Goal: Task Accomplishment & Management: Complete application form

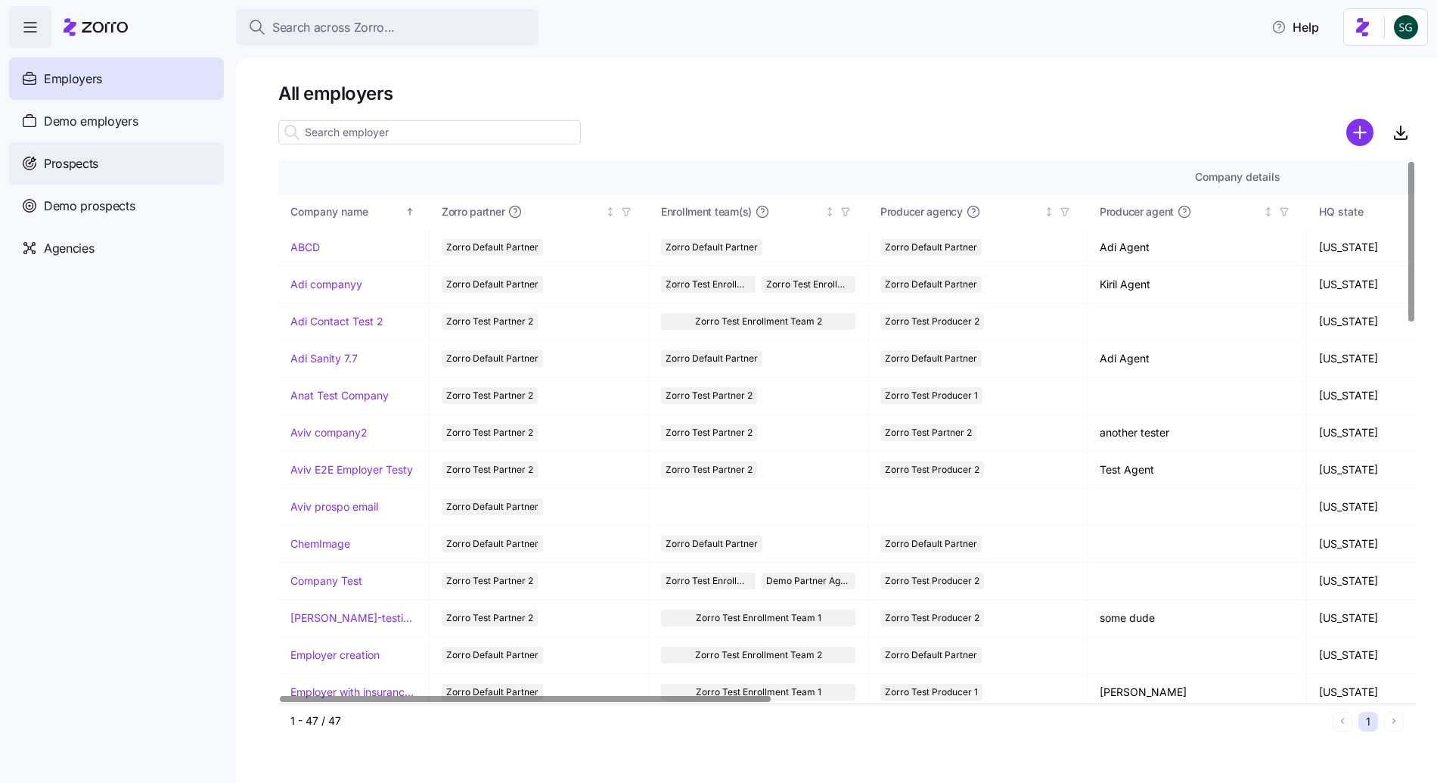
click at [110, 169] on div "Prospects" at bounding box center [116, 163] width 215 height 42
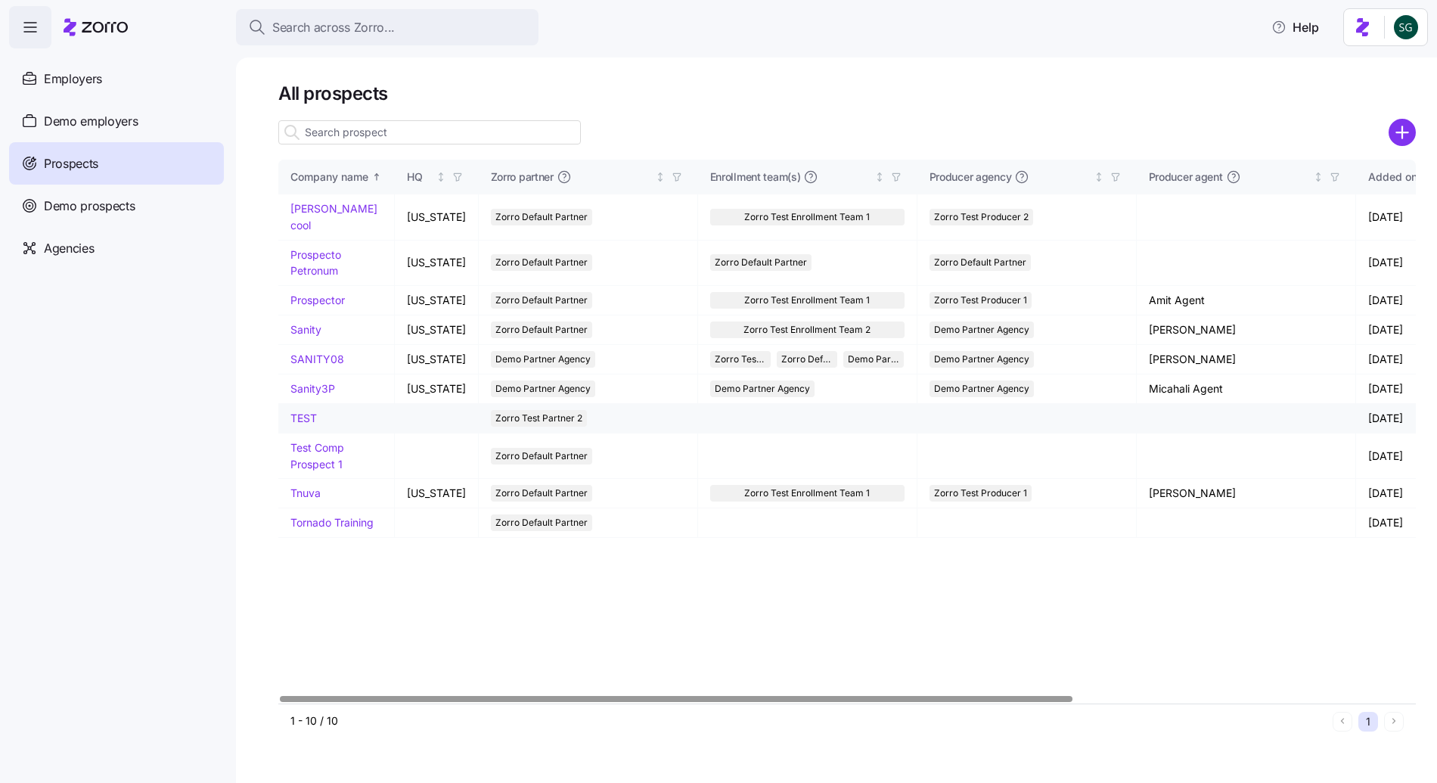
click at [311, 412] on link "TEST" at bounding box center [304, 418] width 26 height 13
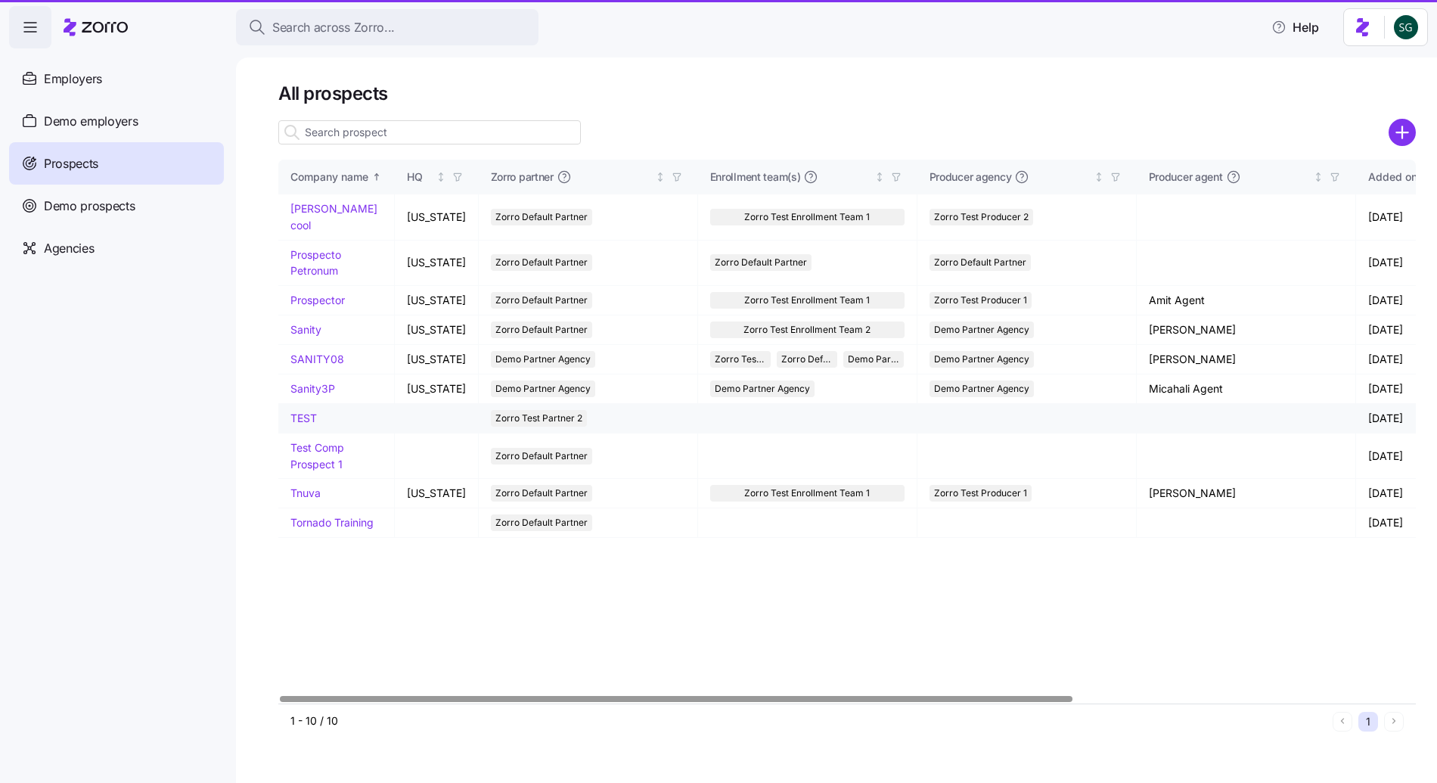
click at [308, 412] on link "TEST" at bounding box center [304, 418] width 26 height 13
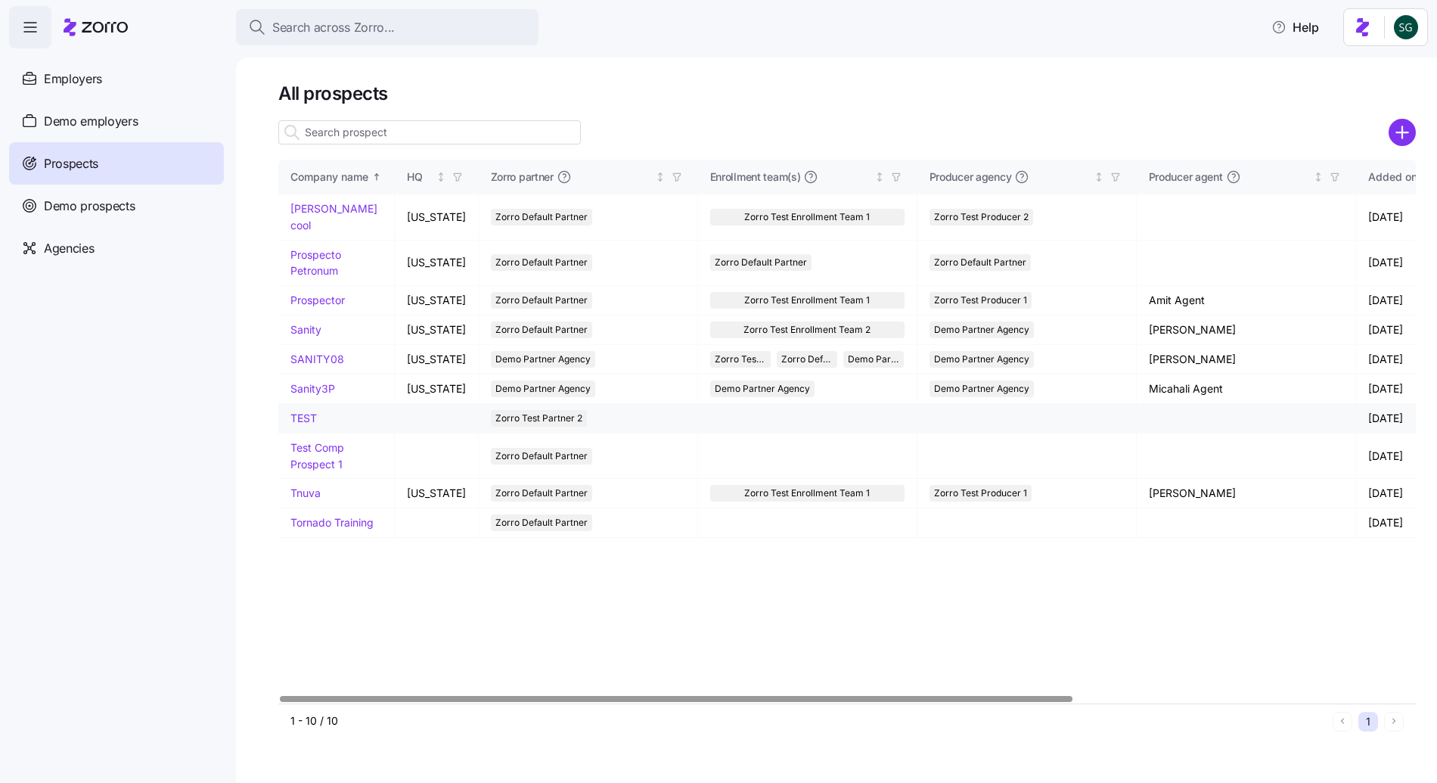
click at [308, 412] on link "TEST" at bounding box center [304, 418] width 26 height 13
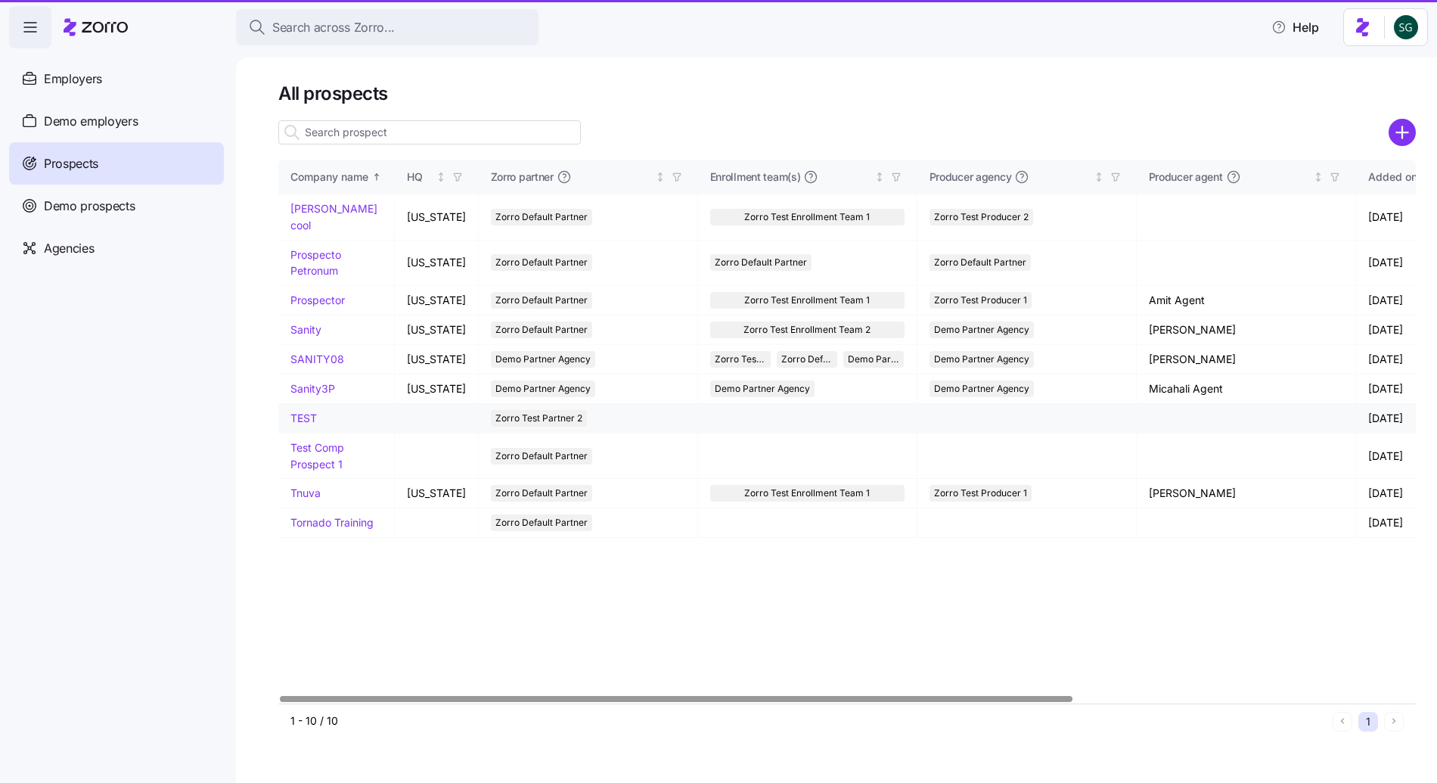
click at [308, 412] on link "TEST" at bounding box center [304, 418] width 26 height 13
click at [185, 363] on nav "Employers Demo employers Prospects Demo prospects Agencies" at bounding box center [118, 415] width 236 height 735
click at [199, 466] on nav "Employers Demo employers Prospects Demo prospects Agencies" at bounding box center [118, 415] width 236 height 735
click at [304, 412] on link "TEST" at bounding box center [304, 418] width 26 height 13
click at [312, 323] on link "Sanity" at bounding box center [306, 329] width 31 height 13
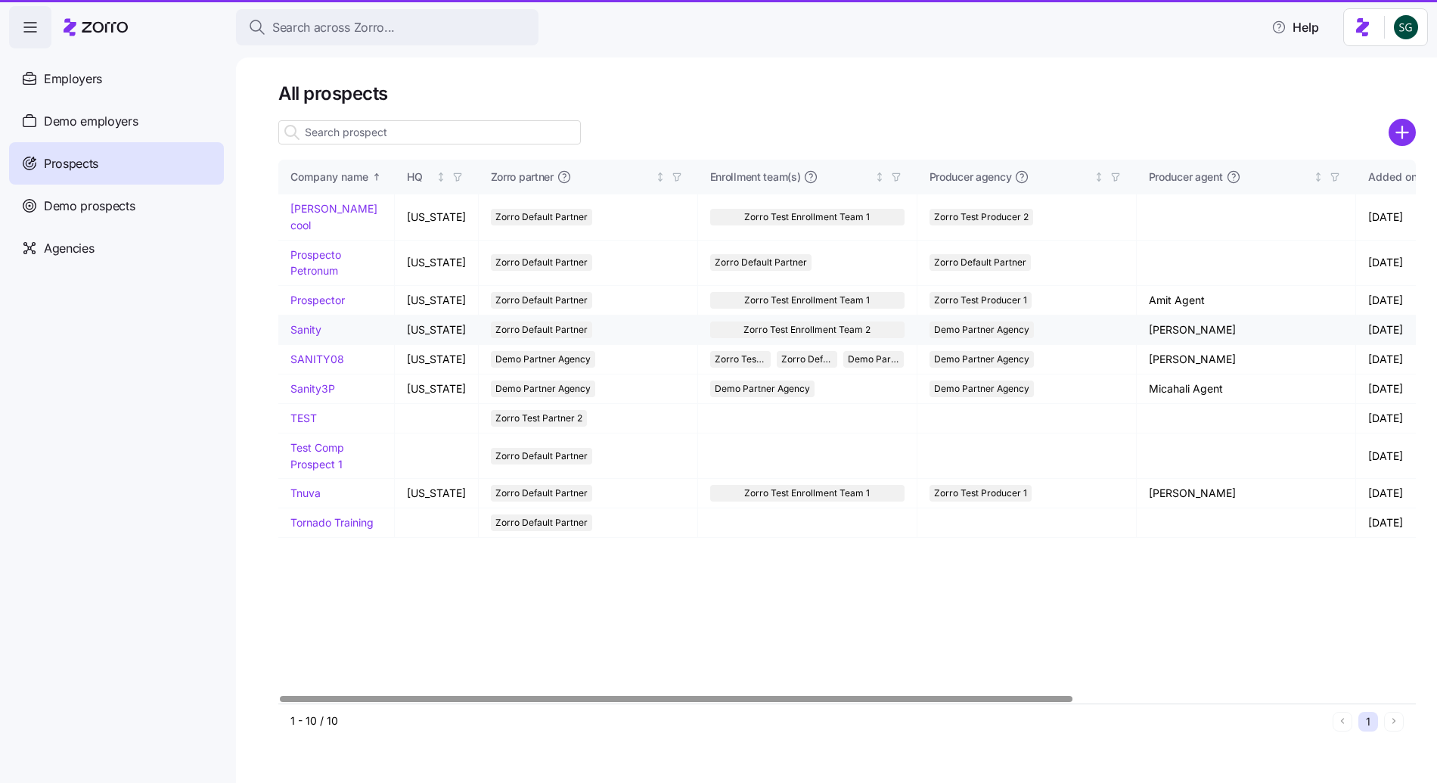
click at [300, 323] on link "Sanity" at bounding box center [306, 329] width 31 height 13
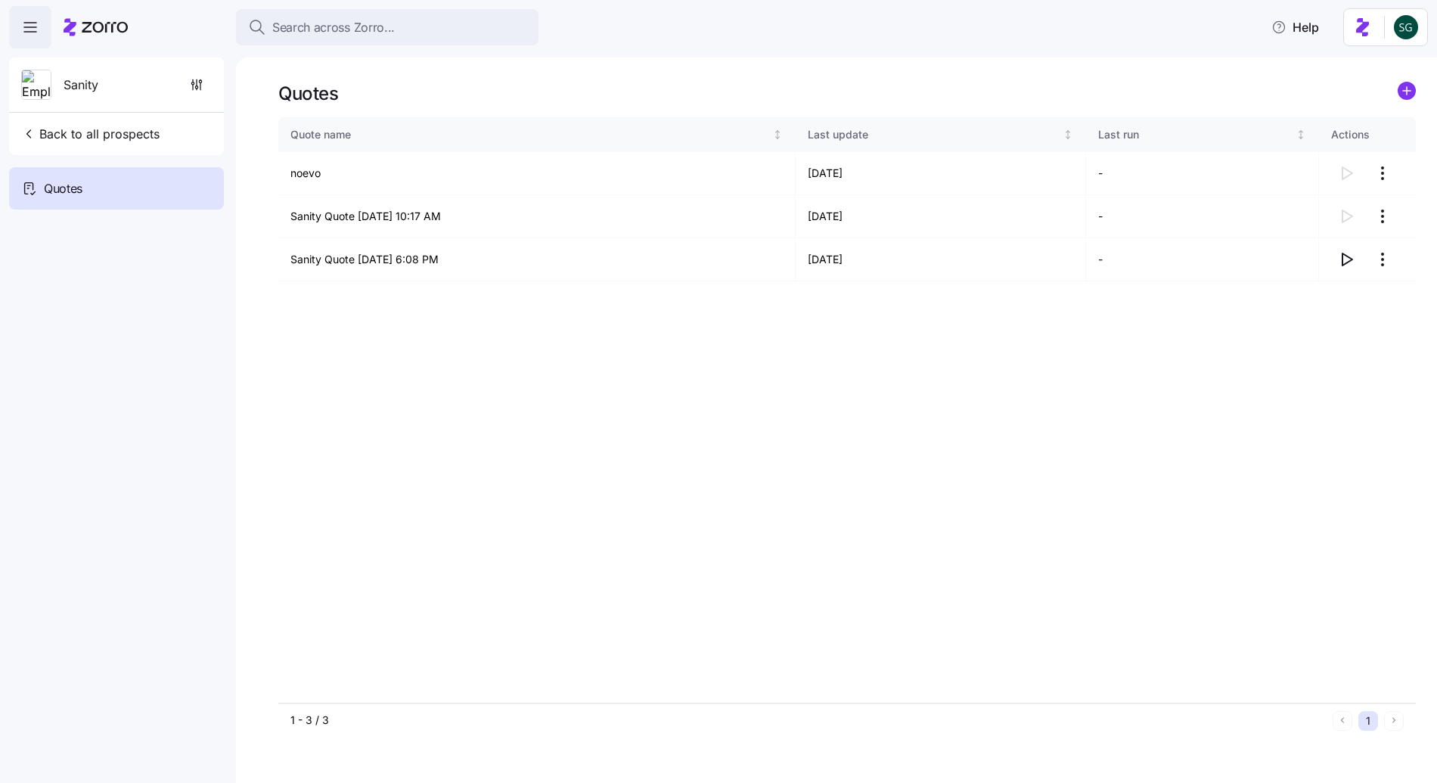
click at [1407, 87] on icon "add icon" at bounding box center [1407, 91] width 0 height 8
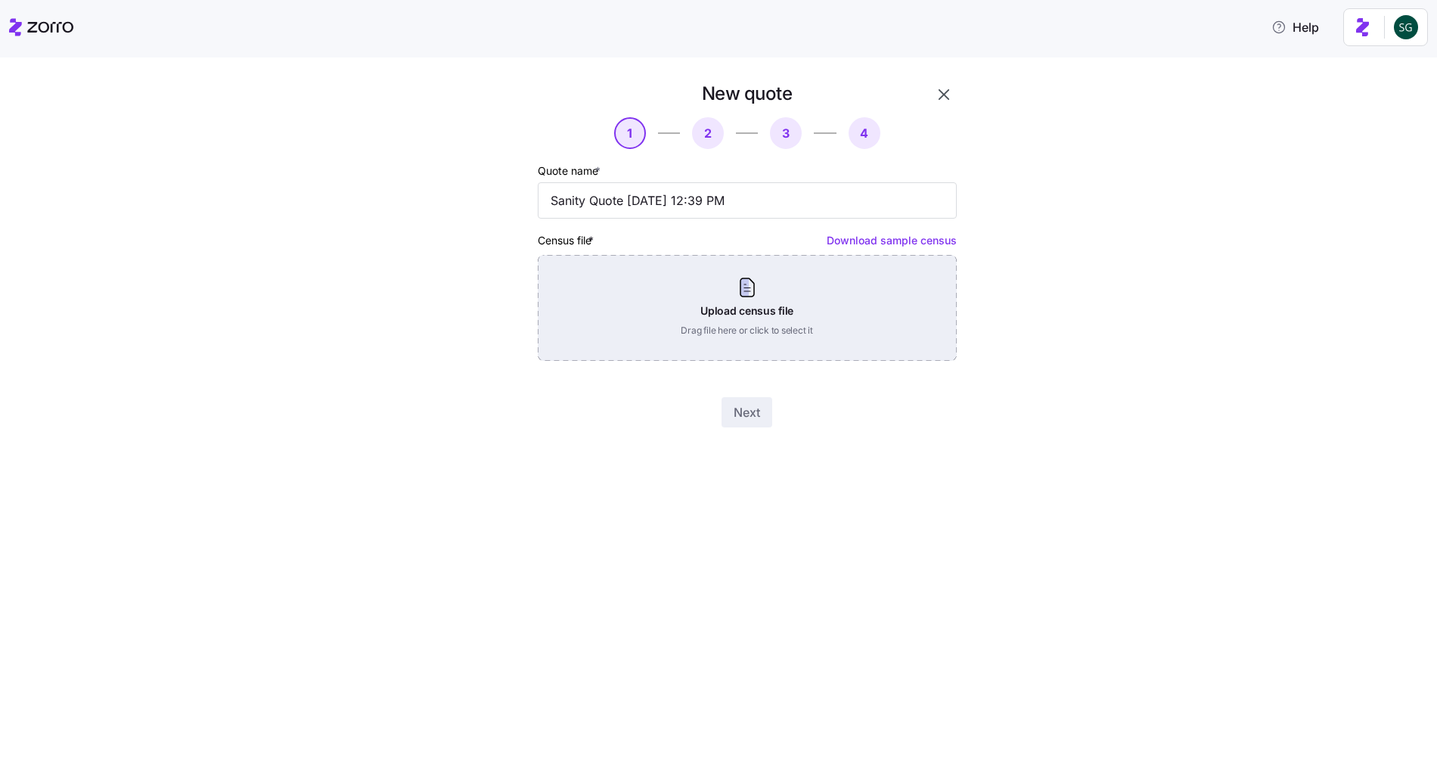
click at [722, 318] on div "Upload census file Drag file here or click to select it" at bounding box center [747, 308] width 419 height 106
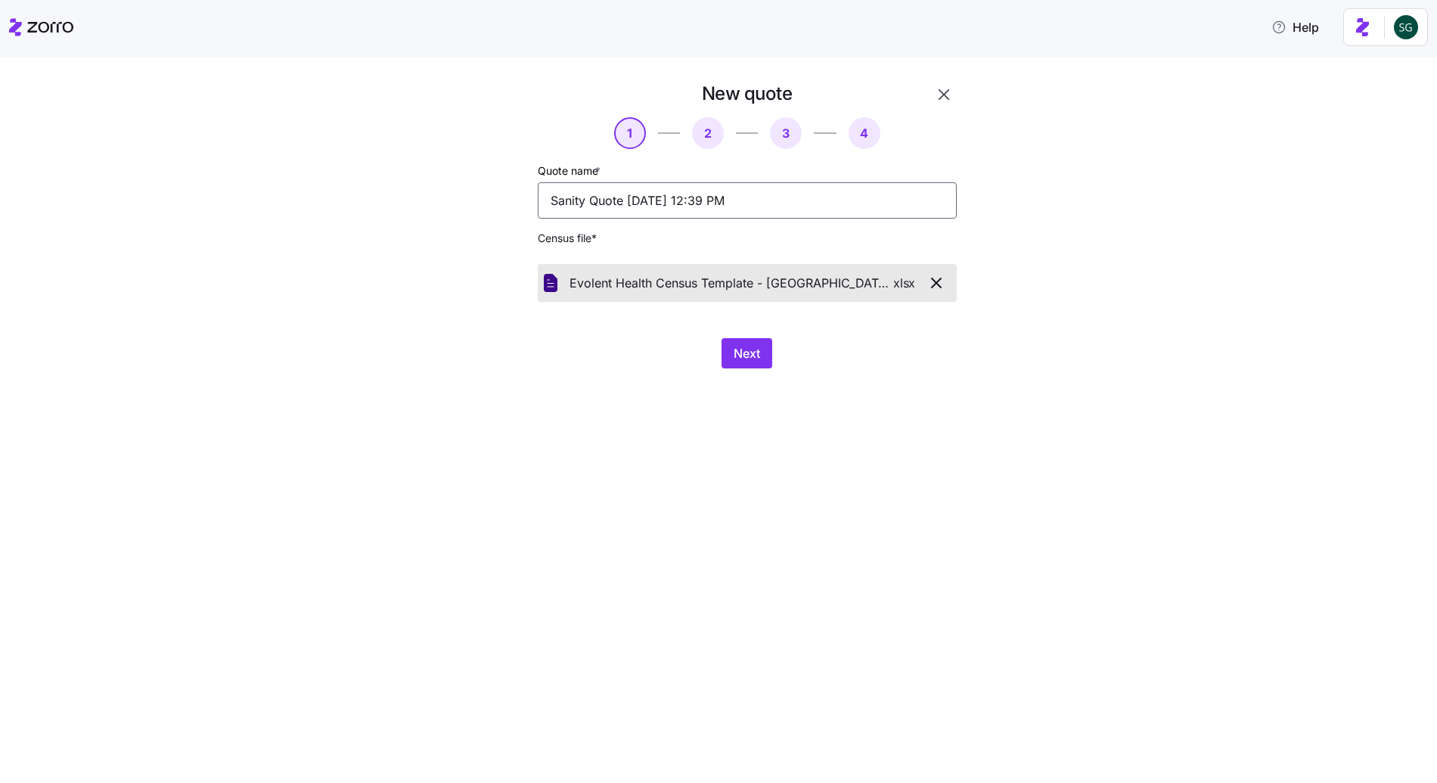
click at [685, 197] on input "Sanity Quote 08/17/2025 12:39 PM" at bounding box center [747, 200] width 419 height 36
type input "EVOLENT"
click at [732, 339] on button "Next" at bounding box center [747, 353] width 51 height 30
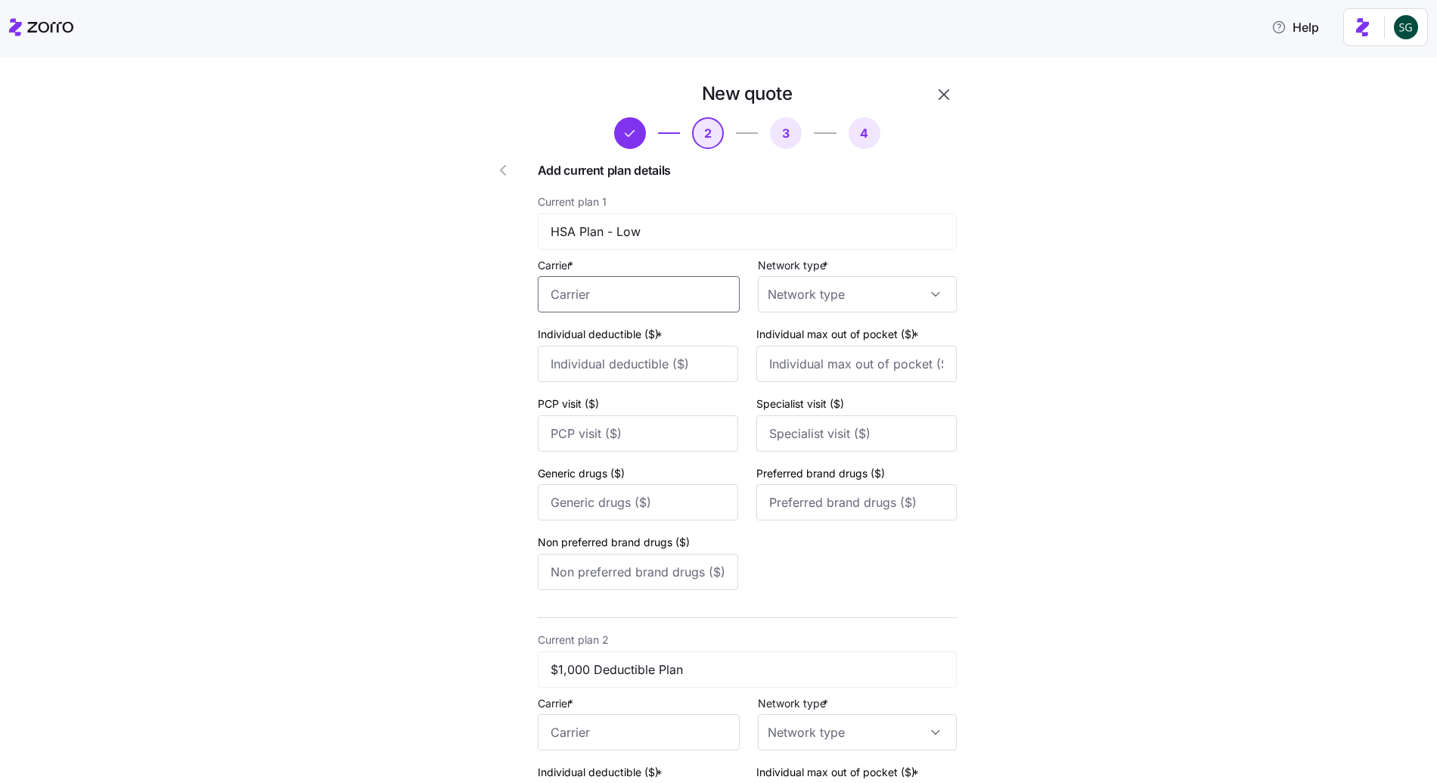
click at [639, 306] on input "Carrier *" at bounding box center [639, 294] width 202 height 36
click at [622, 328] on div "Aetna" at bounding box center [636, 339] width 189 height 34
type input "Aetna"
click at [805, 306] on input "Network type *" at bounding box center [857, 294] width 199 height 36
click at [788, 340] on span "HMO" at bounding box center [783, 340] width 26 height 17
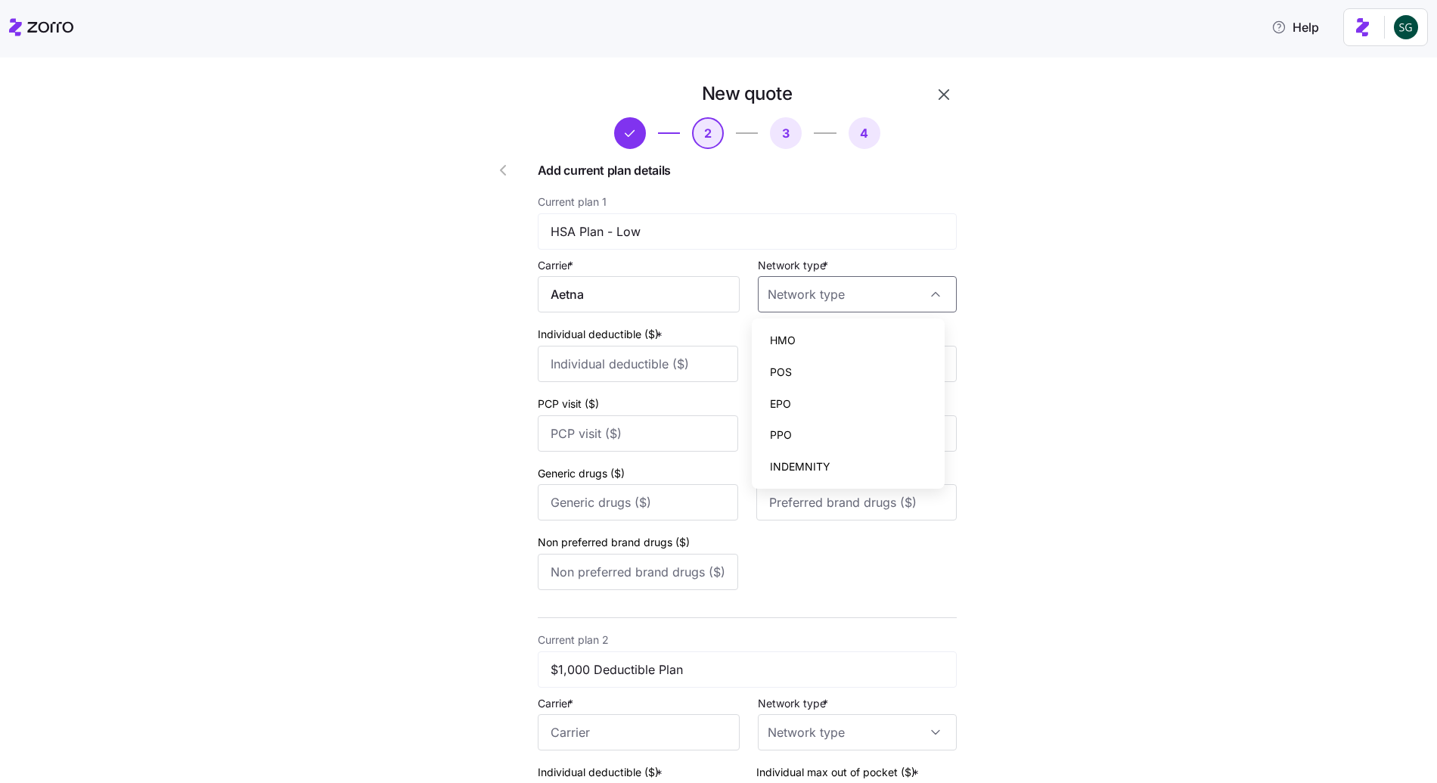
type input "HMO"
click at [627, 391] on div "Current plan 1 HSA Plan - Low Carrier * Aetna Network type * HMO Individual ded…" at bounding box center [747, 394] width 419 height 404
click at [626, 373] on input "Individual deductible ($) *" at bounding box center [638, 364] width 200 height 36
type input "100"
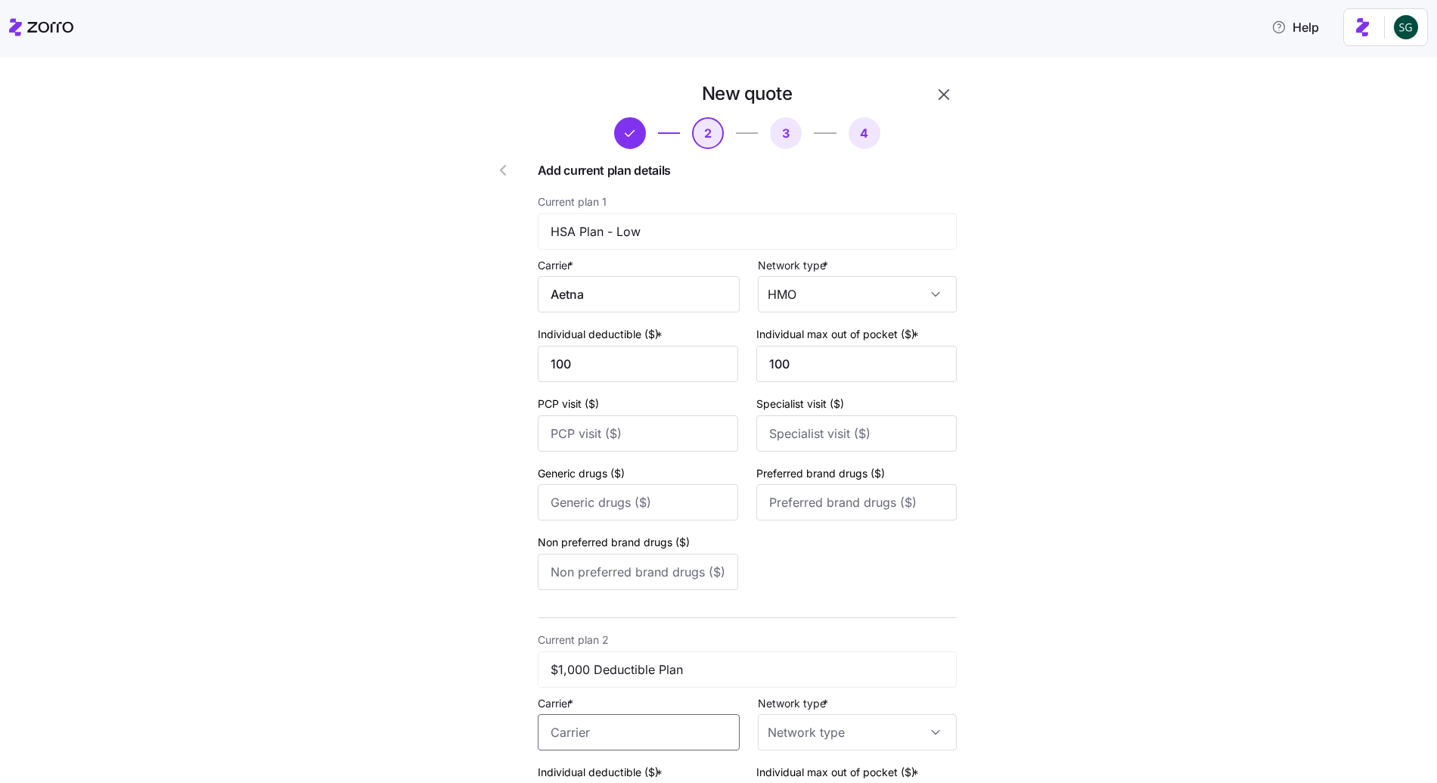
click at [580, 738] on input "Carrier *" at bounding box center [639, 732] width 202 height 36
click at [602, 680] on span "Ambetter from Absolute Total Care" at bounding box center [636, 667] width 165 height 38
type input "Ambetter from Absolute Total Care"
click at [779, 734] on input "Network type *" at bounding box center [857, 732] width 199 height 36
click at [803, 573] on div "HMO" at bounding box center [848, 561] width 181 height 32
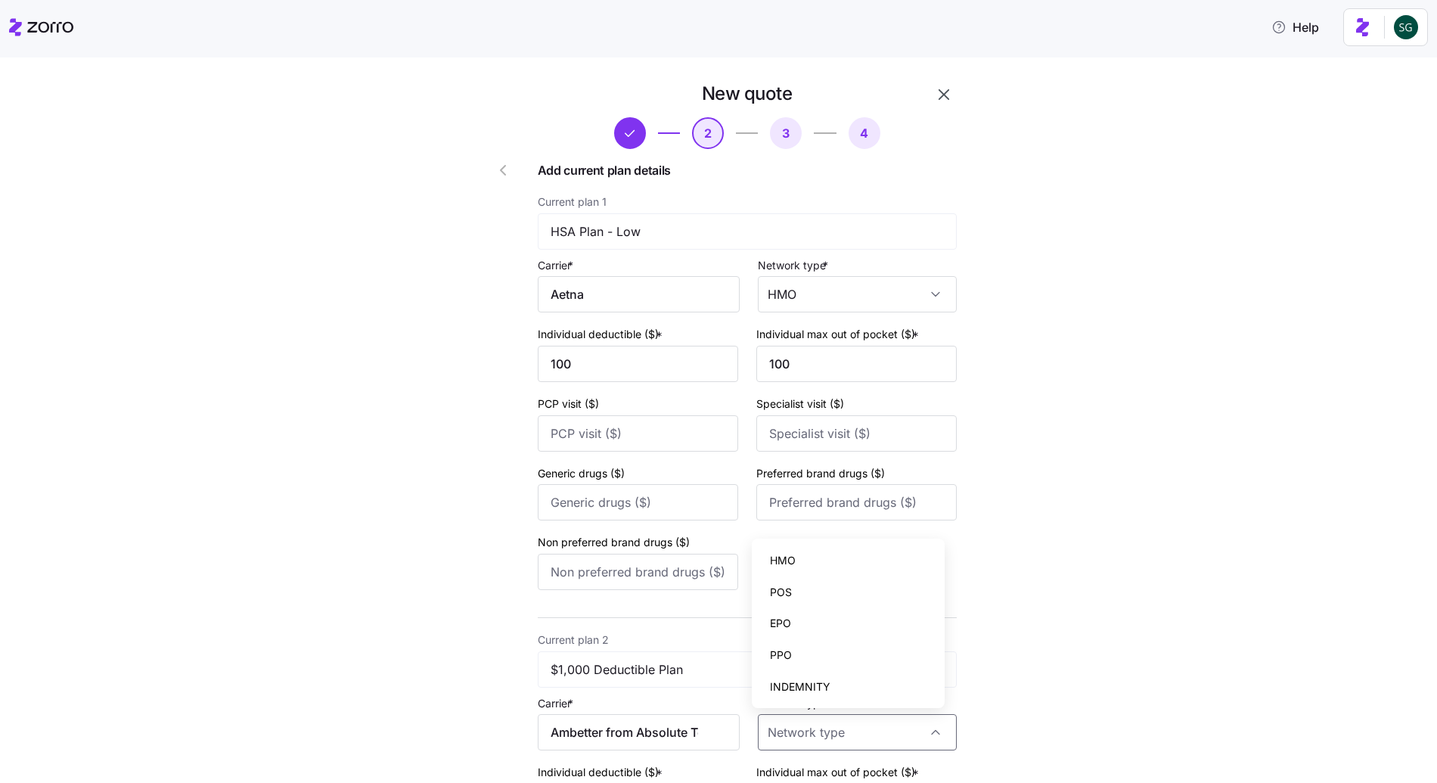
type input "HMO"
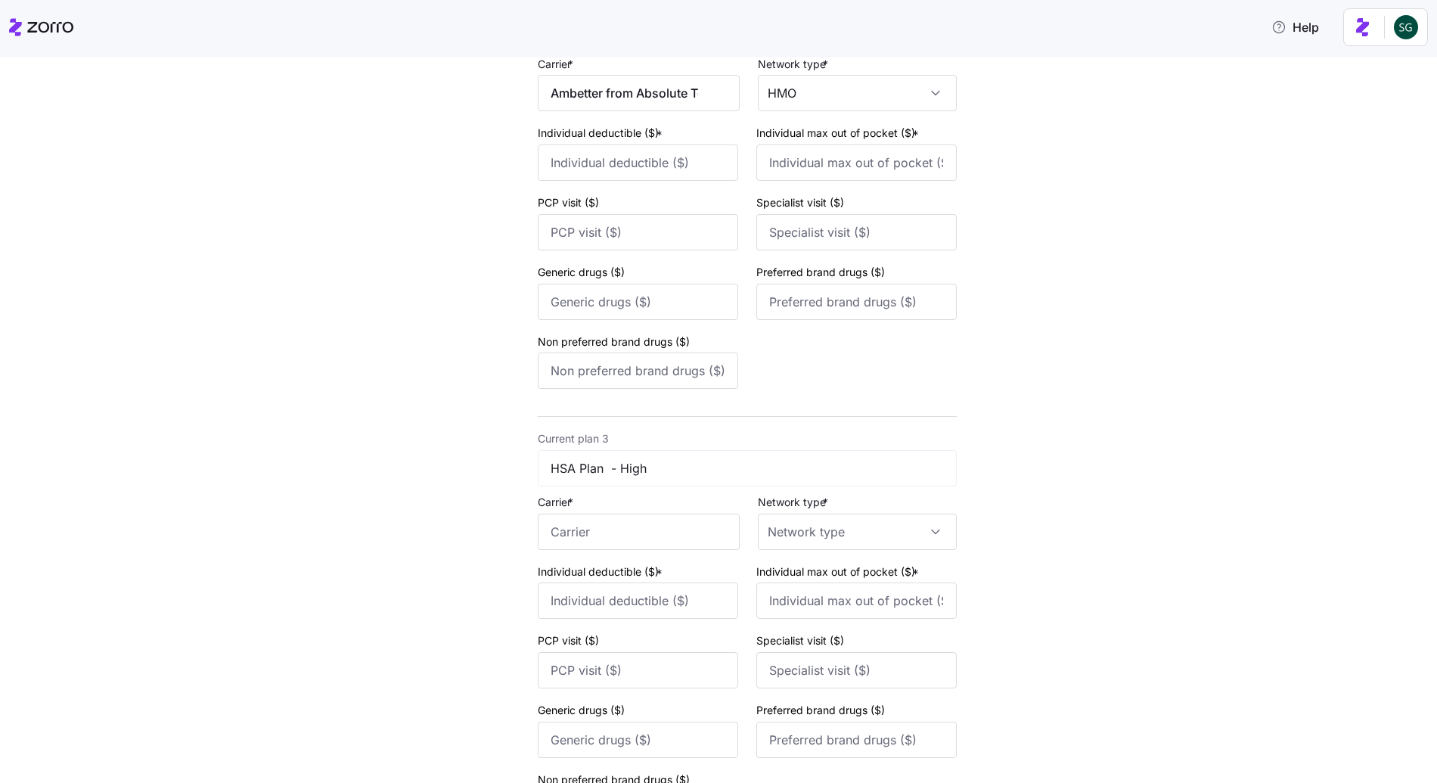
scroll to position [659, 0]
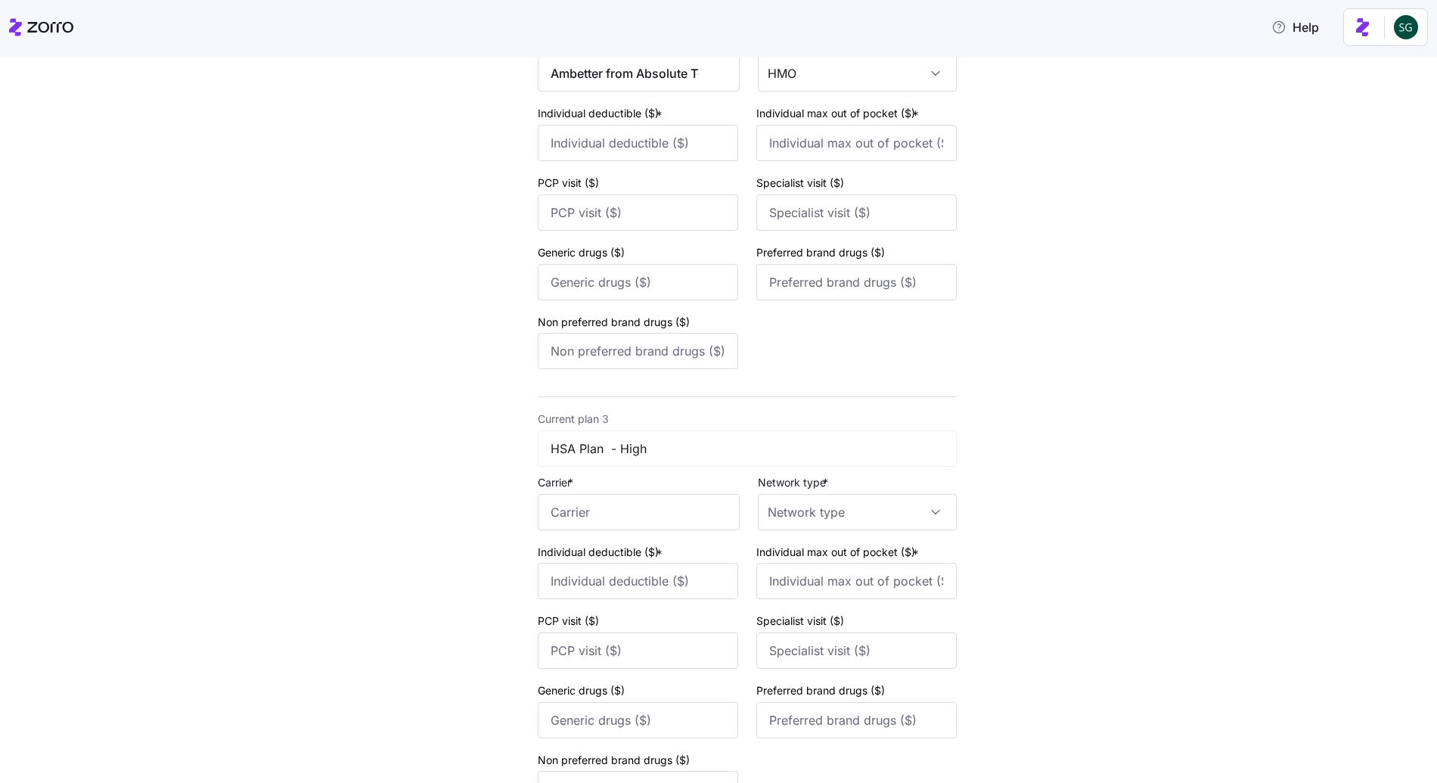
click at [589, 163] on div "Current plan 2 $1,000 Deductible Plan Carrier * Ambetter from Absolute Total Ca…" at bounding box center [747, 173] width 419 height 404
click at [588, 137] on input "Individual deductible ($) *" at bounding box center [638, 143] width 200 height 36
type input "100"
click at [627, 494] on input "Carrier *" at bounding box center [639, 512] width 202 height 36
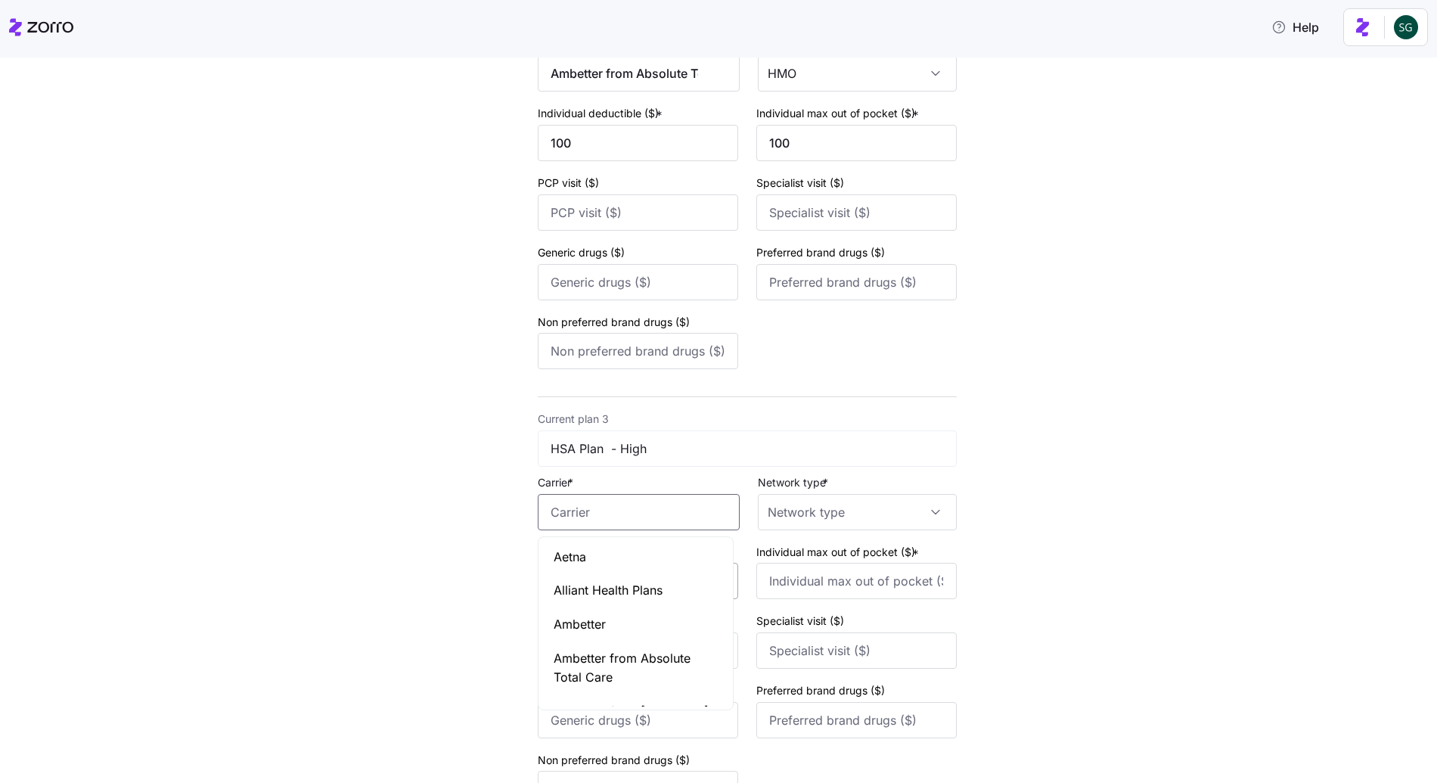
drag, startPoint x: 600, startPoint y: 576, endPoint x: 629, endPoint y: 567, distance: 31.1
click at [600, 576] on div "Alliant Health Plans" at bounding box center [636, 590] width 189 height 34
type input "Alliant Health Plans"
click at [800, 519] on input "Network type *" at bounding box center [857, 512] width 199 height 36
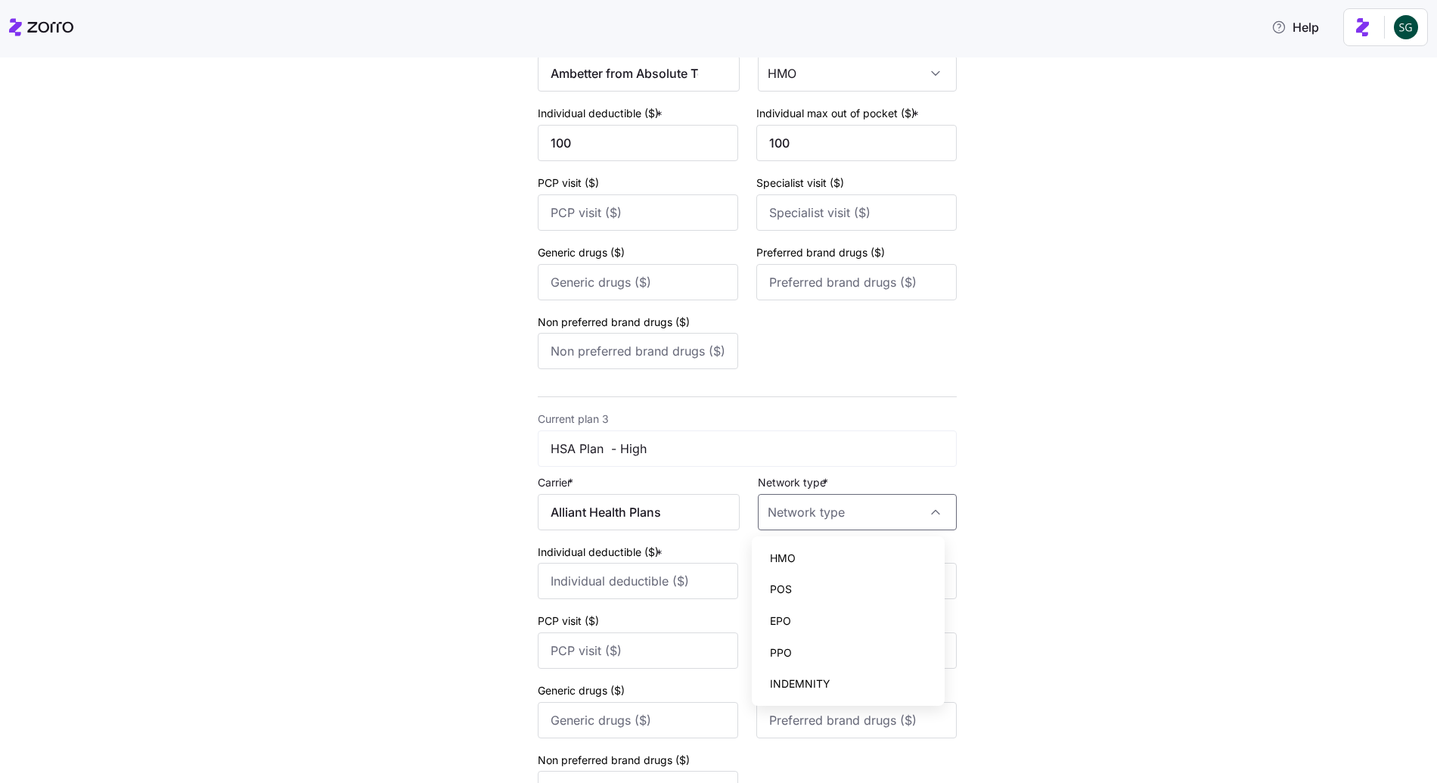
click at [781, 565] on span "HMO" at bounding box center [783, 558] width 26 height 17
type input "HMO"
click at [614, 586] on input "Individual deductible ($) *" at bounding box center [638, 581] width 200 height 36
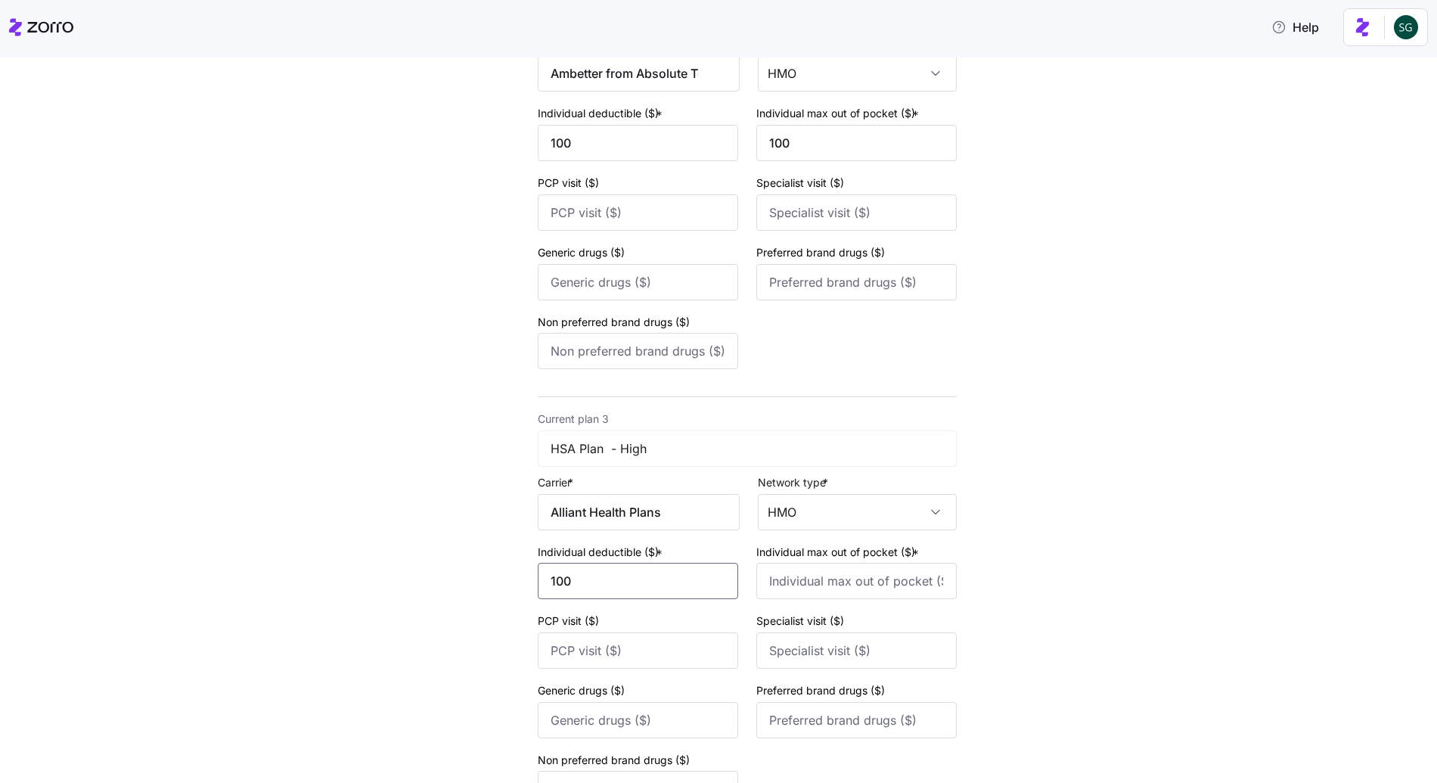
type input "100"
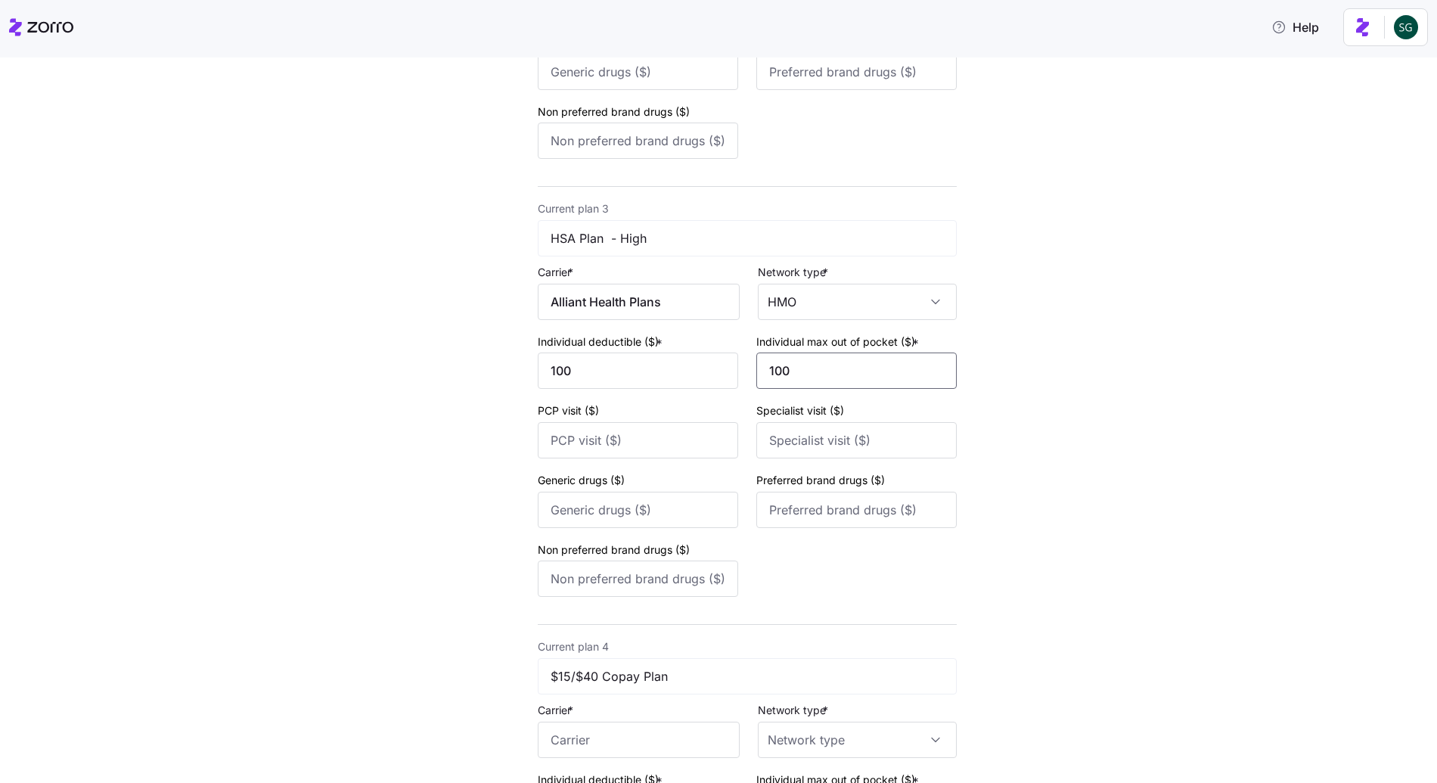
scroll to position [910, 0]
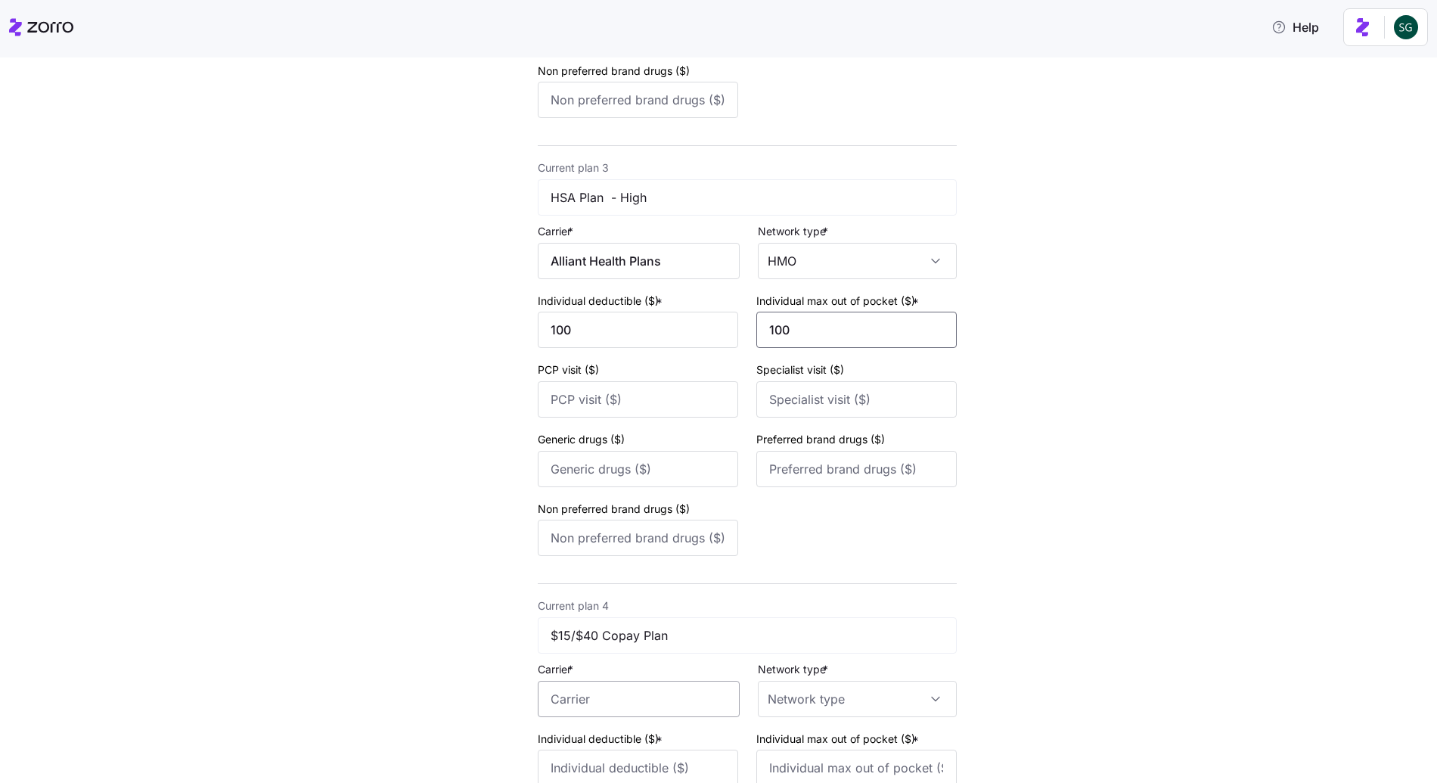
type input "100"
click at [589, 698] on input "Carrier *" at bounding box center [639, 699] width 202 height 36
click at [572, 753] on div "CareSource Just4Me" at bounding box center [636, 744] width 189 height 34
type input "CareSource Just4Me"
click at [779, 698] on input "Network type *" at bounding box center [857, 699] width 199 height 36
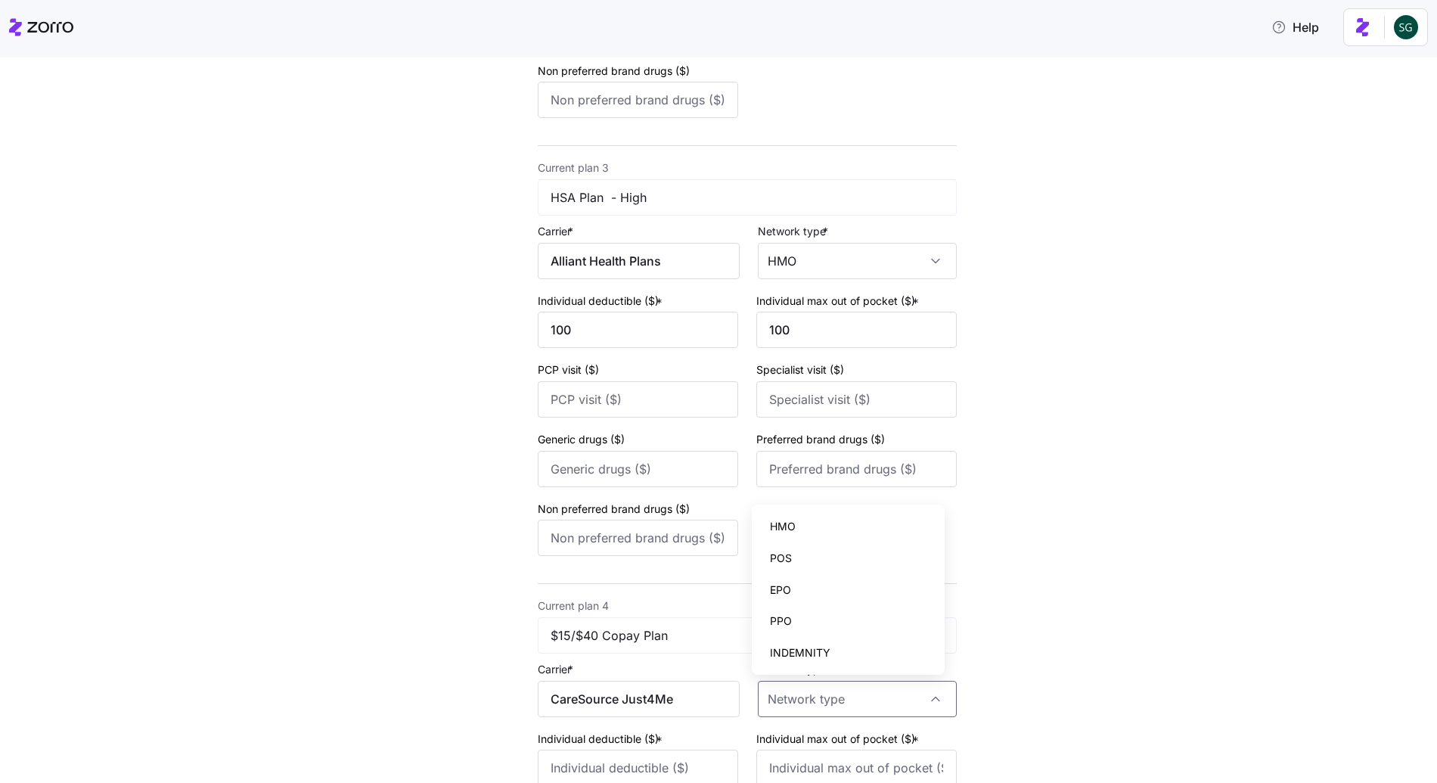
click at [791, 517] on div "HMO" at bounding box center [848, 527] width 181 height 32
type input "HMO"
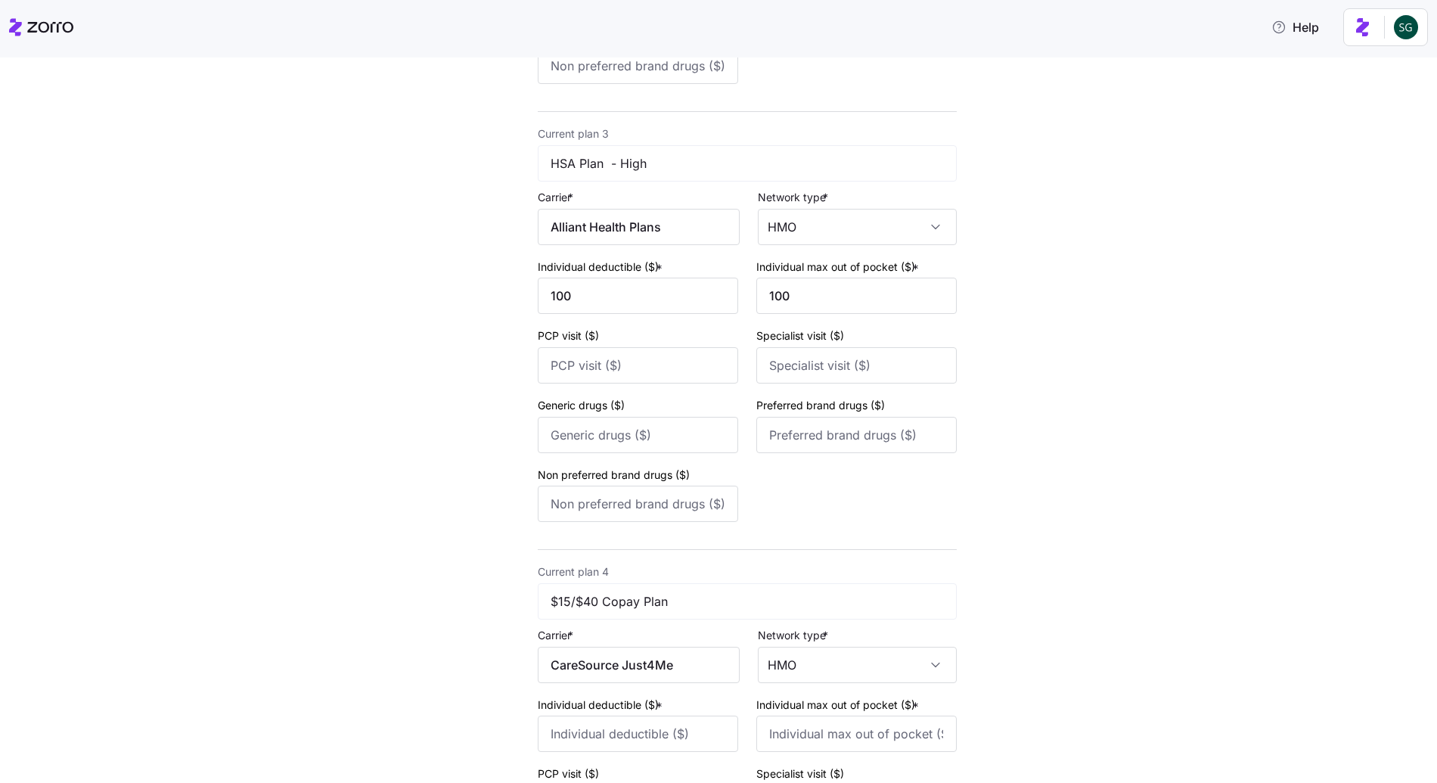
scroll to position [1157, 0]
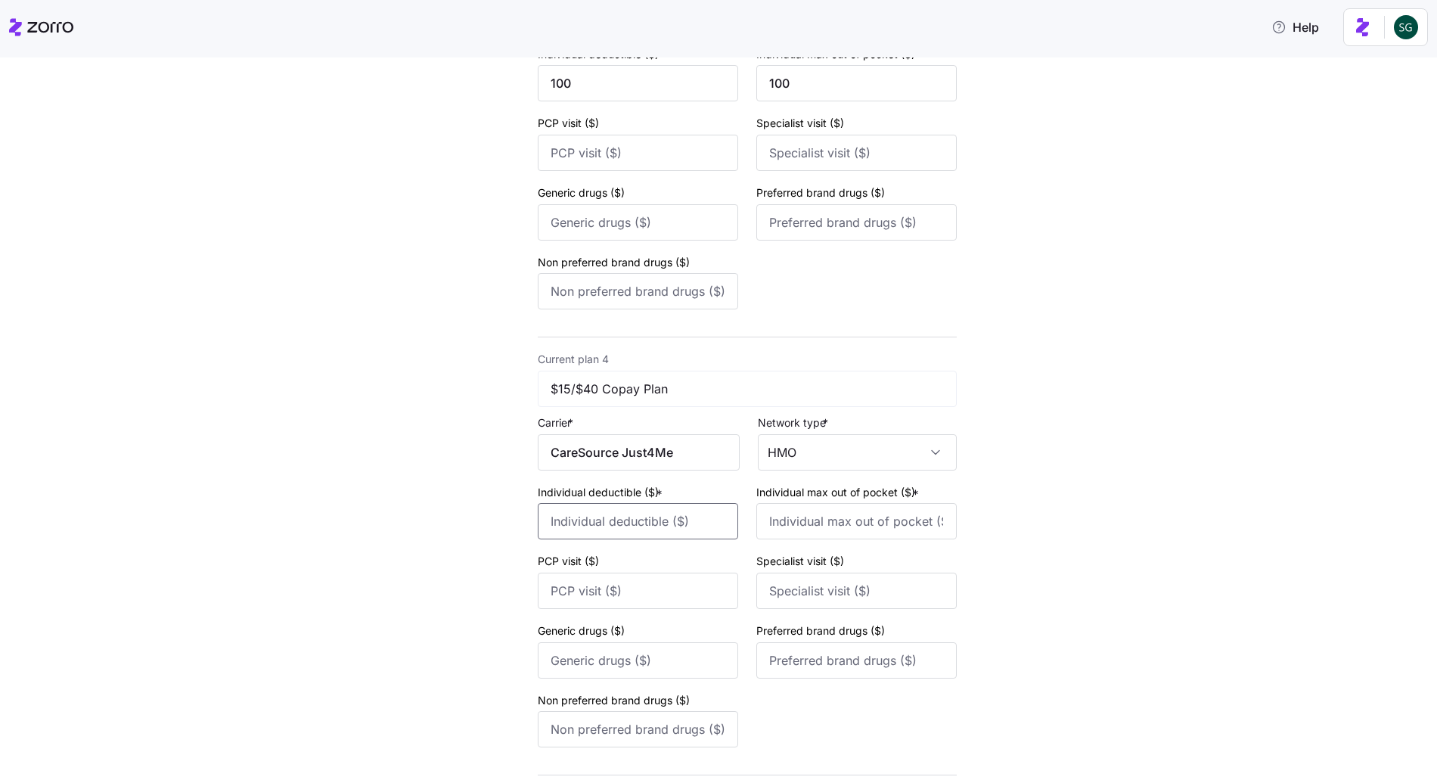
click at [601, 511] on input "Individual deductible ($) *" at bounding box center [638, 521] width 200 height 36
type input "100"
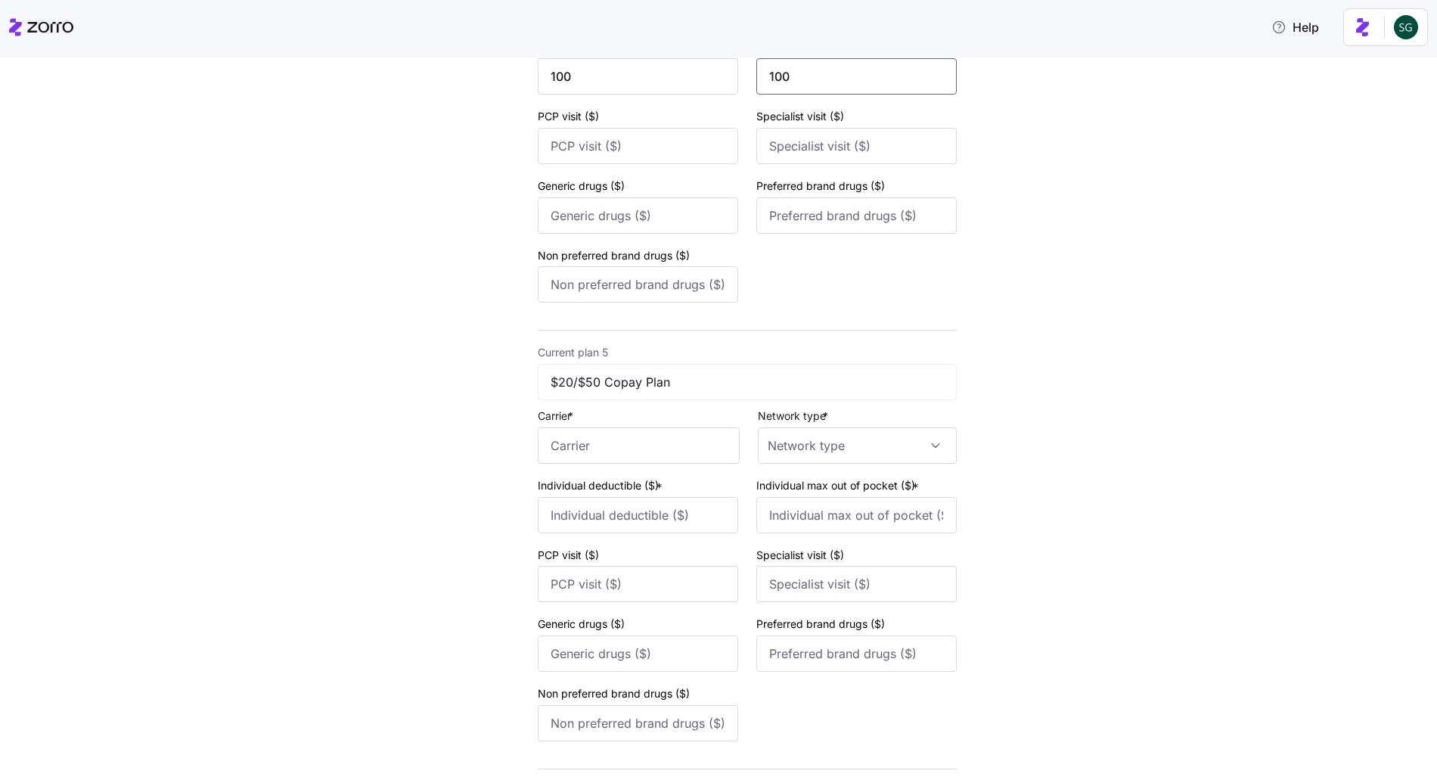
scroll to position [1617, 0]
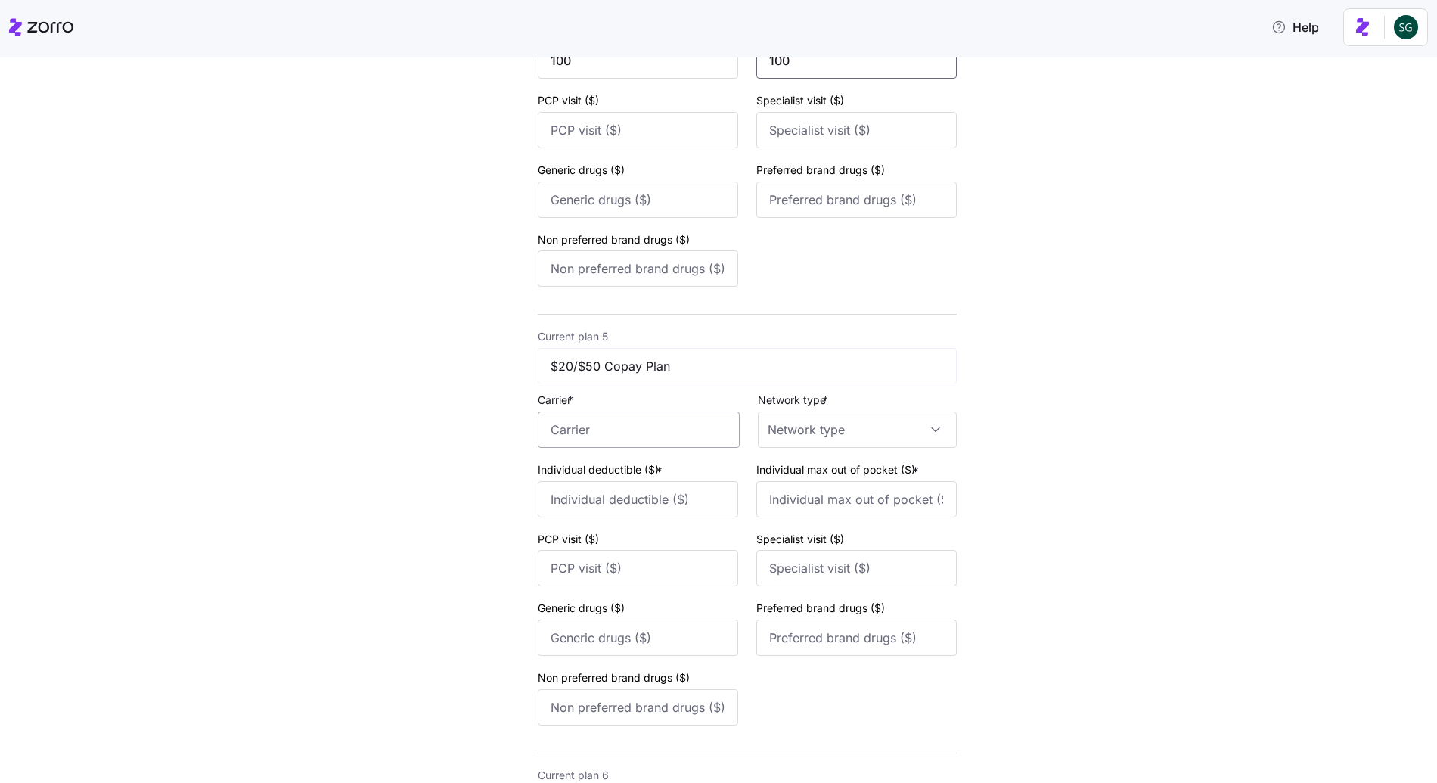
type input "100"
click at [602, 422] on input "Carrier *" at bounding box center [639, 430] width 202 height 36
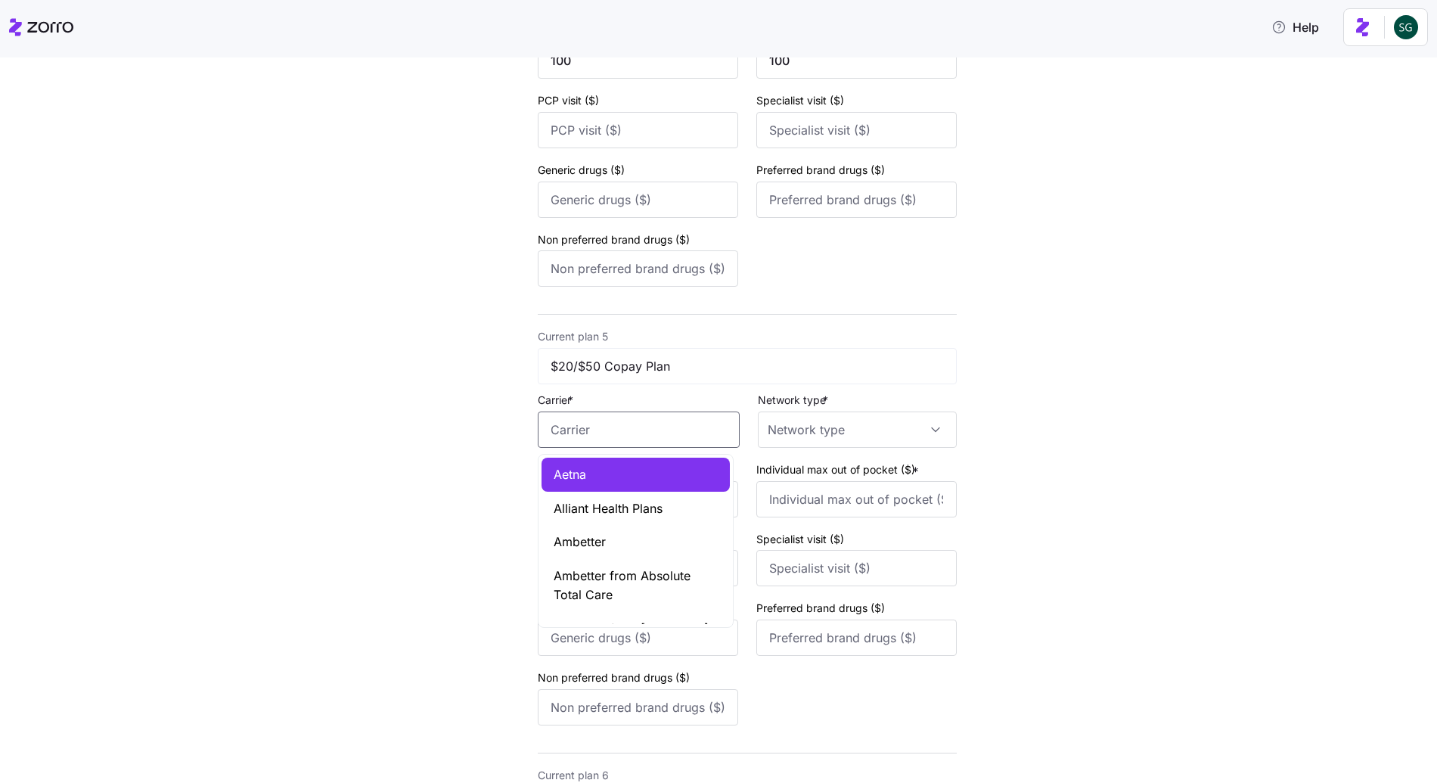
type input "Aetna"
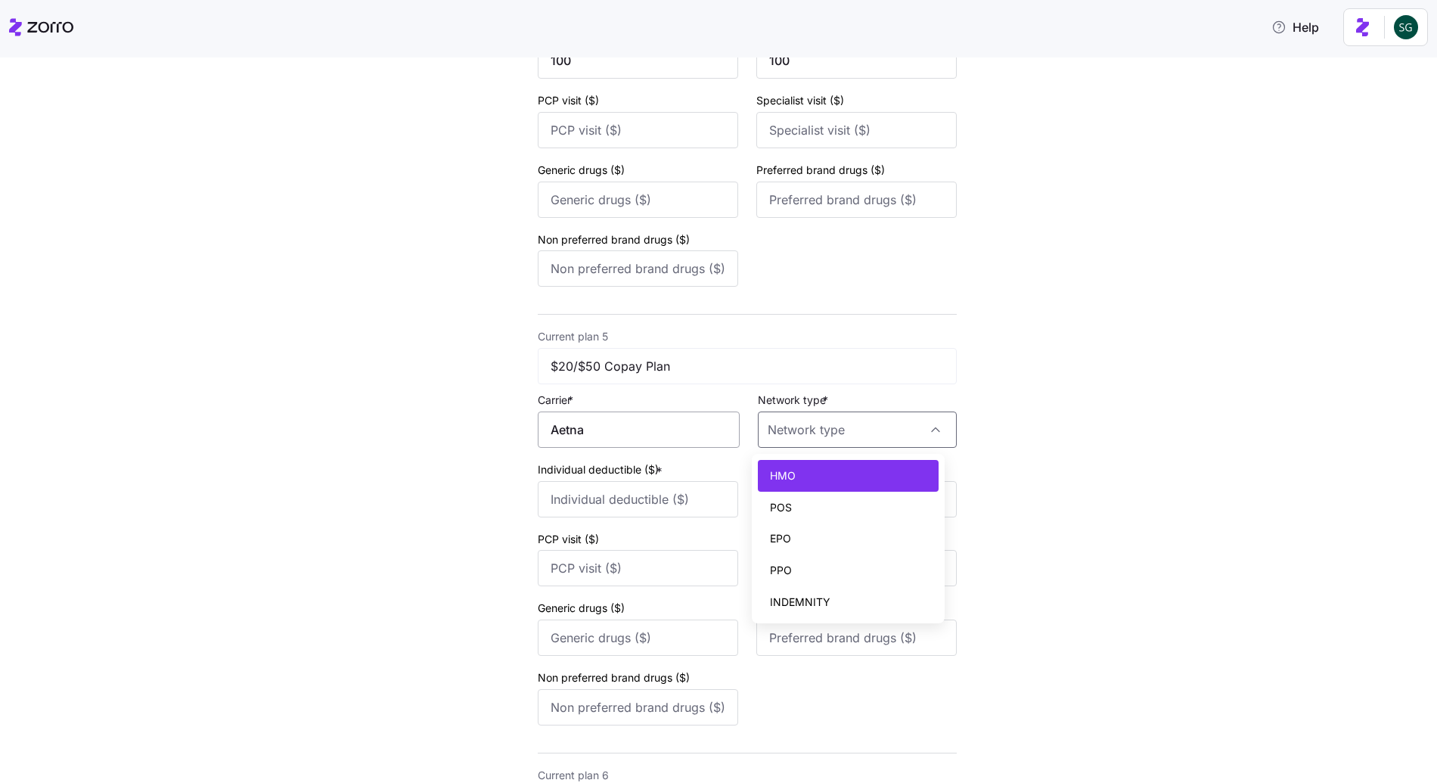
type input "HMO"
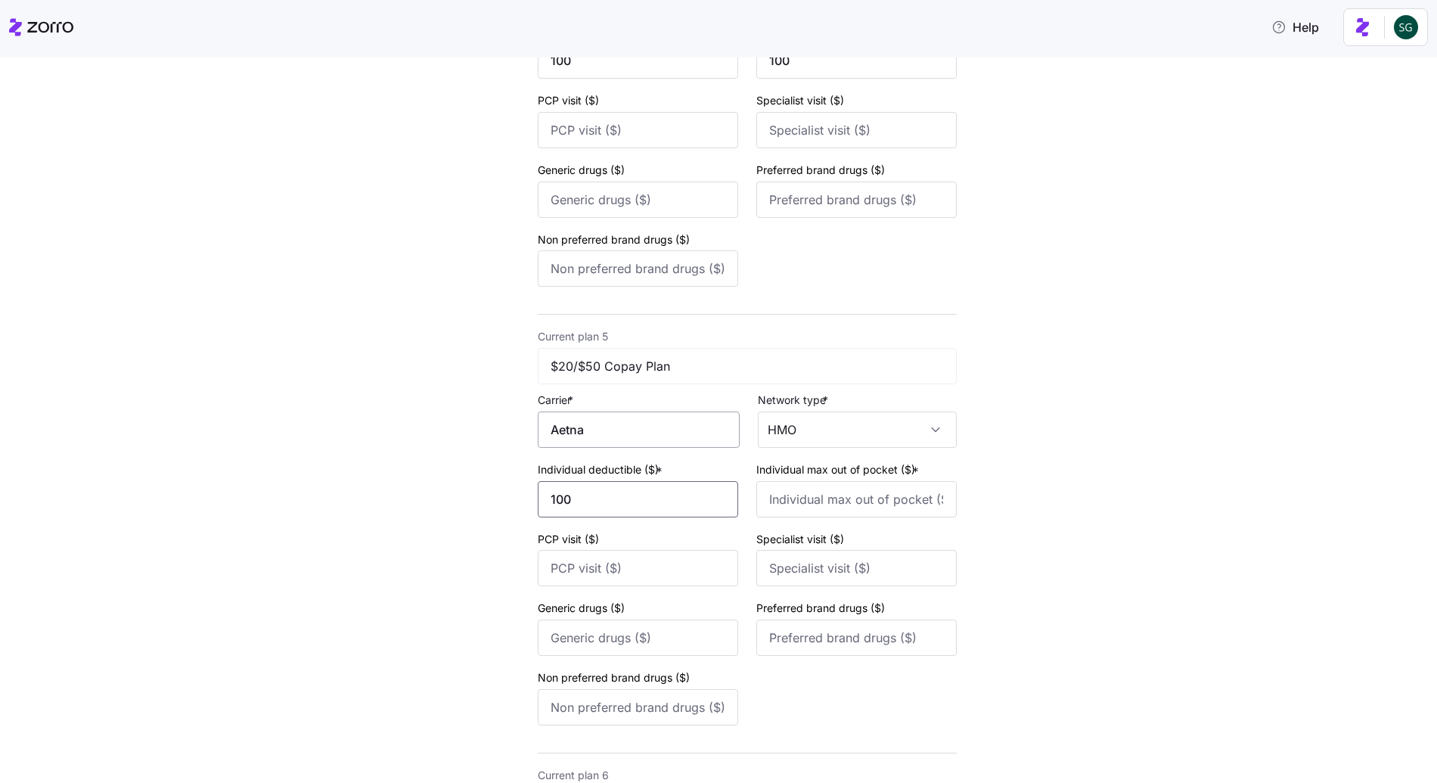
type input "100"
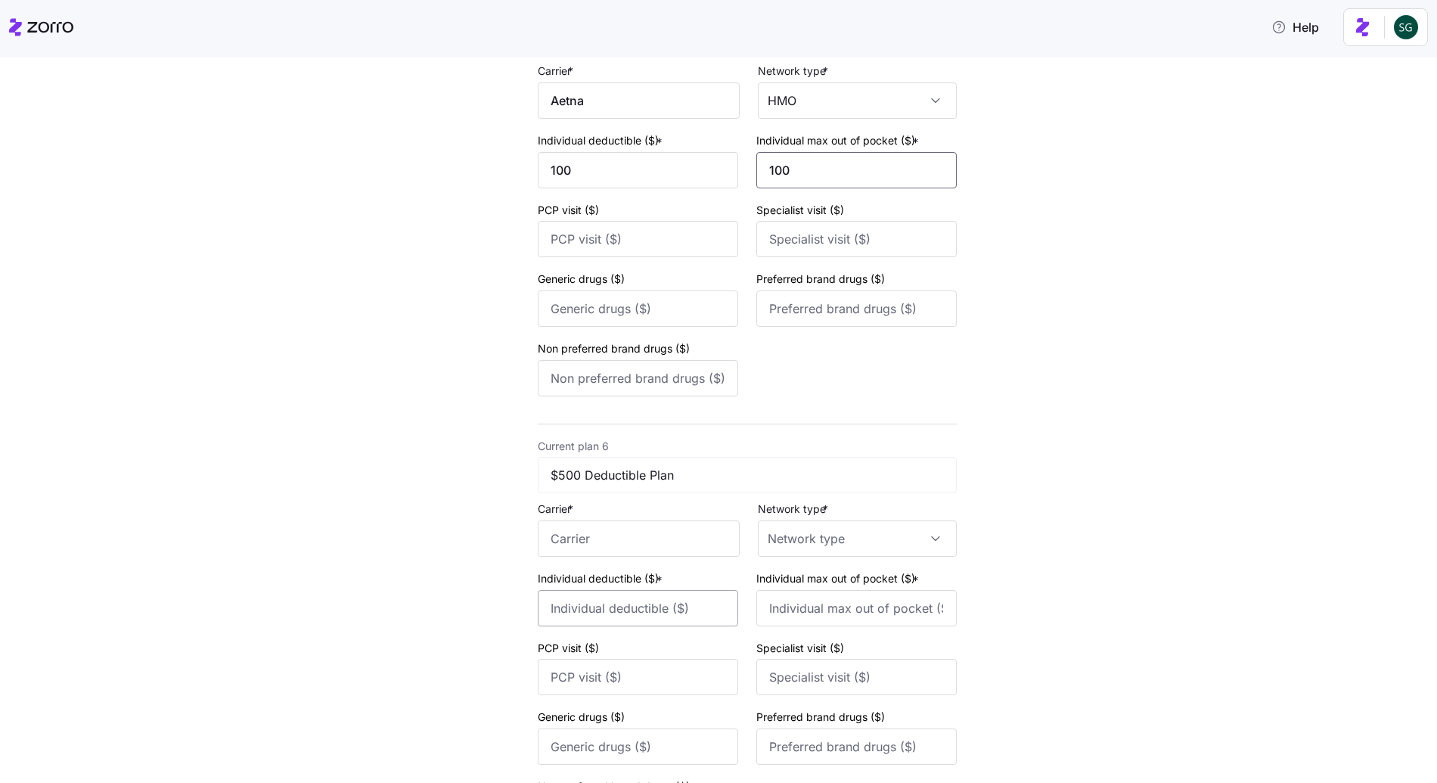
scroll to position [2052, 0]
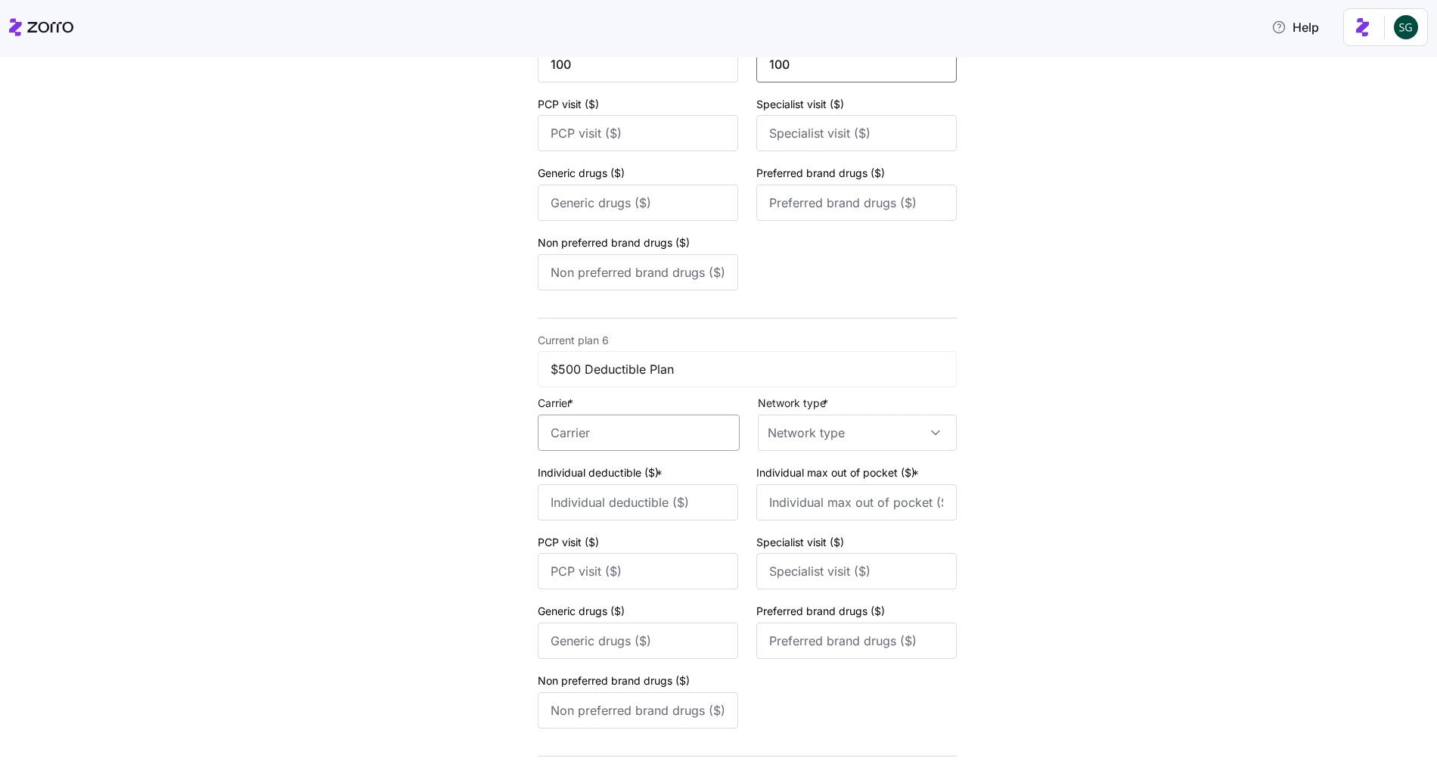
type input "100"
click at [565, 424] on input "Carrier *" at bounding box center [639, 433] width 202 height 36
click at [587, 466] on div "Aetna" at bounding box center [636, 478] width 189 height 34
type input "Aetna"
drag, startPoint x: 850, startPoint y: 426, endPoint x: 813, endPoint y: 473, distance: 59.3
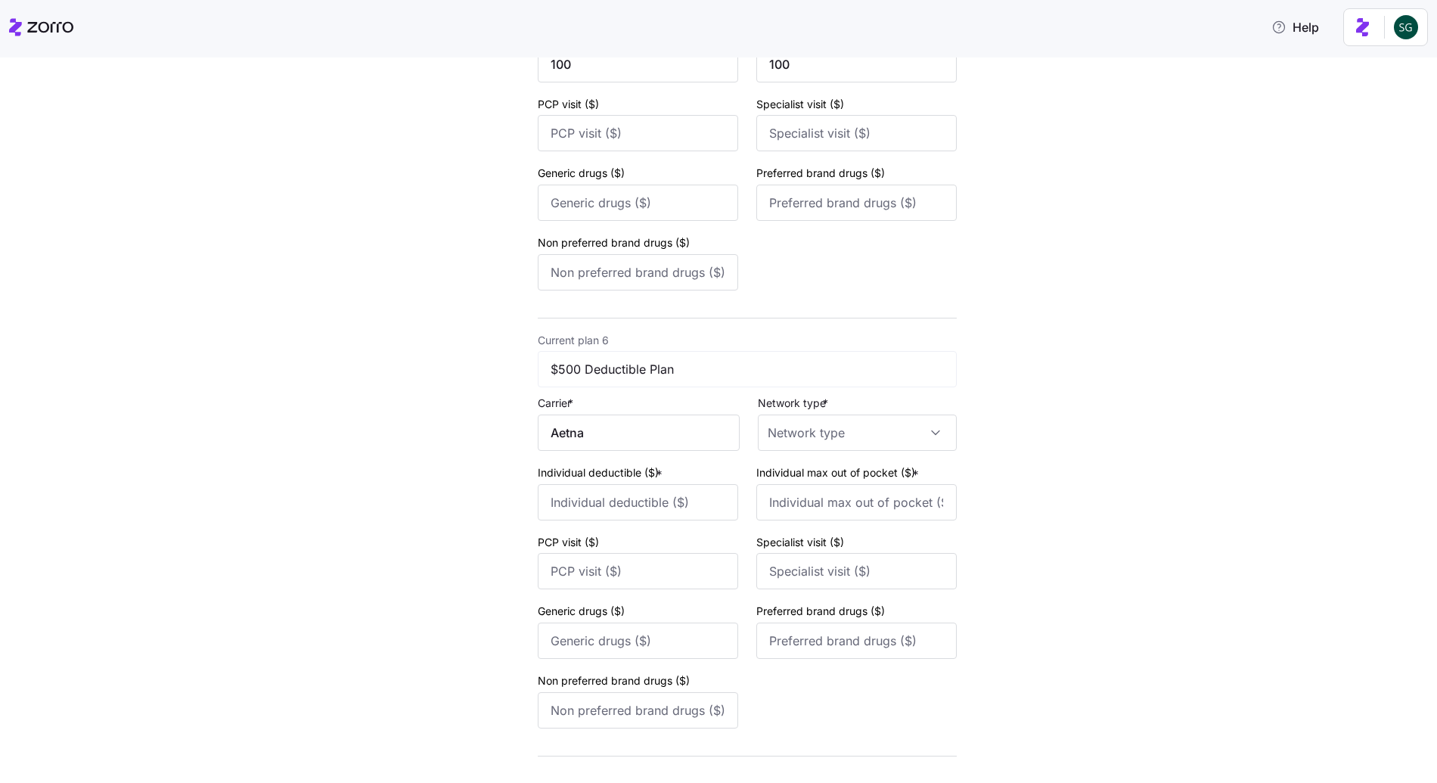
click at [850, 426] on input "Network type *" at bounding box center [857, 433] width 199 height 36
click at [804, 485] on div "HMO" at bounding box center [848, 479] width 181 height 32
type input "HMO"
click at [630, 516] on input "Individual deductible ($) *" at bounding box center [638, 502] width 200 height 36
type input "100"
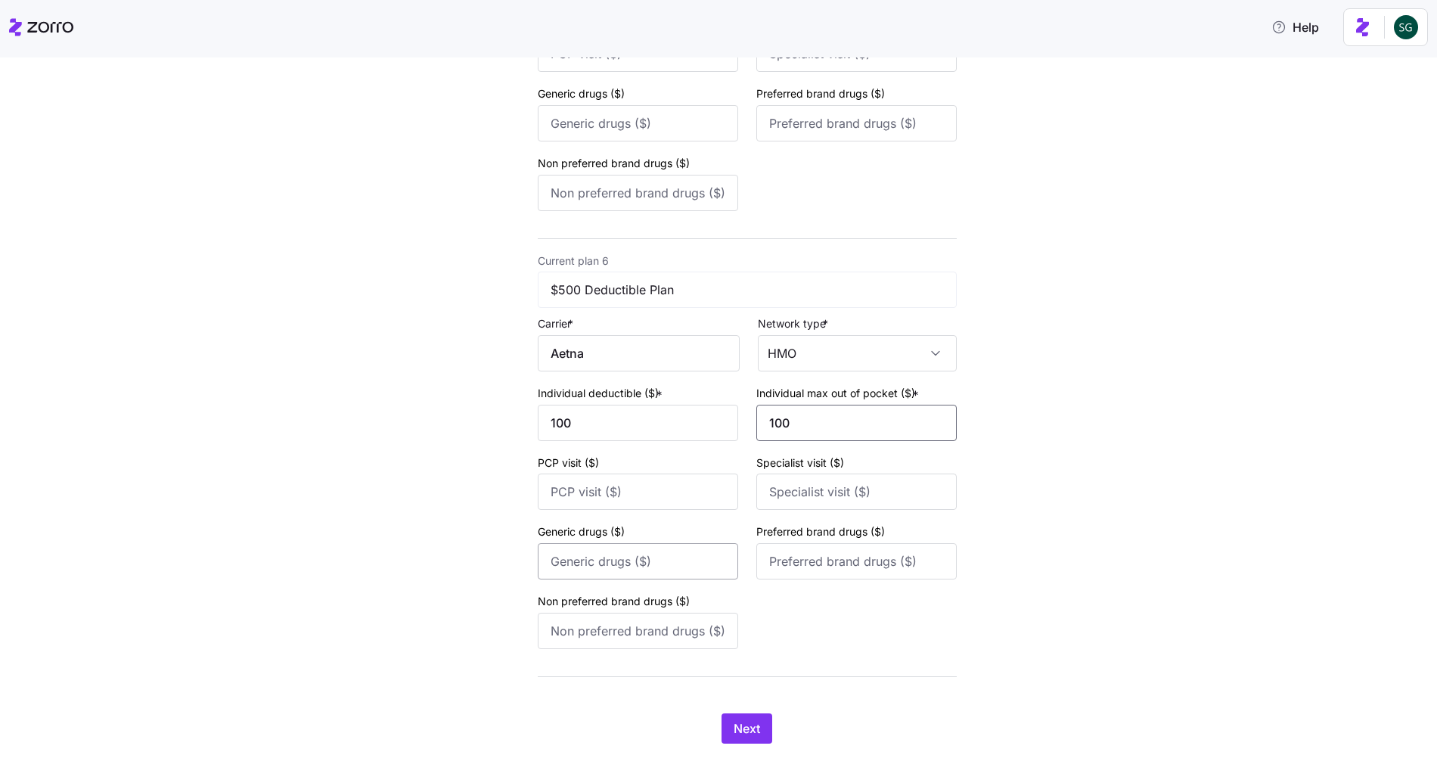
scroll to position [2147, 0]
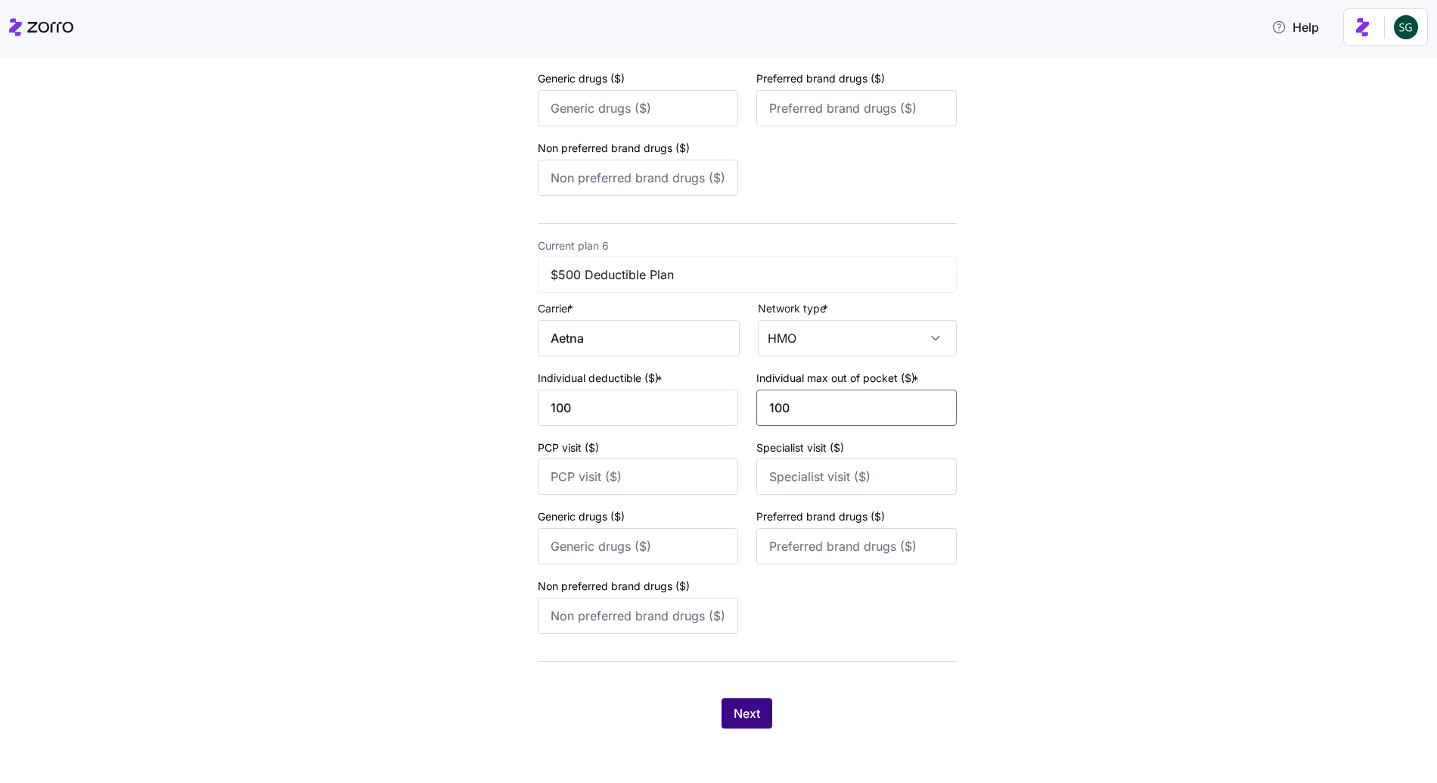
type input "100"
click at [727, 698] on div "Next" at bounding box center [747, 713] width 419 height 30
click at [742, 719] on span "Next" at bounding box center [747, 713] width 26 height 18
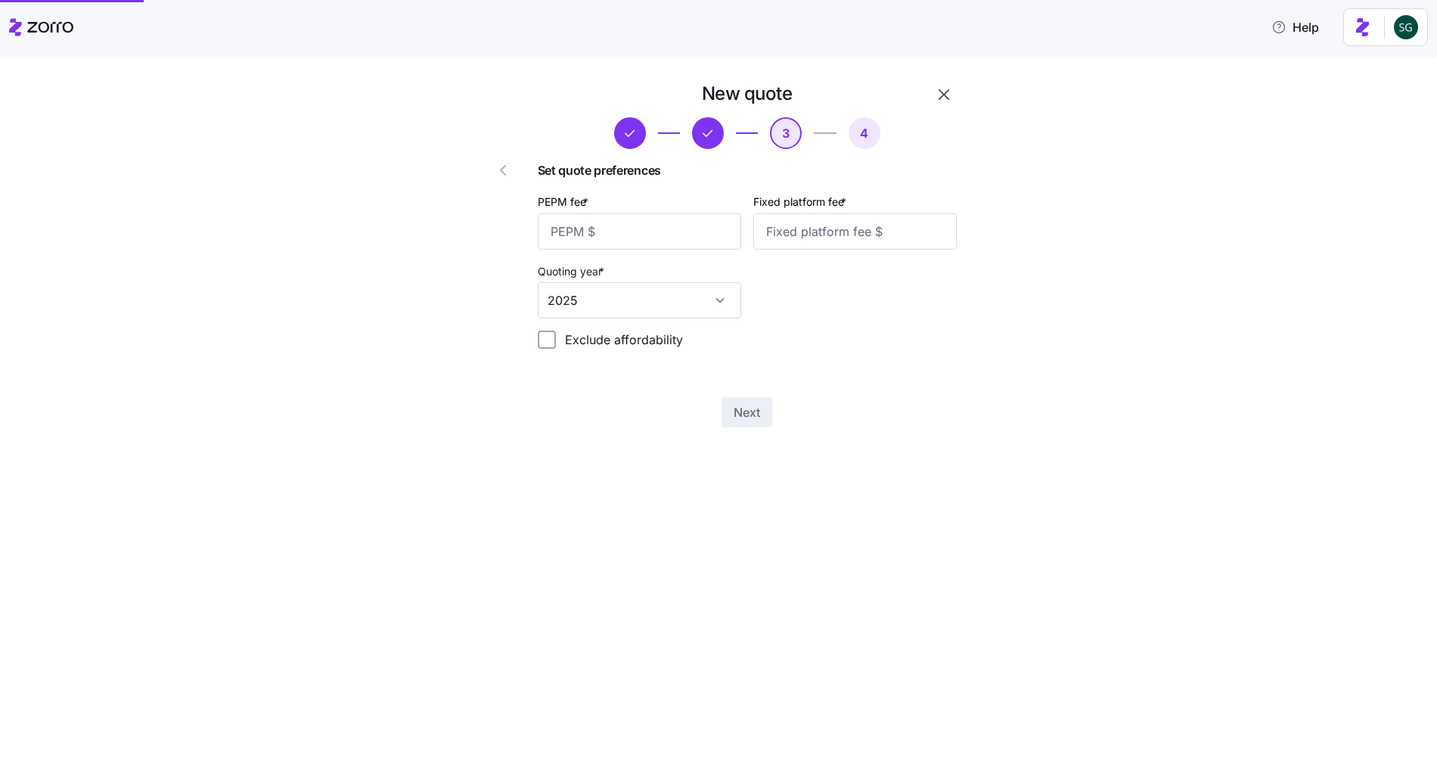
scroll to position [0, 0]
click at [596, 249] on input "PEPM fee *" at bounding box center [640, 231] width 204 height 36
type input "100"
click at [753, 433] on div "New quote 3 4 Set quote preferences PEPM fee * 100 Fixed platform fee * 100 Quo…" at bounding box center [730, 264] width 530 height 364
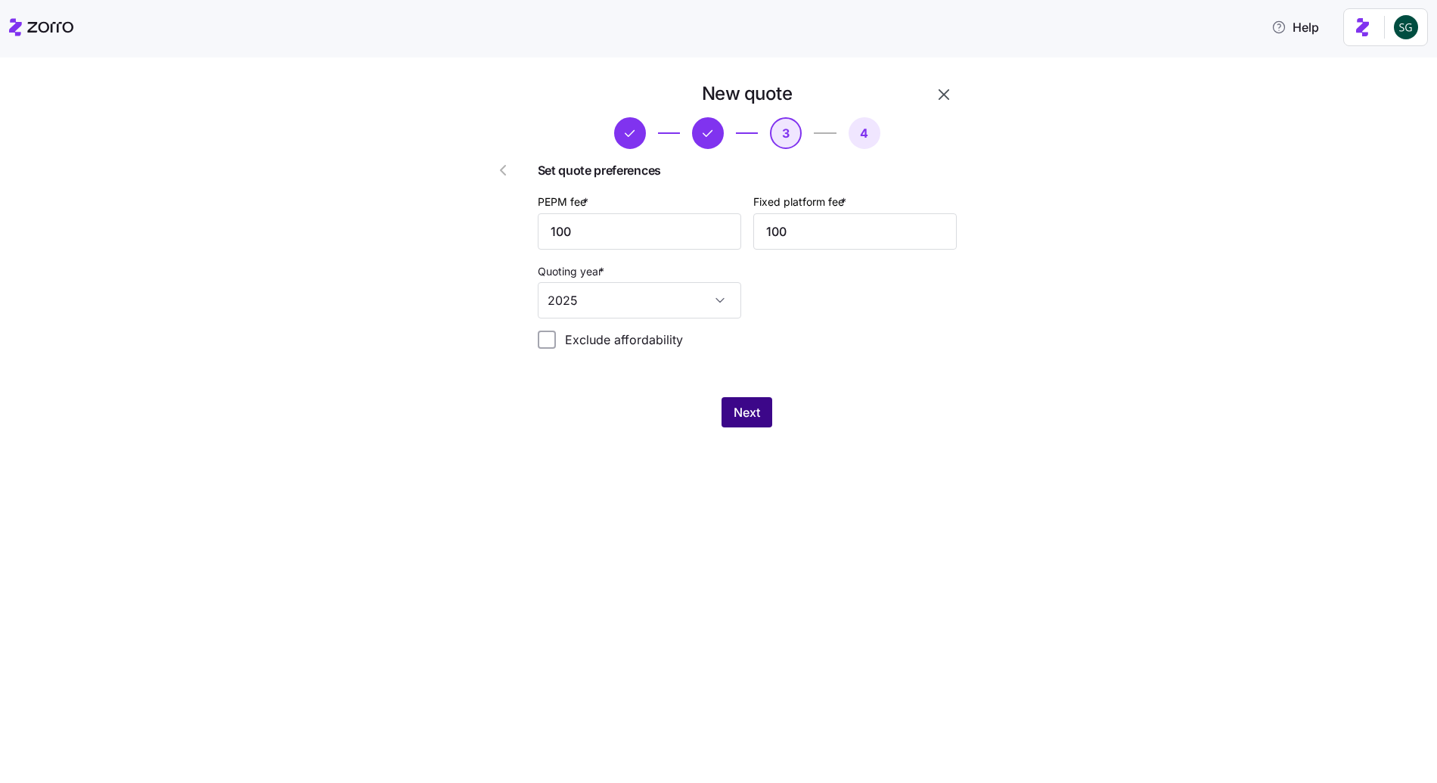
click at [753, 412] on span "Next" at bounding box center [747, 412] width 26 height 18
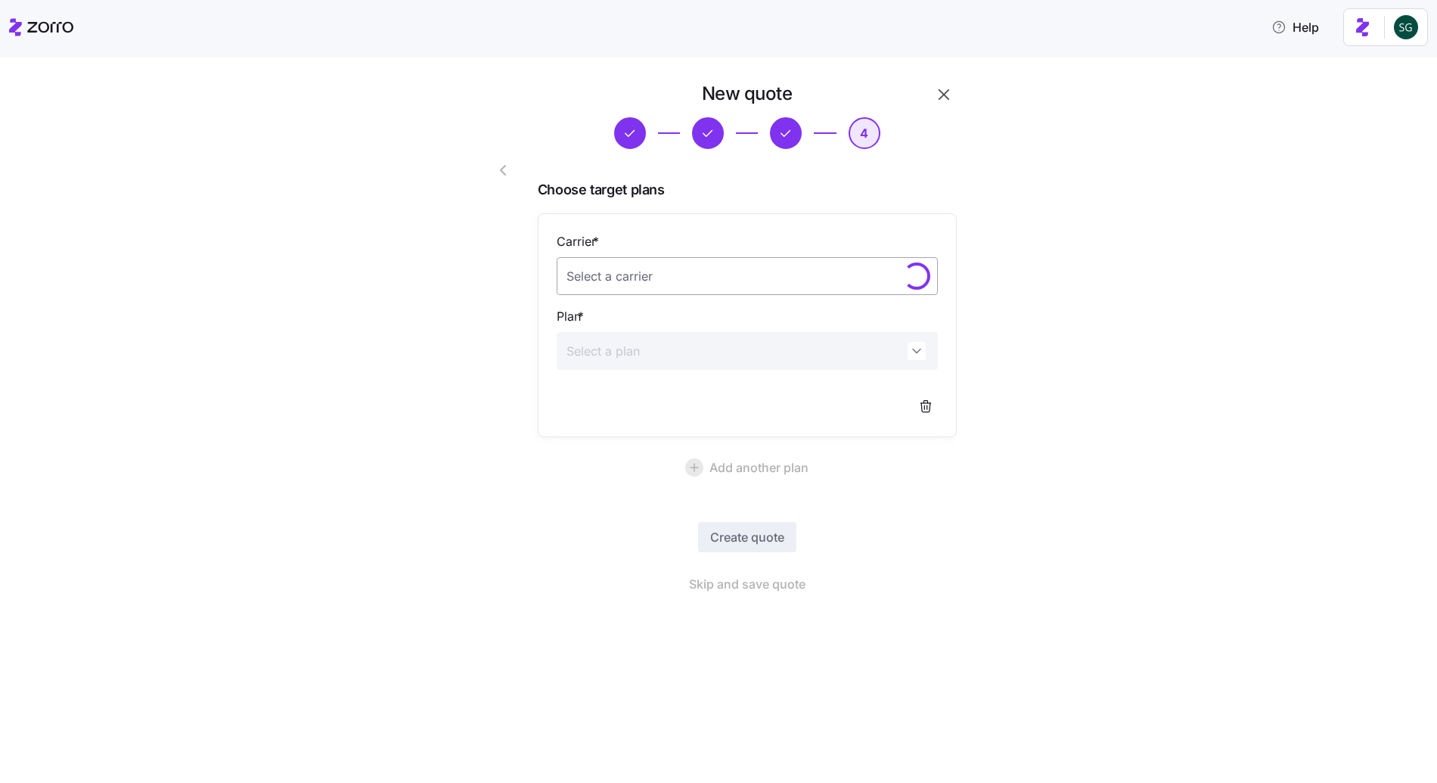
click at [660, 264] on input "Carrier *" at bounding box center [747, 276] width 381 height 38
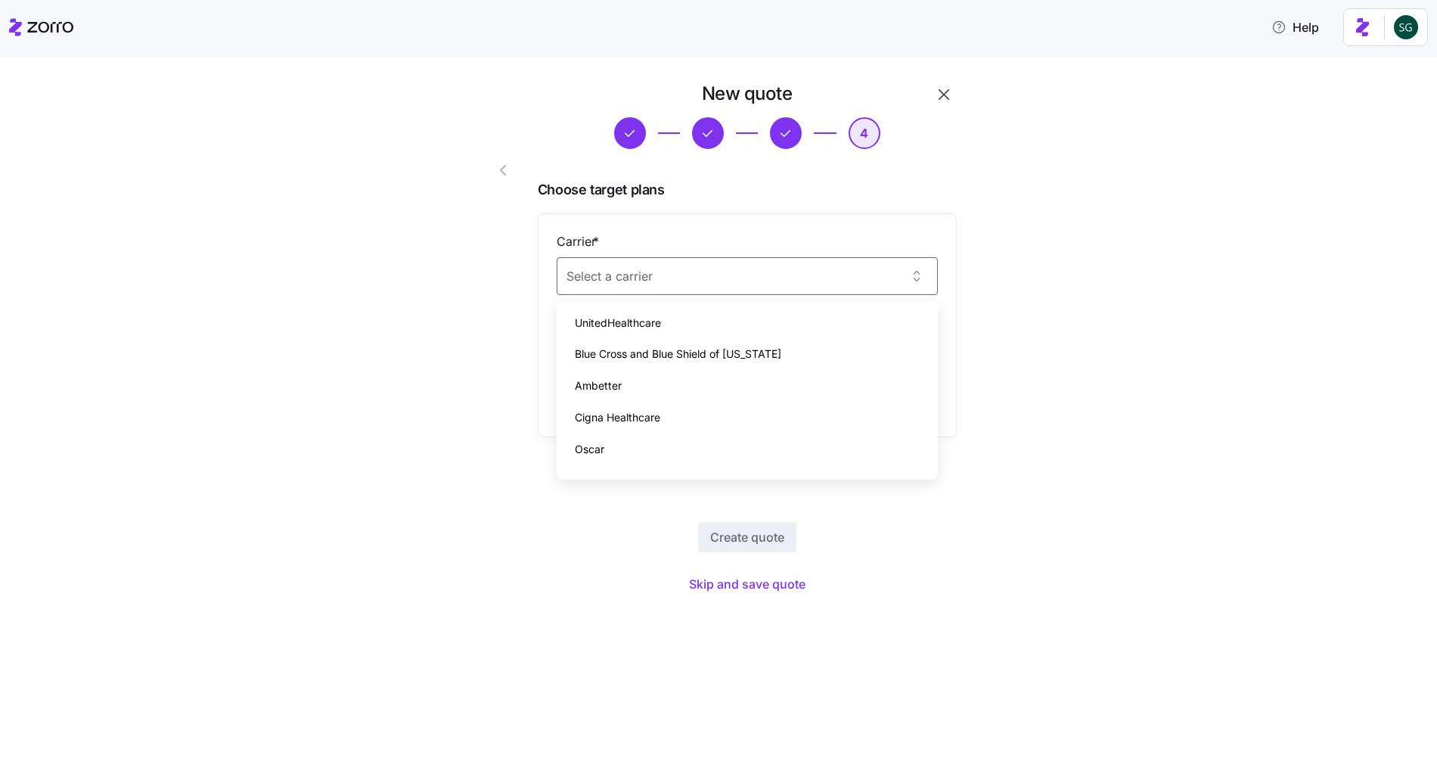
click at [620, 315] on span "UnitedHealthcare" at bounding box center [618, 323] width 86 height 17
type input "UnitedHealthcare"
click at [624, 356] on input "Plan *" at bounding box center [747, 351] width 381 height 38
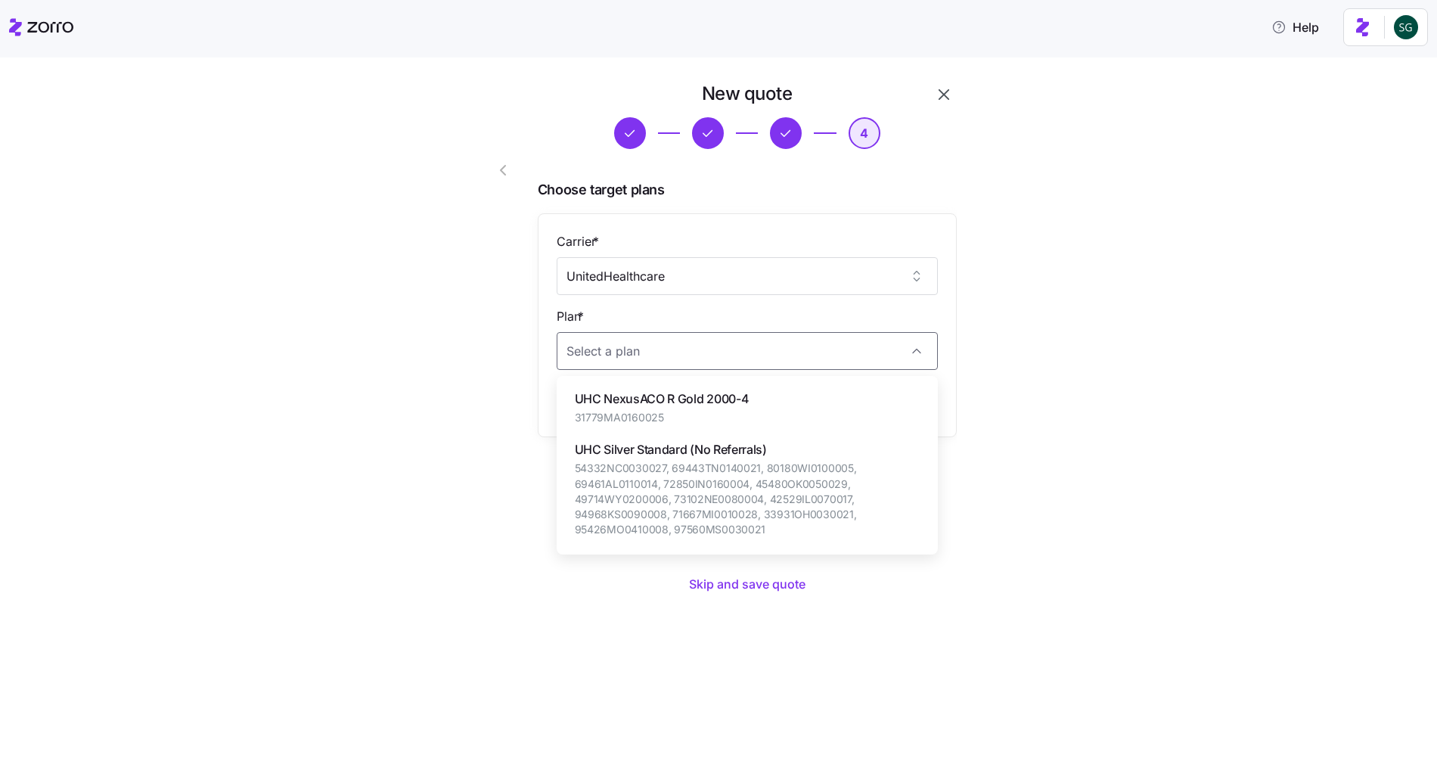
click at [639, 430] on div "UHC NexusACO R Gold 2000-4 31779MA0160025" at bounding box center [747, 407] width 369 height 51
type input "UHC NexusACO R Gold 2000-4"
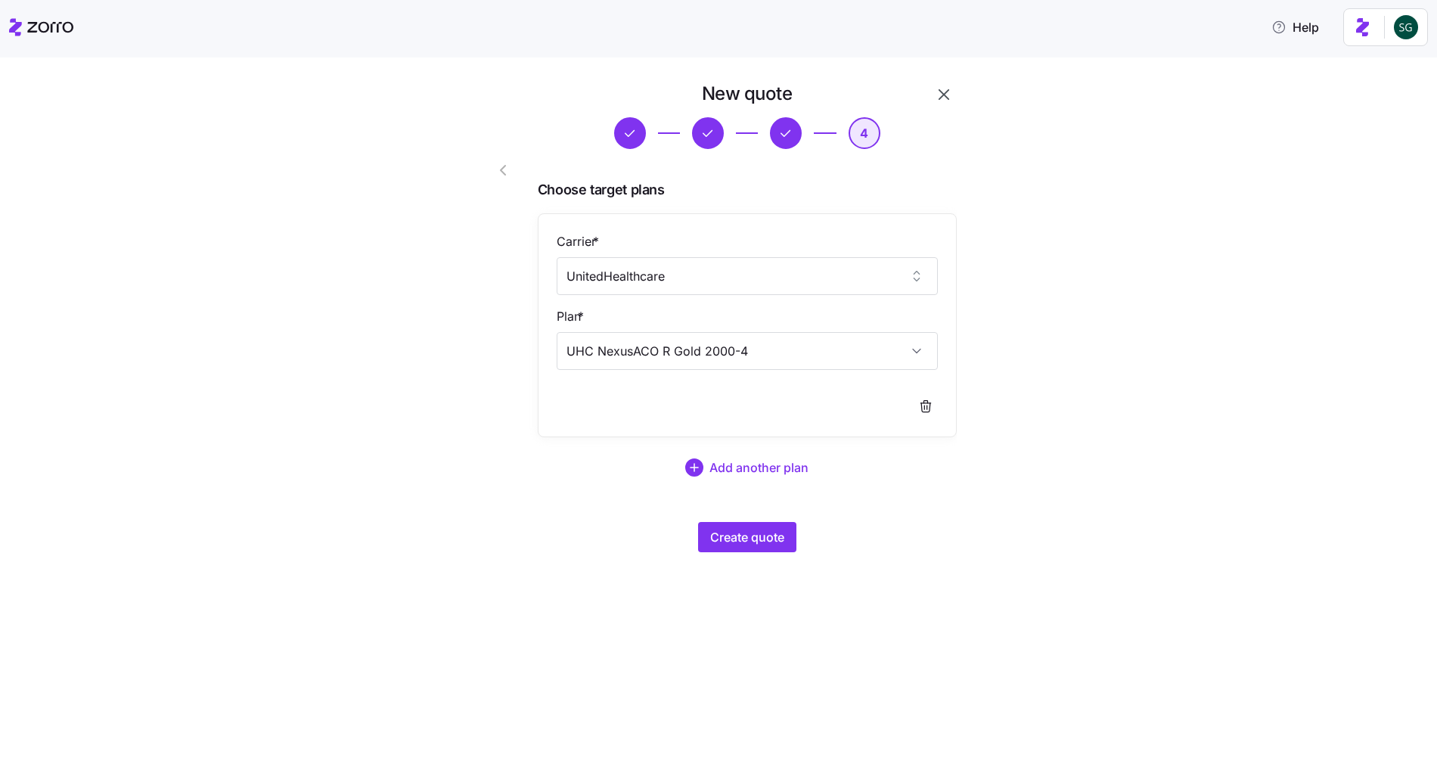
click at [525, 511] on div at bounding box center [489, 317] width 86 height 483
click at [774, 543] on span "Create quote" at bounding box center [747, 537] width 74 height 18
click at [1403, 38] on icon "button" at bounding box center [1409, 42] width 12 height 12
click at [315, 381] on div "New quote 4 Choose target plans Carrier * UnitedHealthcare Plan * UHC NexusACO …" at bounding box center [729, 326] width 1374 height 489
click at [950, 94] on icon "button" at bounding box center [944, 94] width 18 height 18
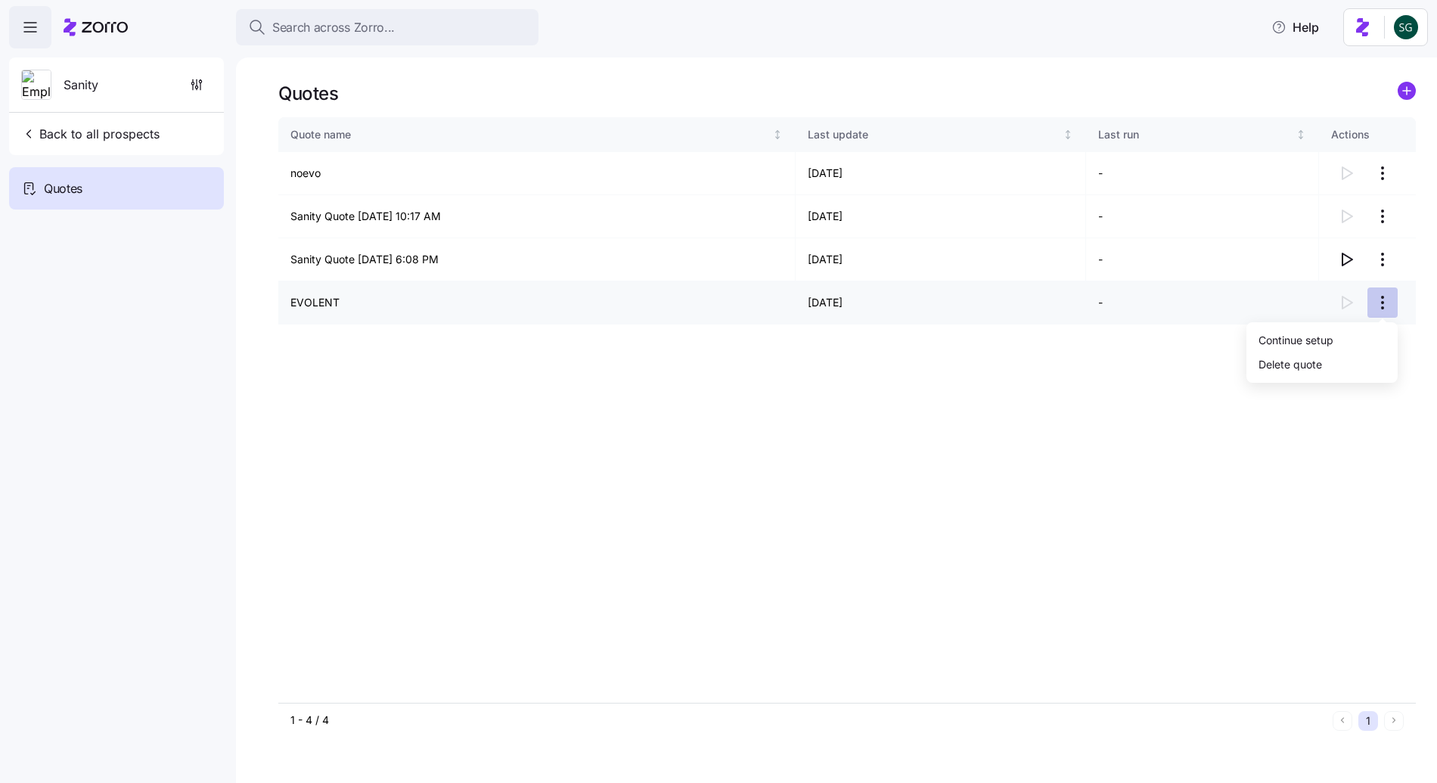
click at [1384, 302] on html "Search across Zorro... Help Sanity Back to all prospects Quotes Quotes Quote na…" at bounding box center [718, 387] width 1437 height 774
click at [1296, 331] on div "Continue setup" at bounding box center [1296, 339] width 75 height 17
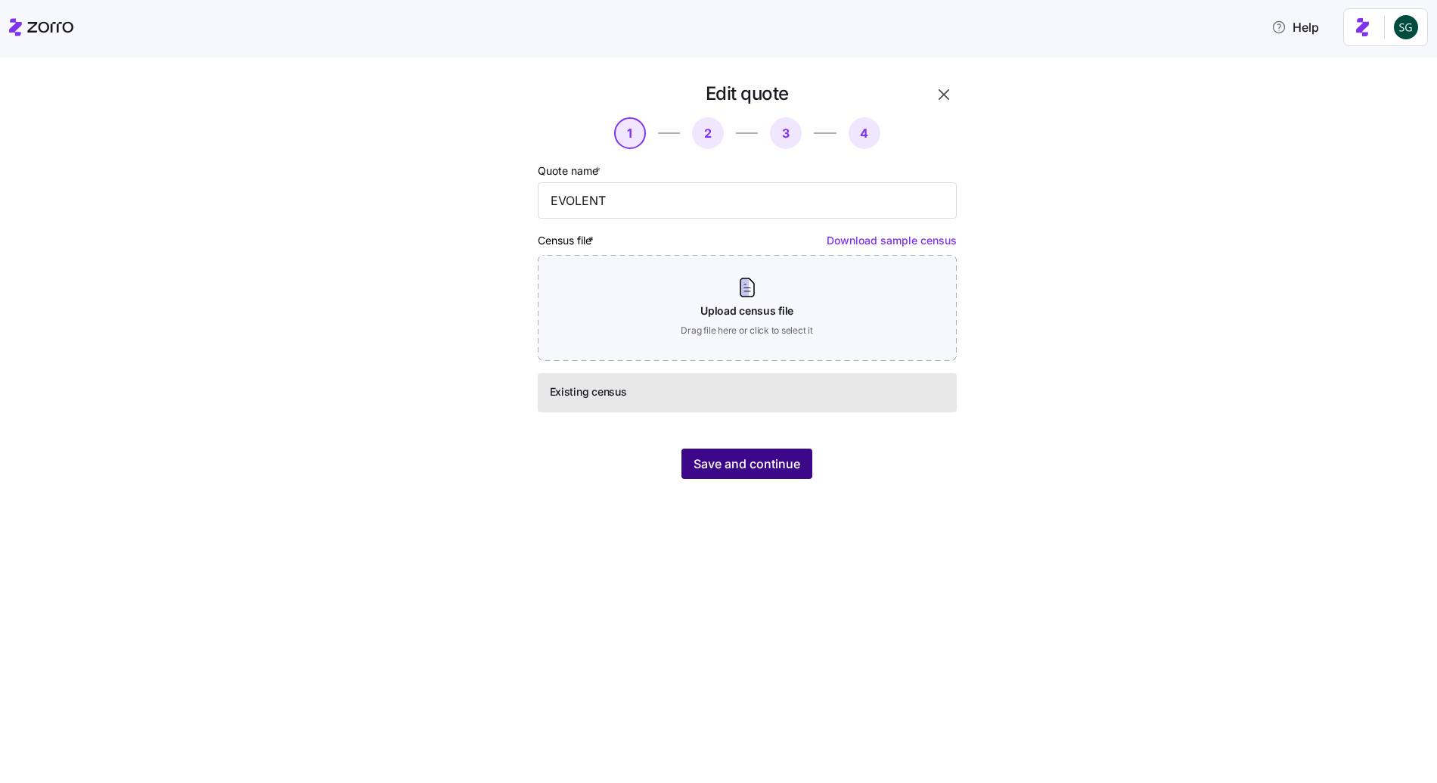
click at [744, 471] on span "Save and continue" at bounding box center [747, 464] width 107 height 18
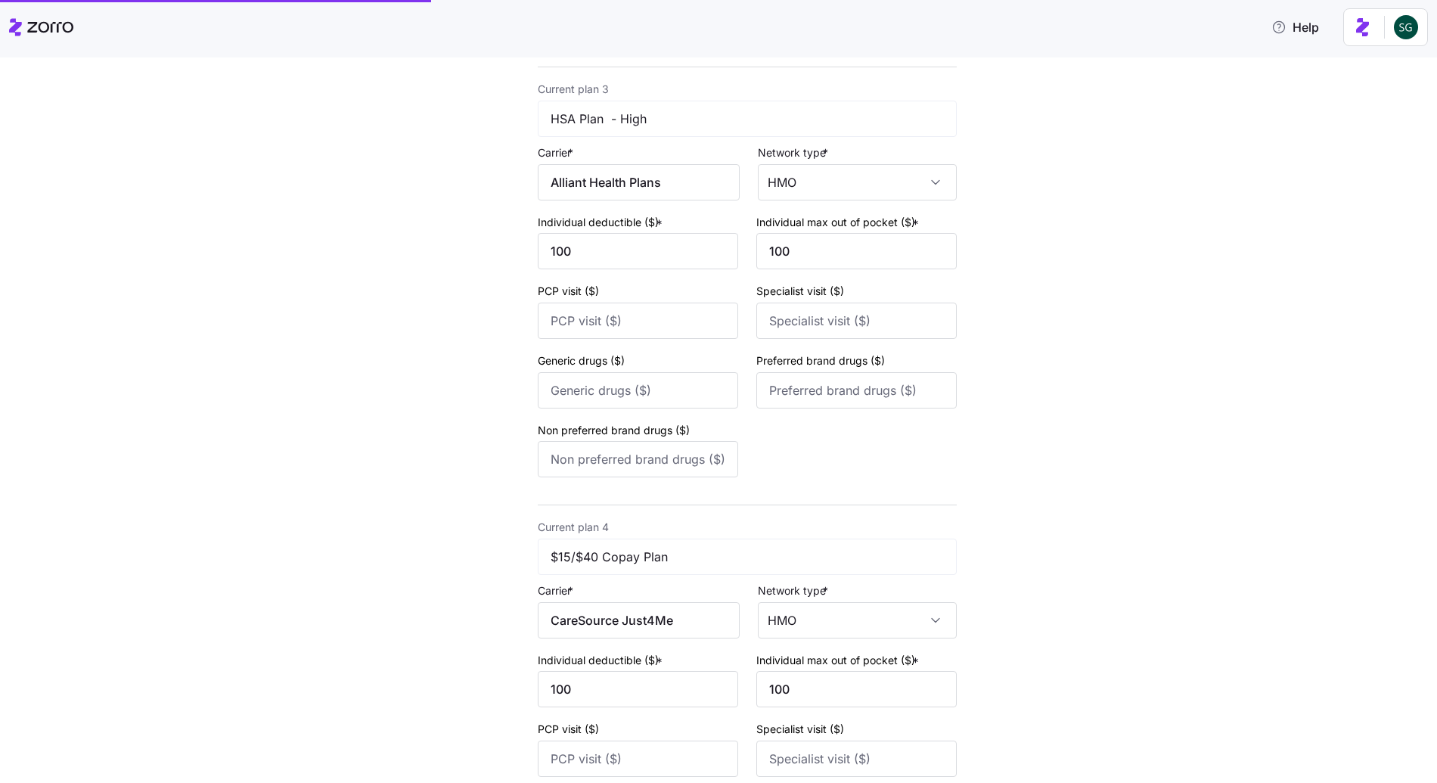
scroll to position [2147, 0]
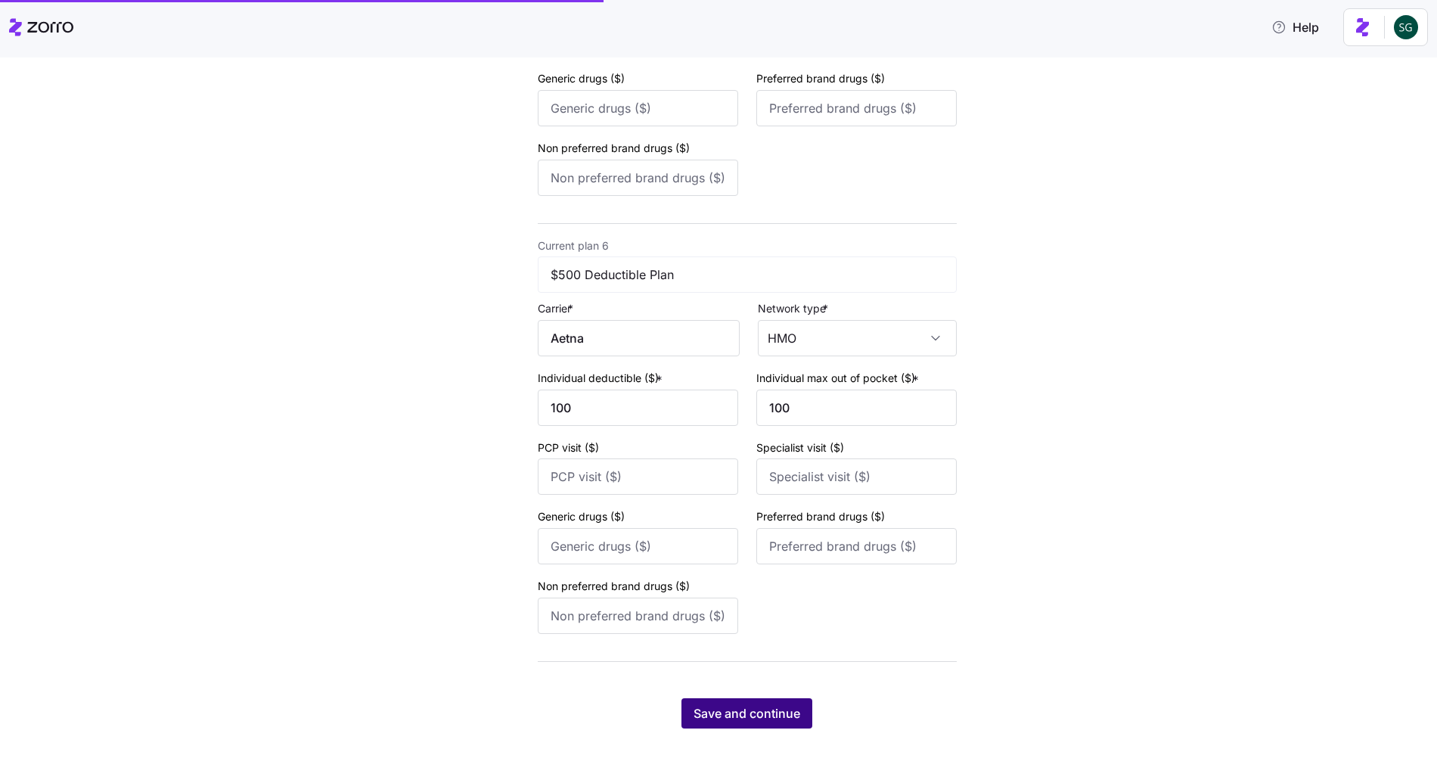
click at [741, 713] on span "Save and continue" at bounding box center [747, 713] width 107 height 18
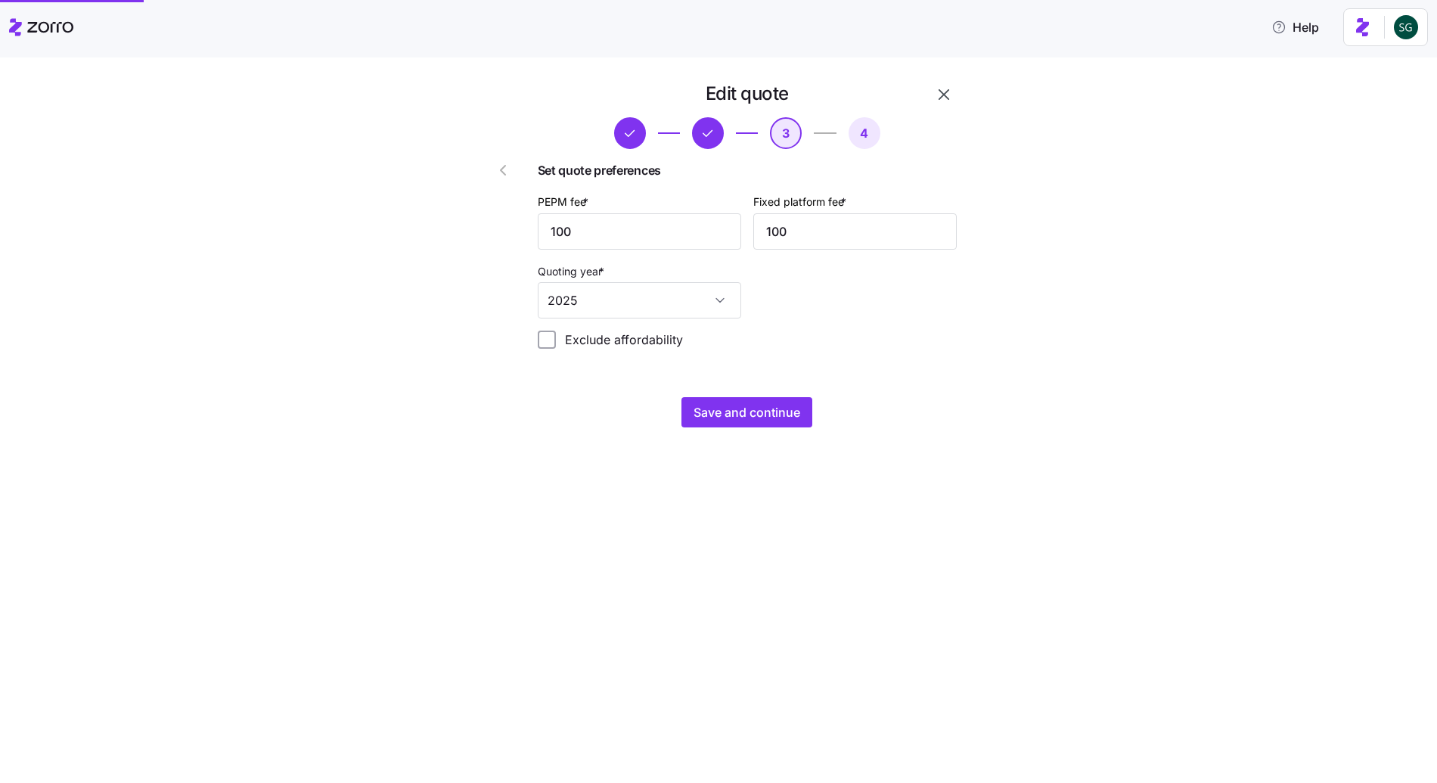
scroll to position [0, 0]
click at [758, 417] on span "Save and continue" at bounding box center [747, 412] width 107 height 18
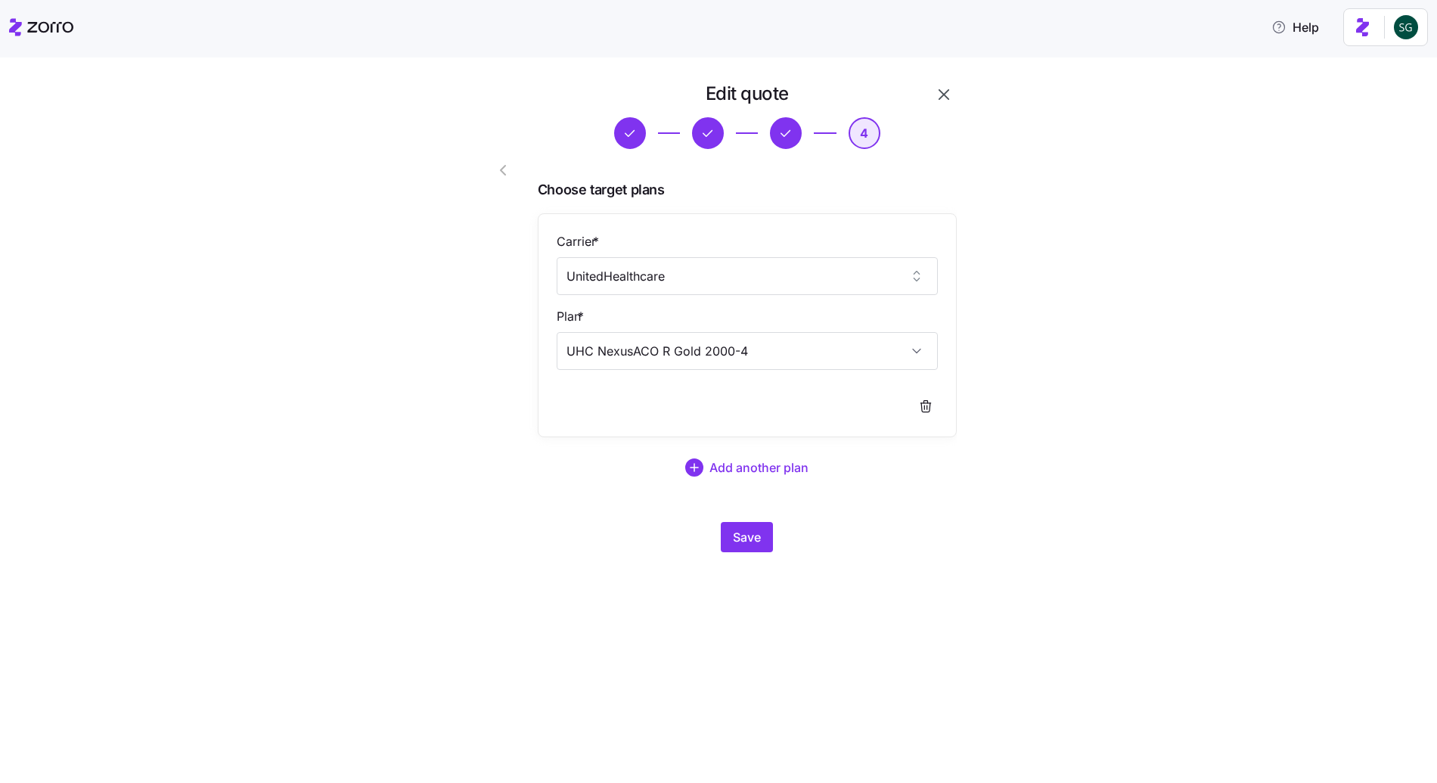
click at [1406, 15] on html "Help Edit quote 4 Choose target plans Carrier * UnitedHealthcare Plan * UHC Nex…" at bounding box center [718, 387] width 1437 height 774
click at [805, 544] on div "Save" at bounding box center [747, 537] width 419 height 30
click at [733, 535] on span "Save" at bounding box center [747, 537] width 28 height 18
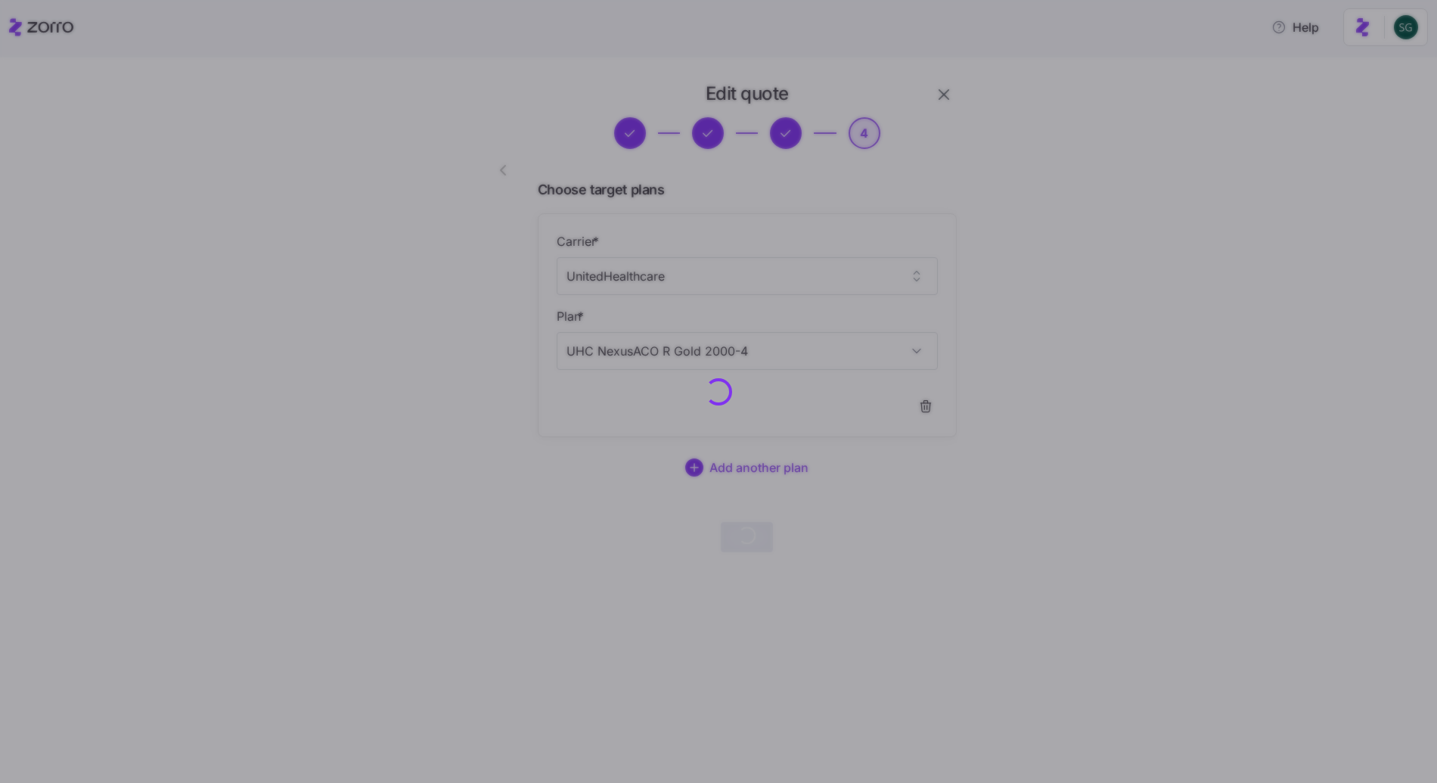
click at [566, 415] on div at bounding box center [718, 391] width 1437 height 783
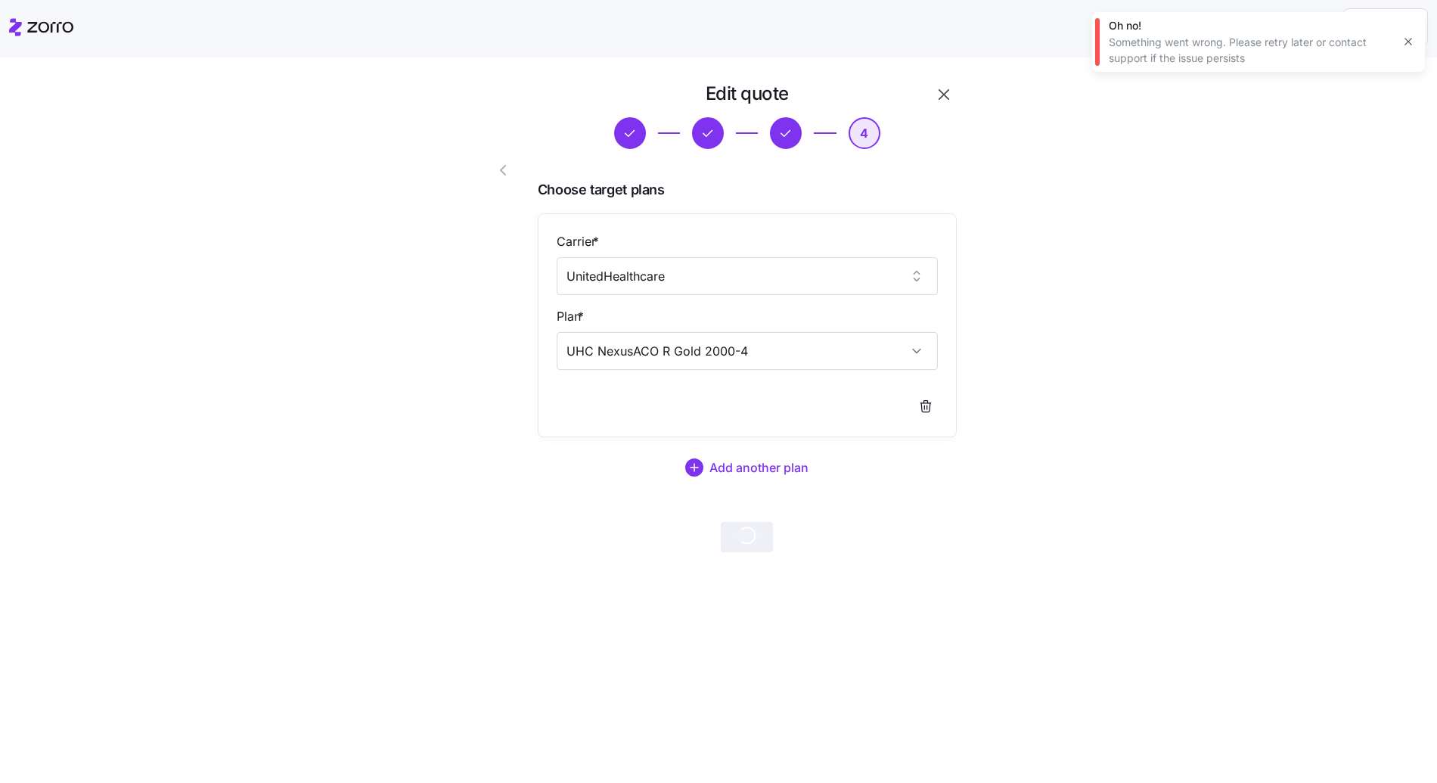
click at [933, 99] on button "button" at bounding box center [944, 95] width 26 height 26
click at [64, 291] on div "Edit quote 4 Choose target plans Carrier * UnitedHealthcare Plan * UHC NexusACO…" at bounding box center [729, 326] width 1374 height 489
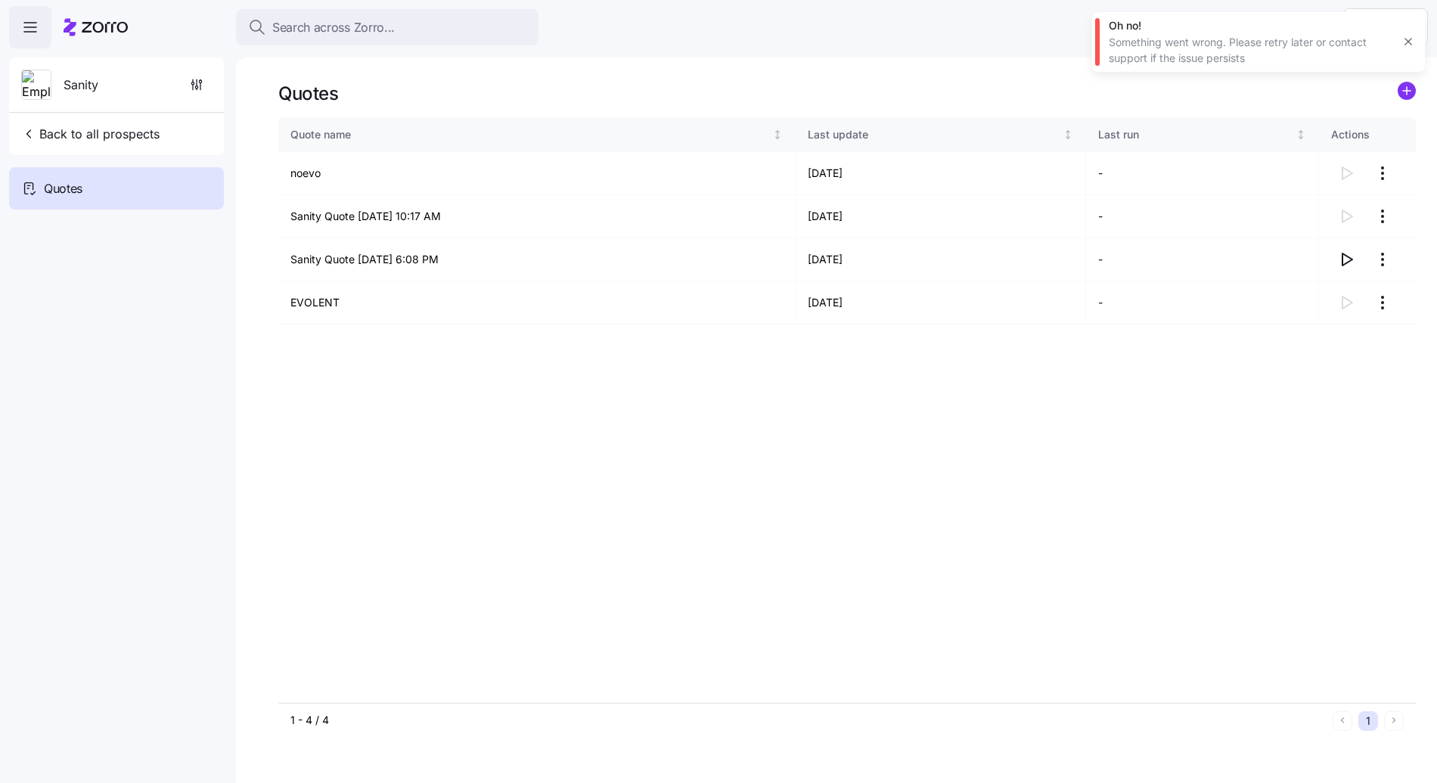
click at [239, 440] on div "Quotes Quote name Last update Last run Actions noevo 07/09/2025 - Sanity Quote …" at bounding box center [836, 420] width 1201 height 726
click at [1410, 41] on icon "button" at bounding box center [1409, 42] width 12 height 12
click at [358, 433] on div "Quote name Last update Last run Actions noevo [DATE] - Sanity Quote [DATE] 10:1…" at bounding box center [847, 410] width 1138 height 586
click at [356, 432] on div "Quote name Last update Last run Actions noevo [DATE] - Sanity Quote [DATE] 10:1…" at bounding box center [847, 410] width 1138 height 586
click at [186, 245] on nav "Sanity Back to all prospects Quotes" at bounding box center [118, 415] width 236 height 735
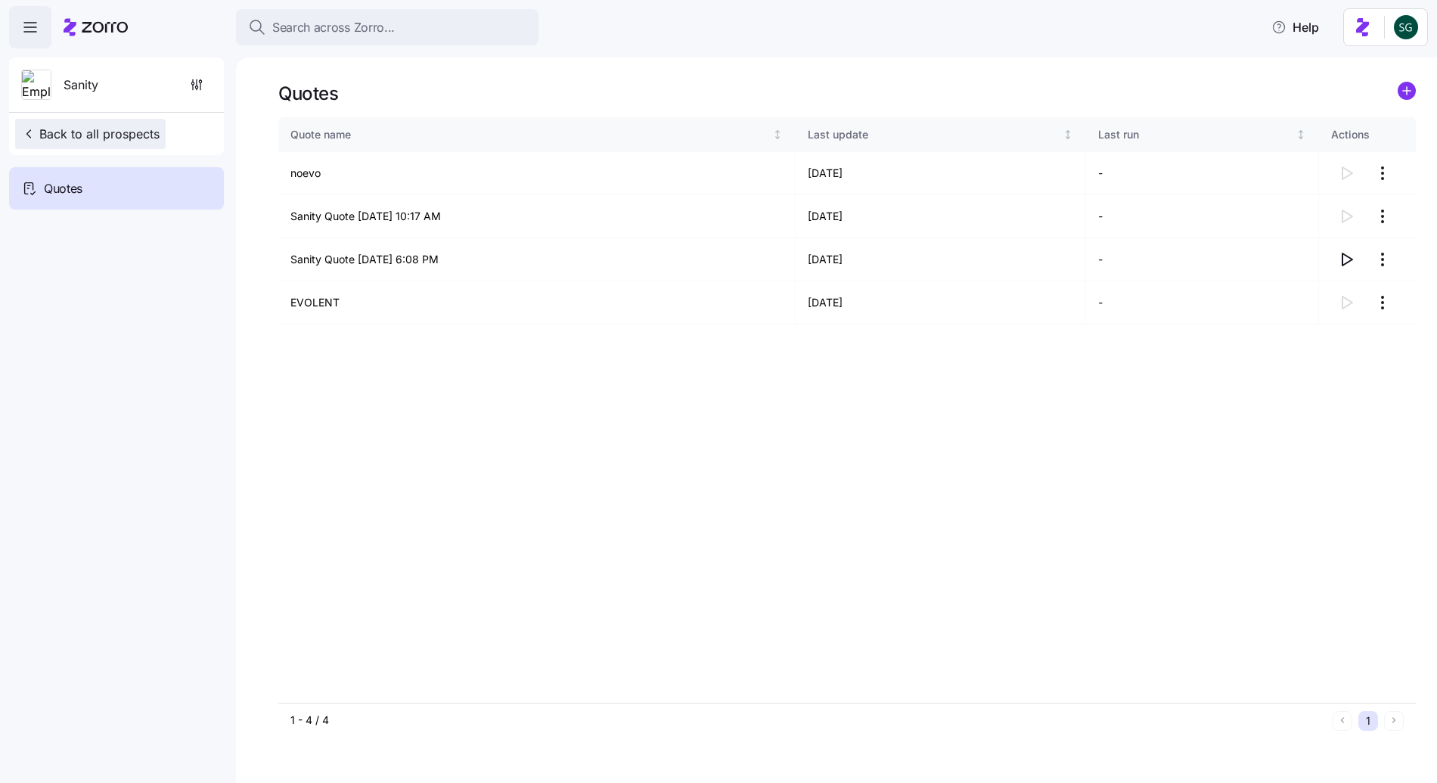
click at [54, 147] on button "Back to all prospects" at bounding box center [90, 134] width 151 height 30
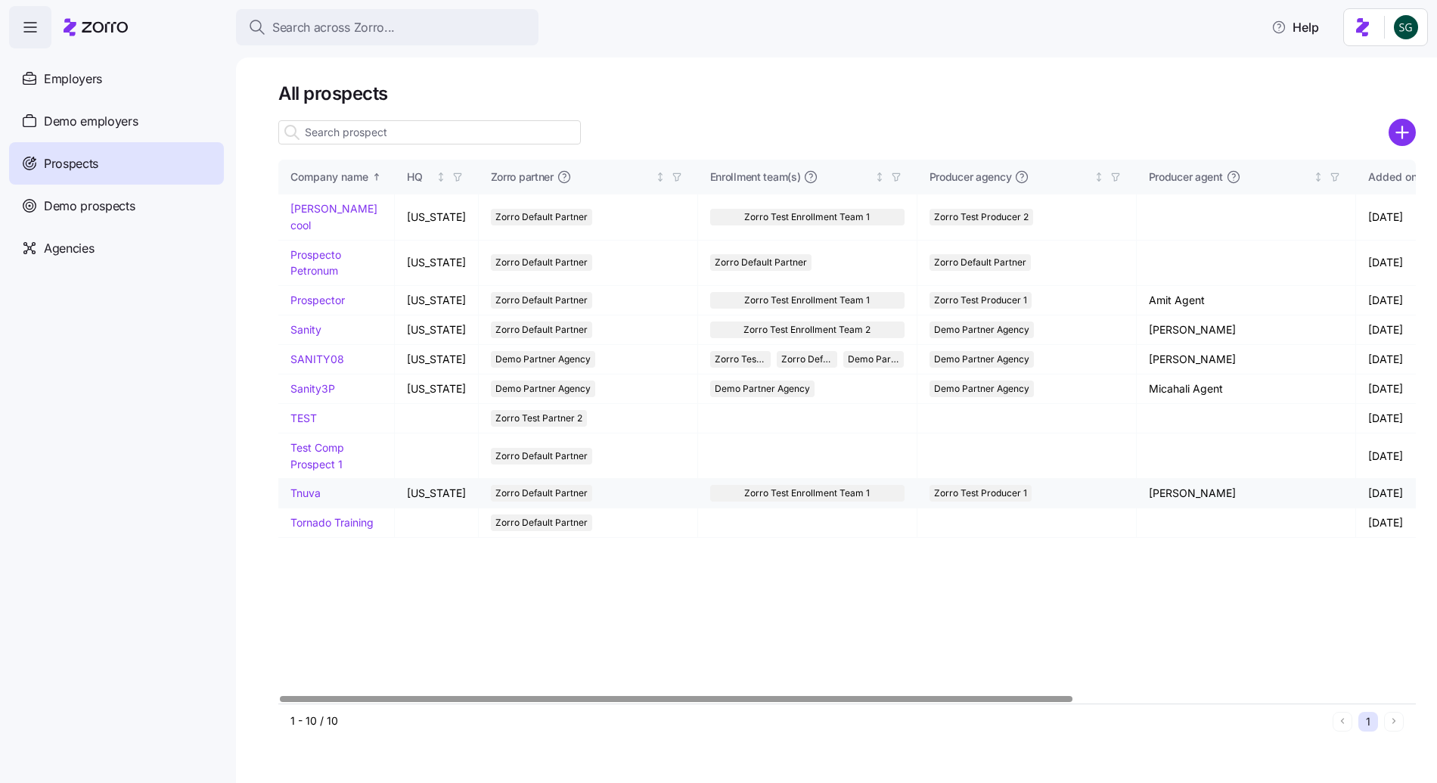
click at [305, 486] on link "Tnuva" at bounding box center [306, 492] width 30 height 13
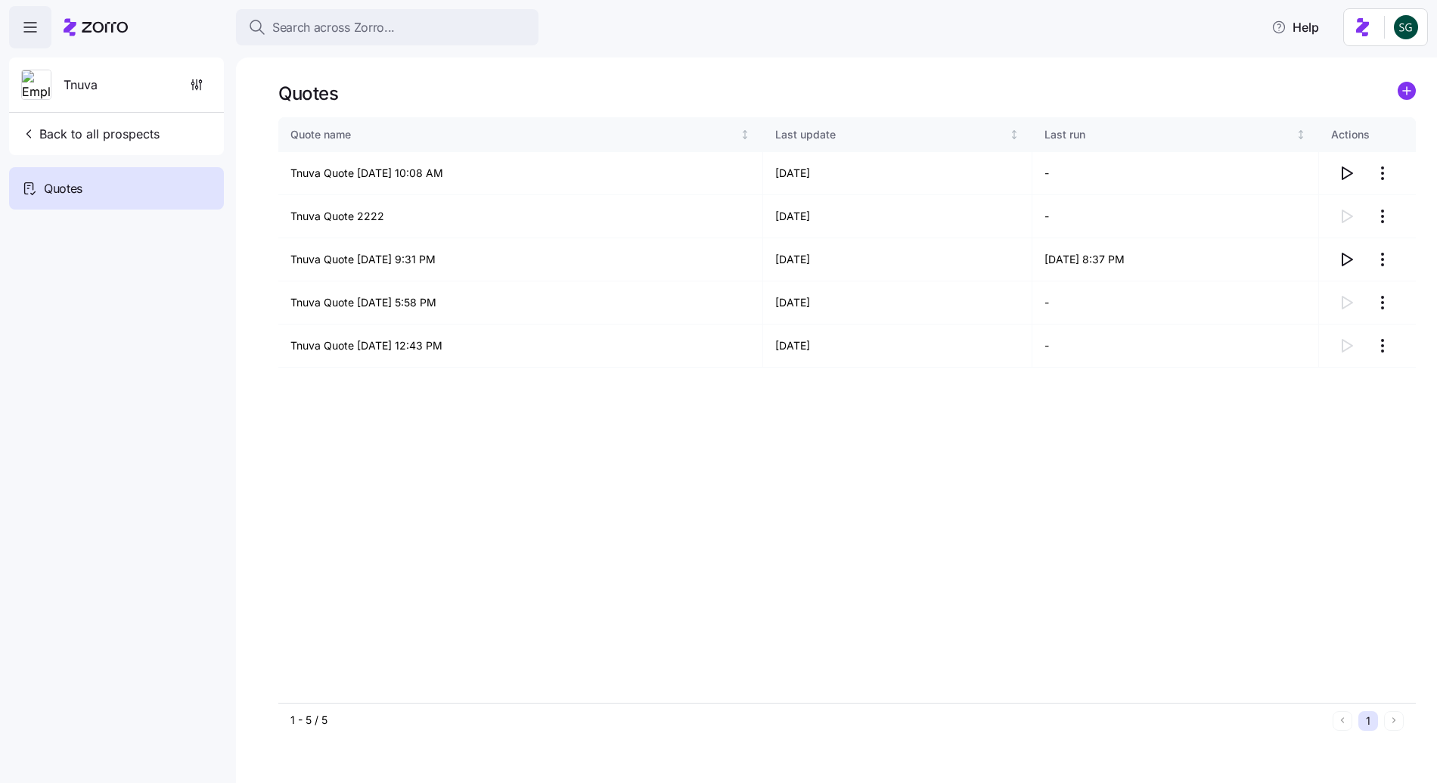
click at [73, 419] on nav "Tnuva Back to all prospects Quotes" at bounding box center [118, 415] width 236 height 735
click at [269, 495] on div "Quotes Quote name Last update Last run Actions Tnuva Quote 05/15/2025 10:08 AM …" at bounding box center [836, 420] width 1201 height 726
click at [210, 341] on nav "Tnuva Back to all prospects Quotes" at bounding box center [118, 415] width 236 height 735
click at [206, 429] on nav "Tnuva Back to all prospects Quotes" at bounding box center [118, 415] width 236 height 735
click at [210, 429] on nav "Tnuva Back to all prospects Quotes" at bounding box center [118, 415] width 236 height 735
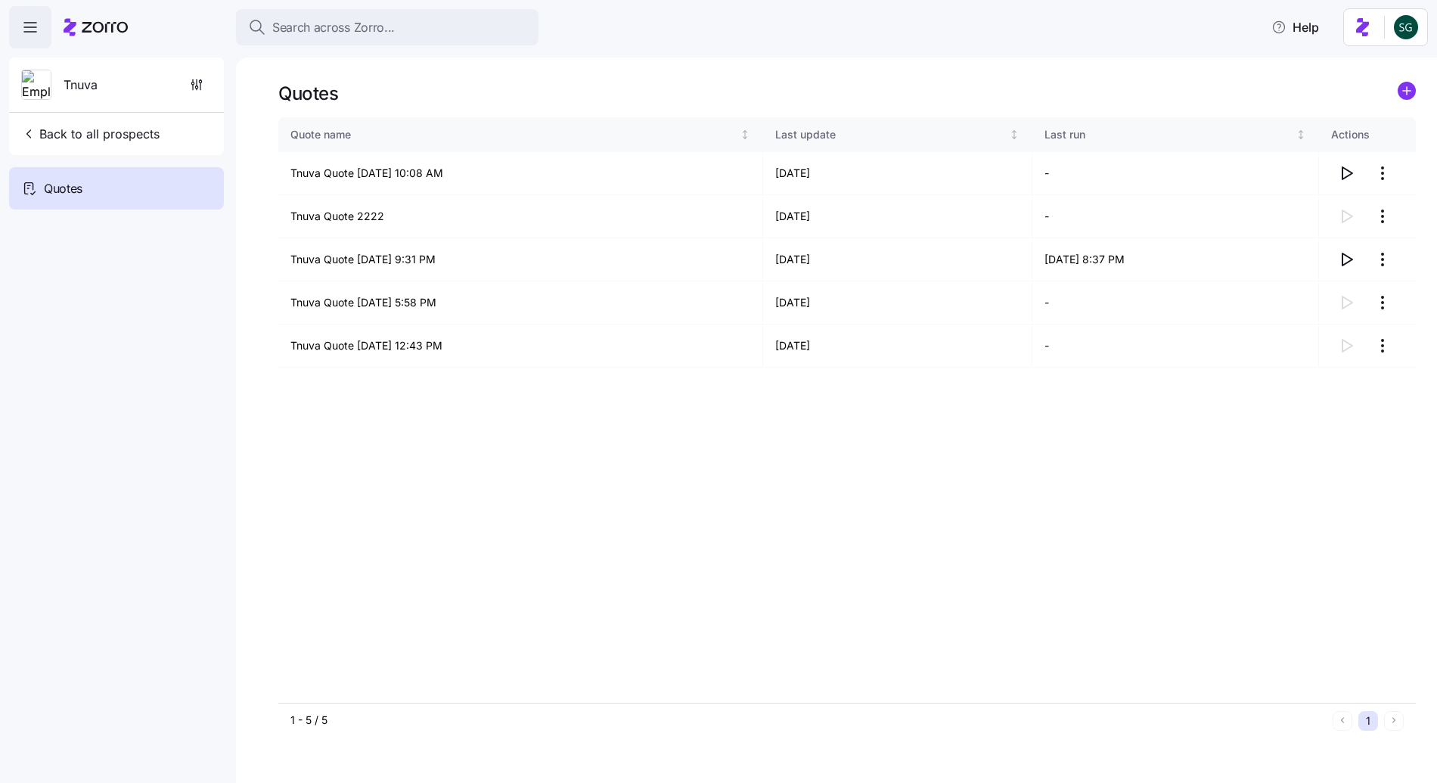
click at [419, 575] on div "Quote name Last update Last run Actions Tnuva Quote [DATE] 10:08 AM 05/15/2025 …" at bounding box center [847, 410] width 1138 height 586
click at [834, 592] on div "Quote name Last update Last run Actions Tnuva Quote [DATE] 10:08 AM 05/15/2025 …" at bounding box center [847, 410] width 1138 height 586
click at [1409, 95] on circle "add icon" at bounding box center [1407, 90] width 17 height 17
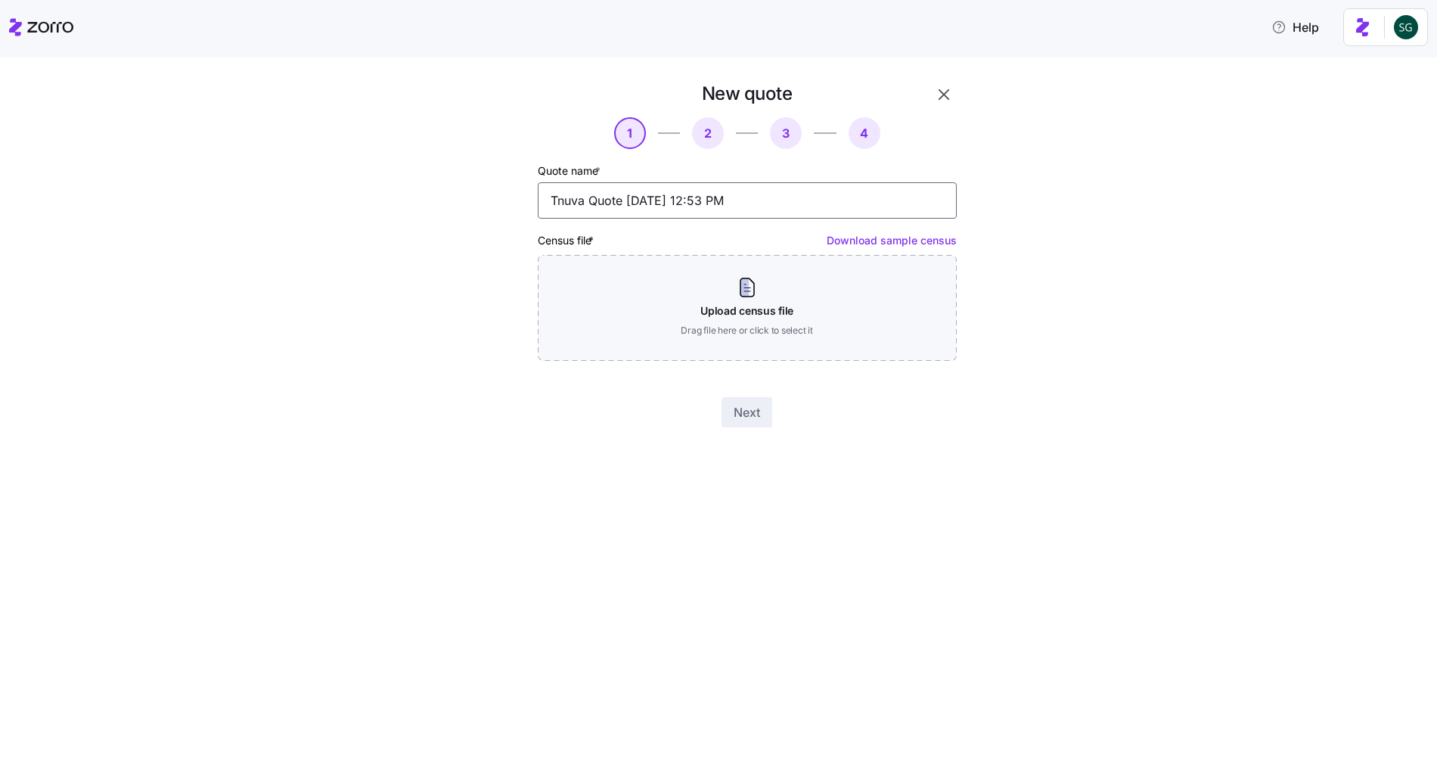
click at [573, 185] on input "Tnuva Quote [DATE] 12:53 PM" at bounding box center [747, 200] width 419 height 36
click at [573, 186] on input "Tnuva Quote [DATE] 12:53 PM" at bounding box center [747, 200] width 419 height 36
type input "EVOLENT"
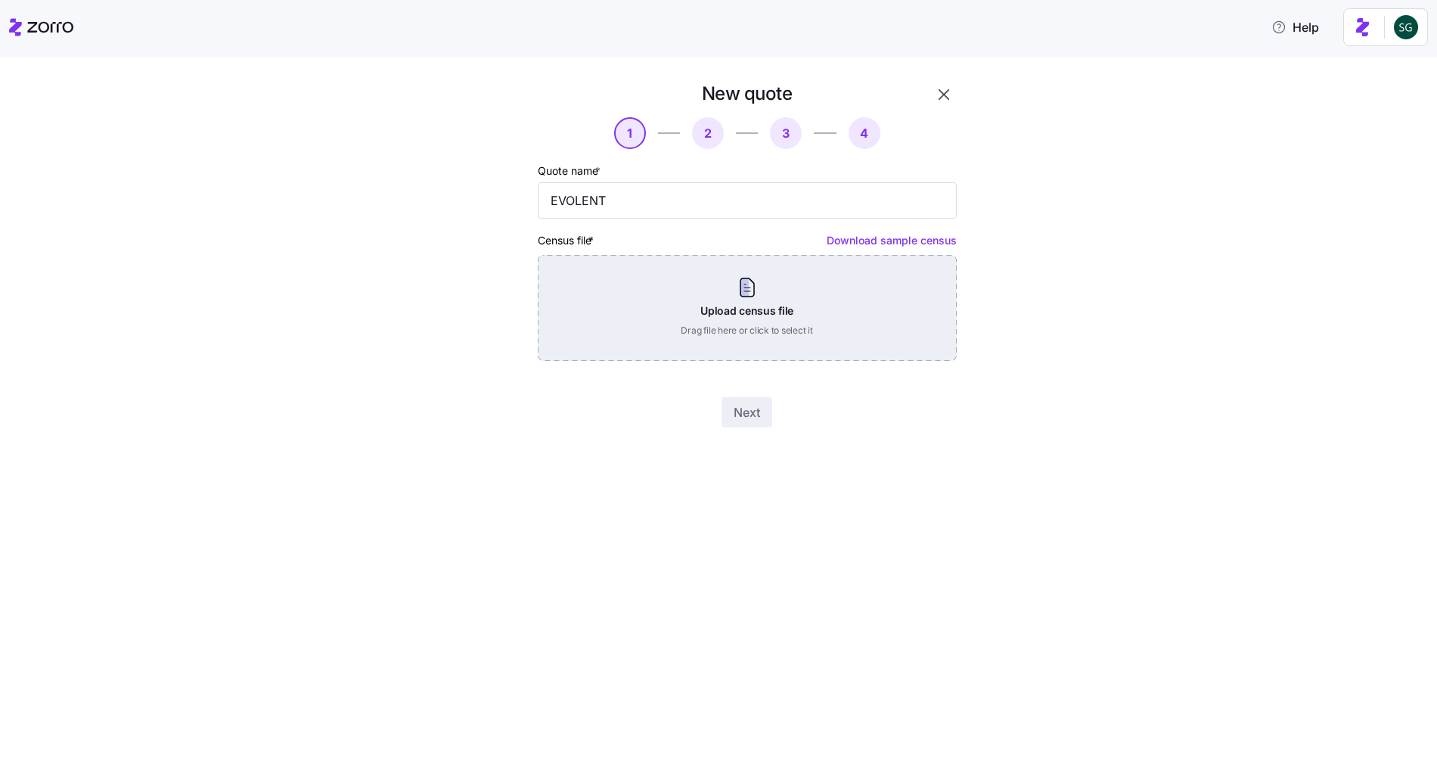
click at [729, 339] on div "Upload census file Drag file here or click to select it" at bounding box center [747, 308] width 419 height 106
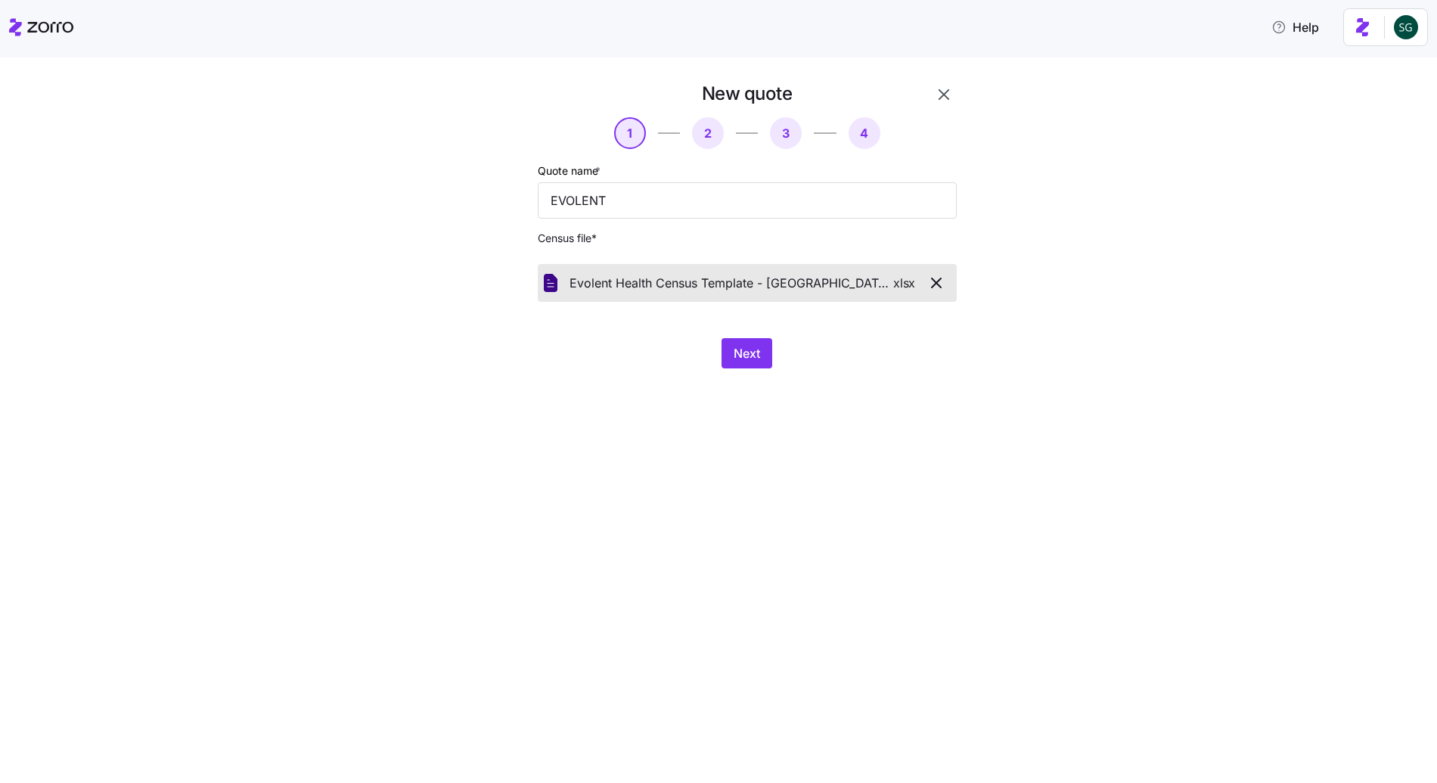
click at [719, 348] on div "Next" at bounding box center [747, 353] width 419 height 30
click at [734, 353] on span "Next" at bounding box center [747, 353] width 26 height 18
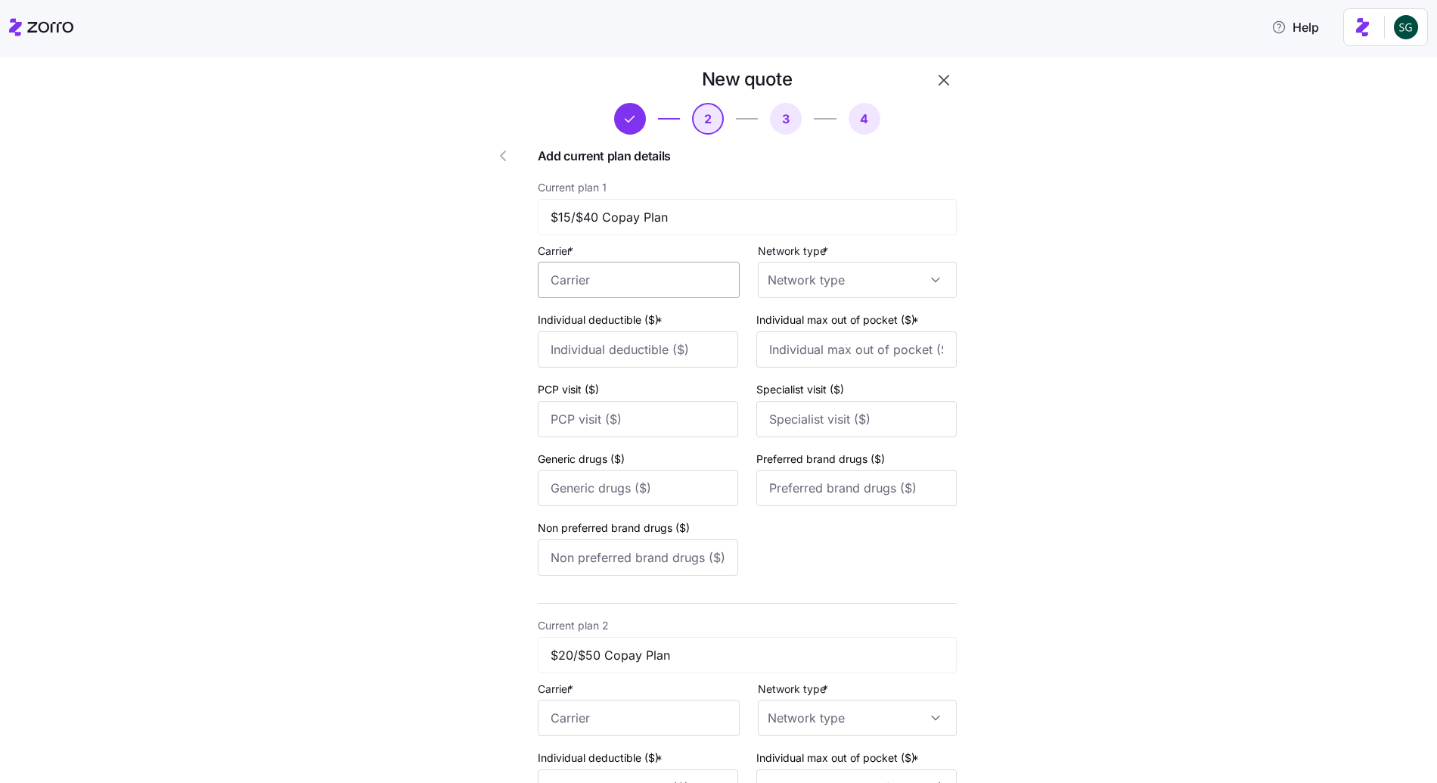
scroll to position [33, 0]
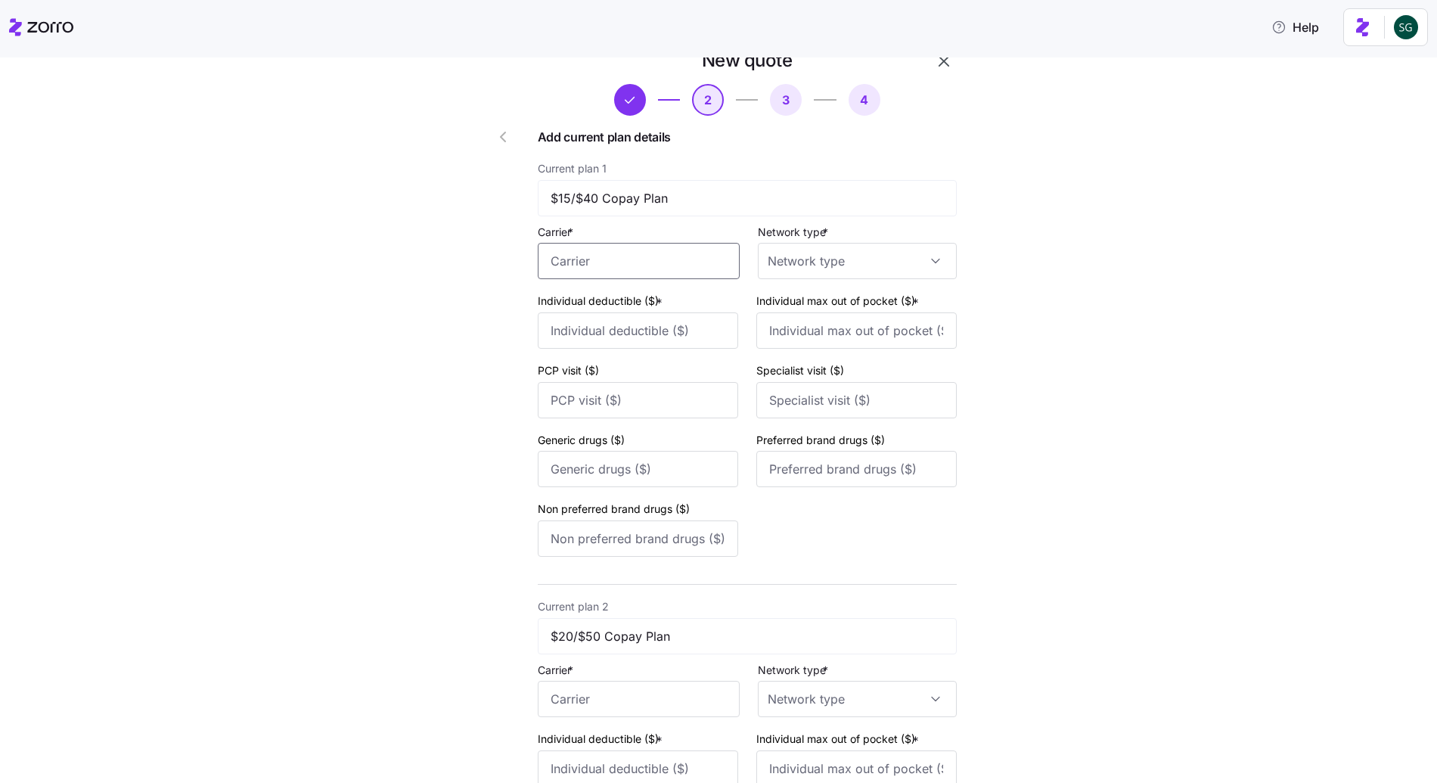
click at [647, 262] on input "Carrier *" at bounding box center [639, 261] width 202 height 36
click at [638, 301] on div "Aetna" at bounding box center [636, 306] width 189 height 34
type input "Aetna"
click at [853, 241] on div "Network type *" at bounding box center [857, 250] width 199 height 57
click at [831, 289] on div "Current plan 1 $15/$40 Copay Plan Carrier * Aetna Network type * Individual ded…" at bounding box center [747, 361] width 419 height 404
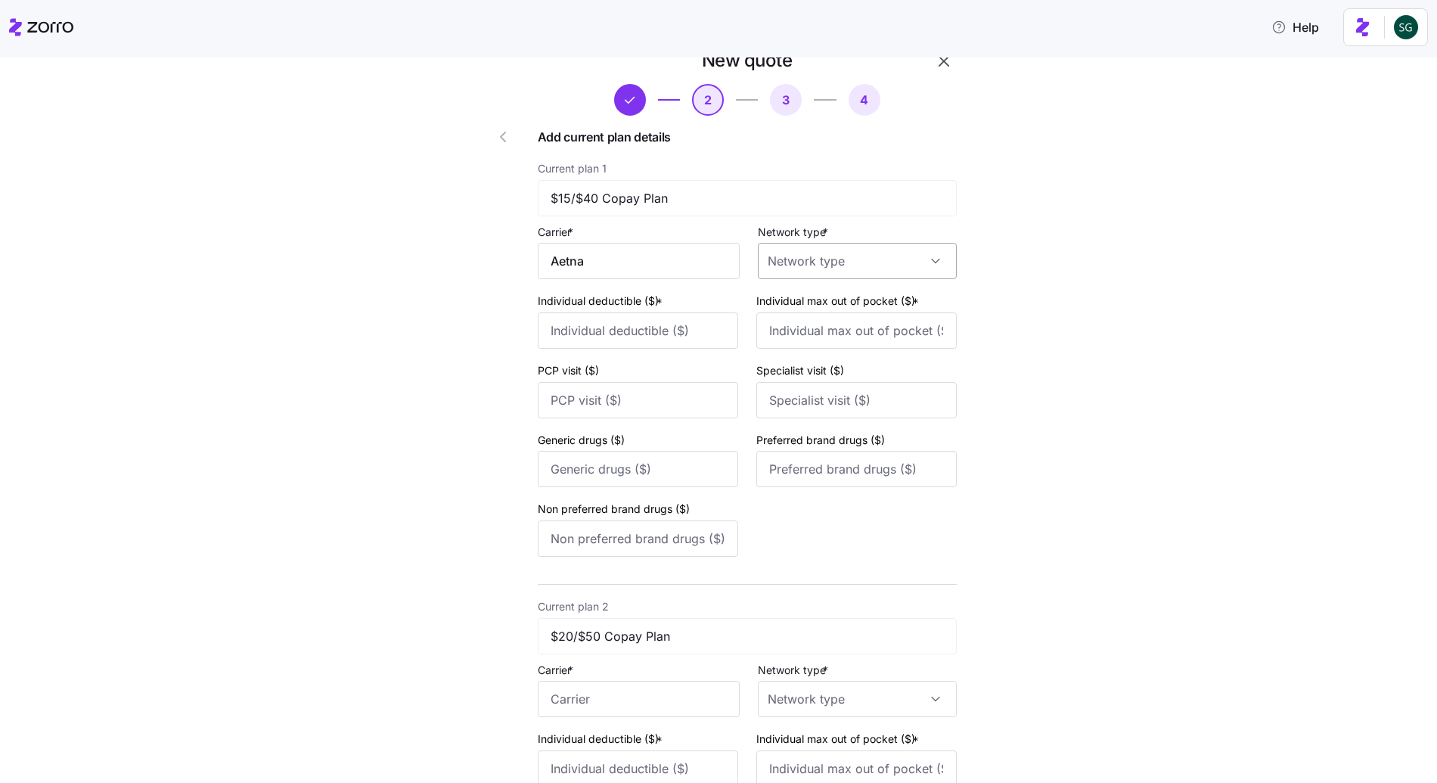
click at [826, 265] on input "Network type *" at bounding box center [857, 261] width 199 height 36
click at [797, 317] on div "HMO" at bounding box center [848, 307] width 181 height 32
type input "HMO"
click at [648, 332] on input "Individual deductible ($) *" at bounding box center [638, 330] width 200 height 36
type input "100"
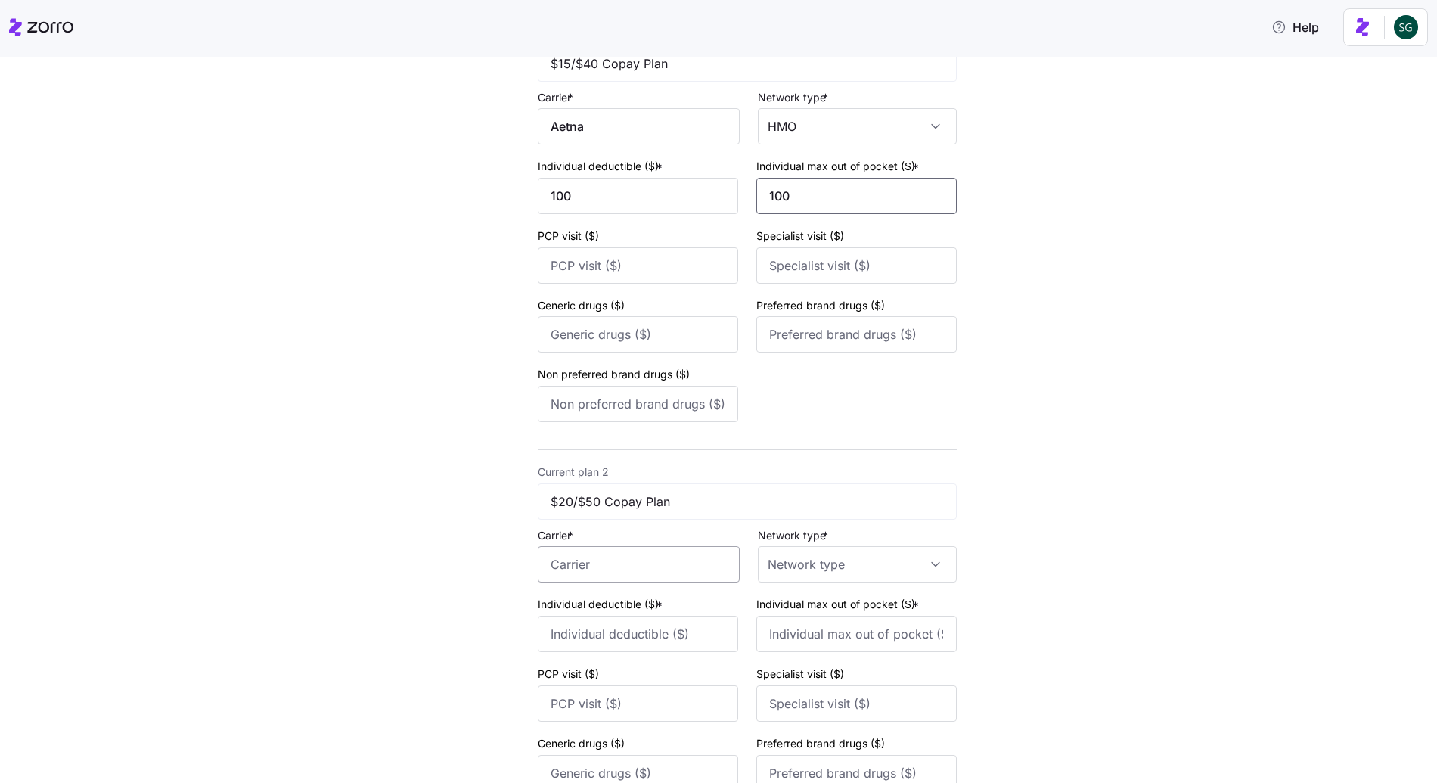
scroll to position [175, 0]
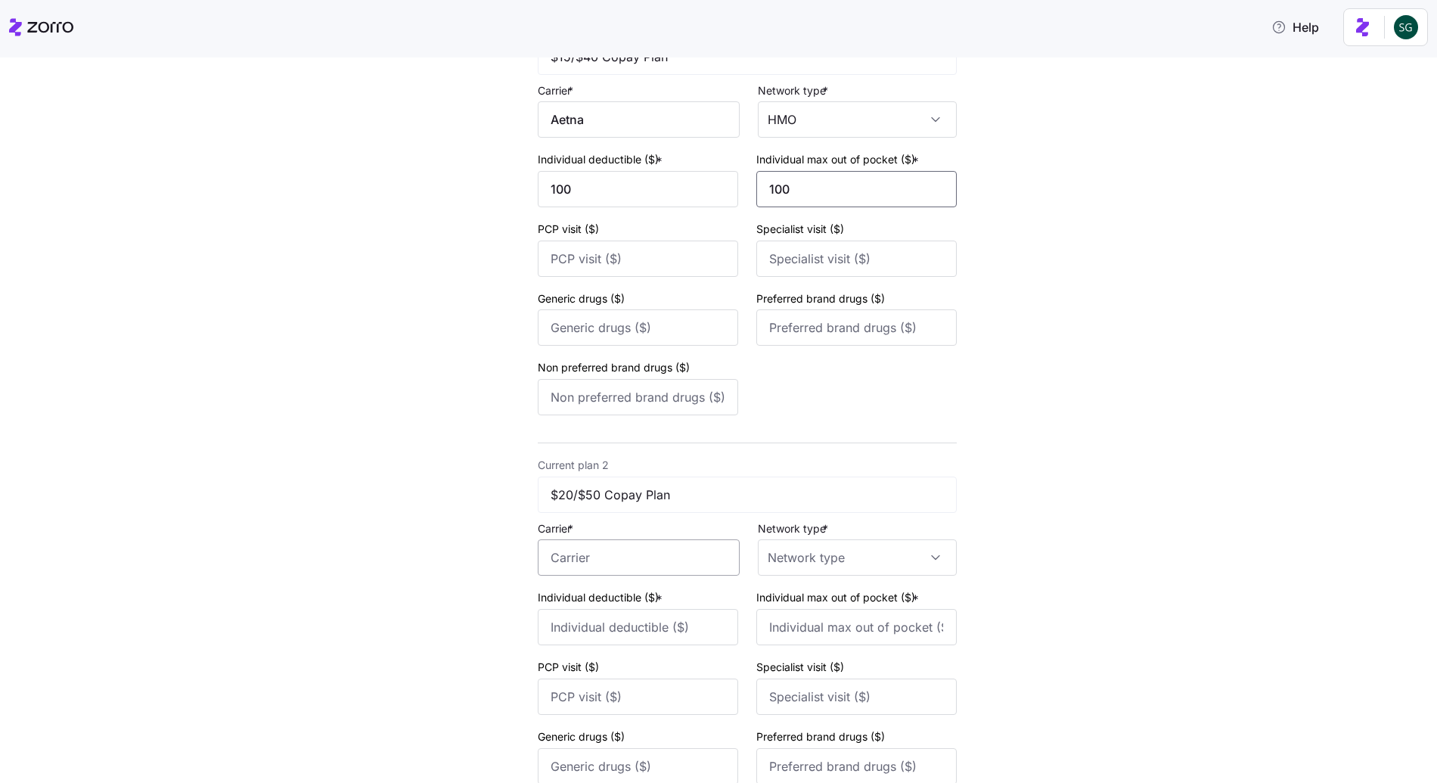
type input "100"
click at [659, 567] on input "Carrier *" at bounding box center [639, 557] width 202 height 36
click at [640, 592] on div "Aetna" at bounding box center [636, 603] width 189 height 34
type input "Aetna"
click at [787, 558] on input "Network type *" at bounding box center [857, 557] width 199 height 36
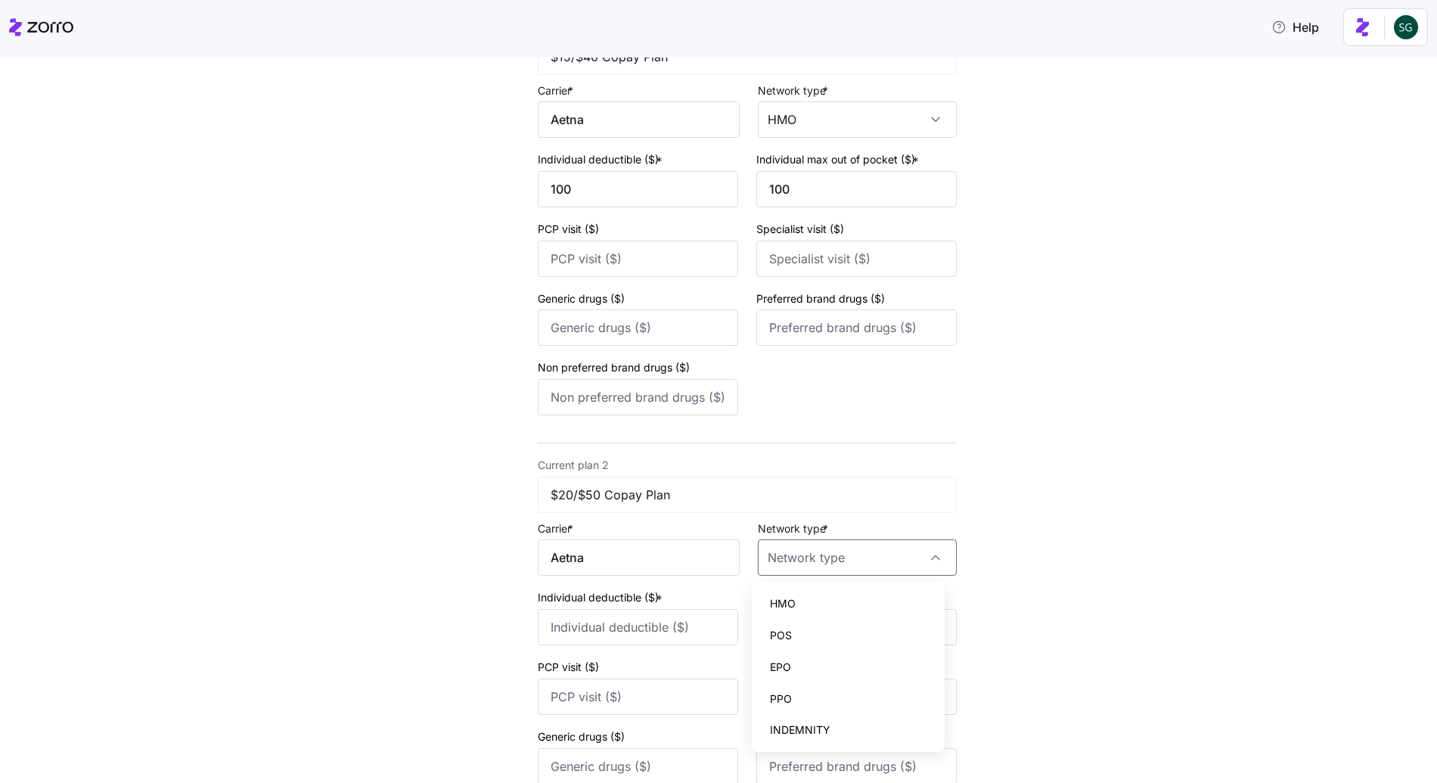
click at [772, 608] on span "HMO" at bounding box center [783, 603] width 26 height 17
type input "HMO"
click at [668, 629] on input "Individual deductible ($) *" at bounding box center [638, 627] width 200 height 36
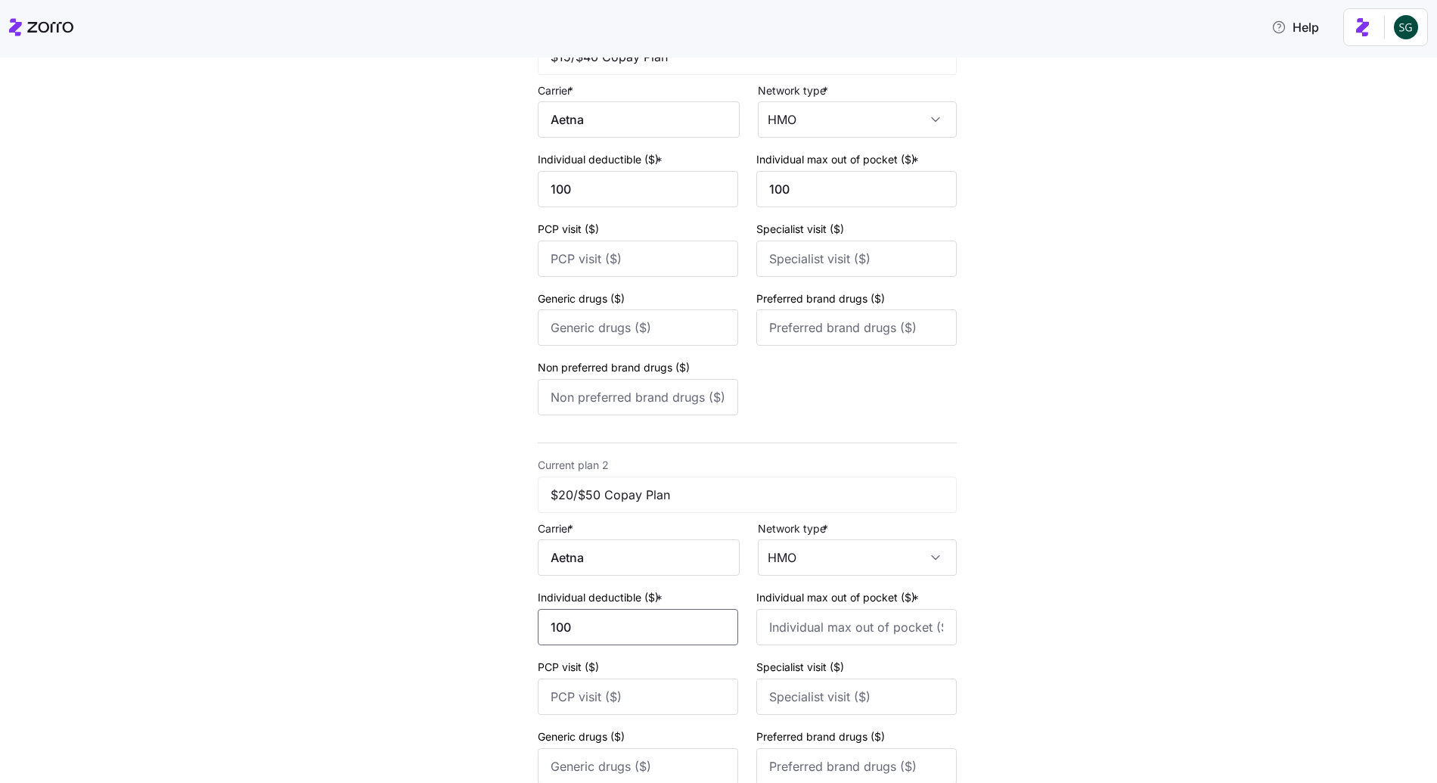
type input "100"
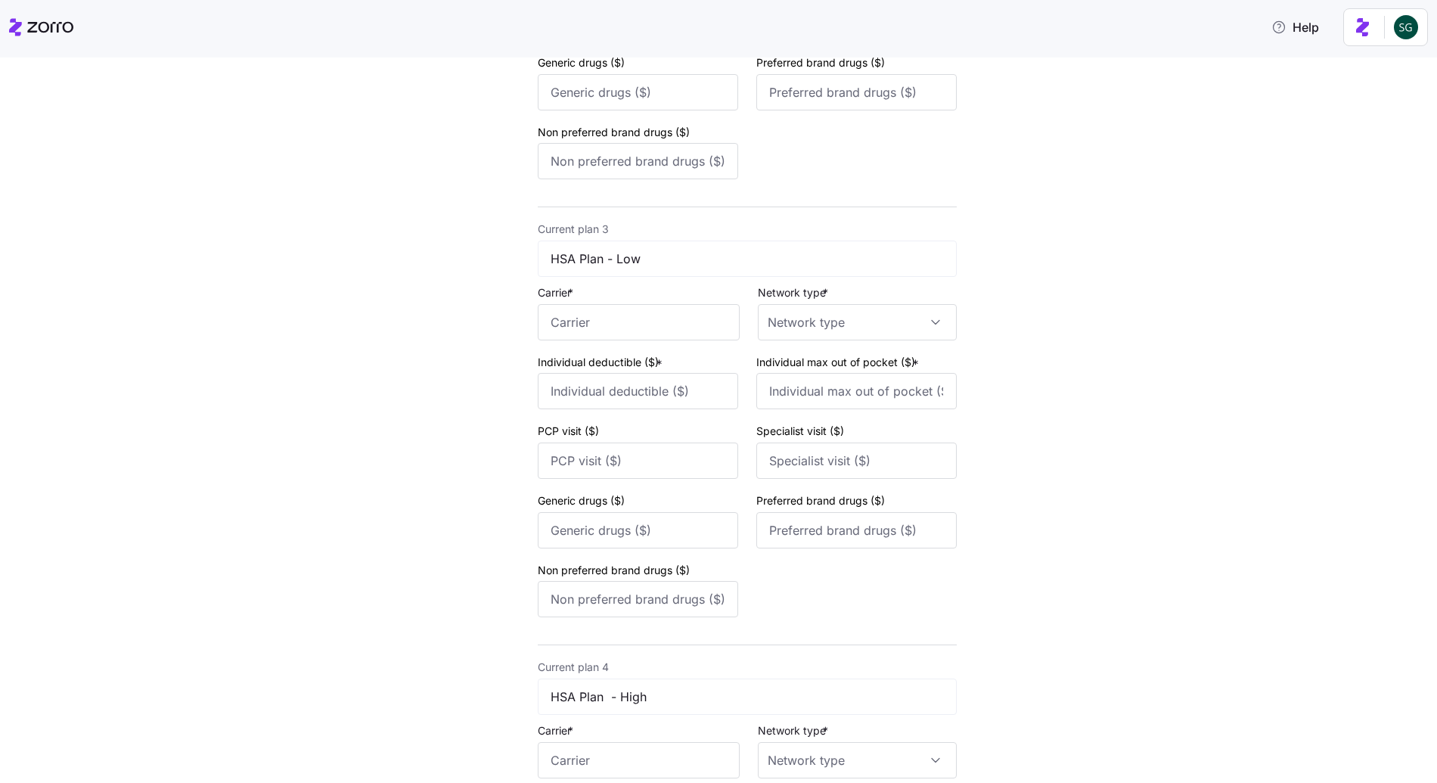
scroll to position [880, 0]
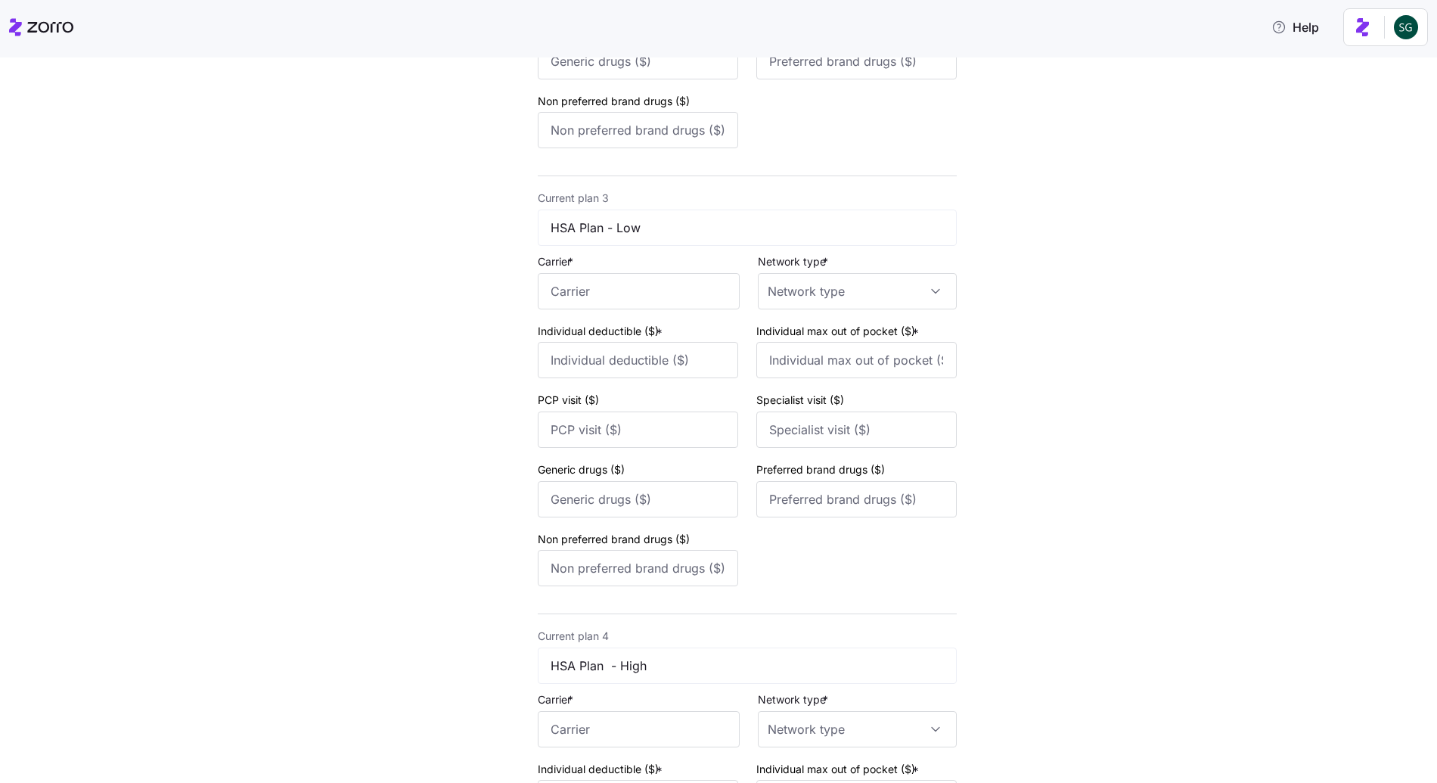
type input "100"
drag, startPoint x: 604, startPoint y: 259, endPoint x: 603, endPoint y: 249, distance: 10.7
click at [604, 255] on div "Carrier *" at bounding box center [639, 280] width 202 height 57
click at [601, 273] on input "Carrier *" at bounding box center [639, 291] width 202 height 36
click at [617, 340] on div "Aetna" at bounding box center [636, 336] width 189 height 34
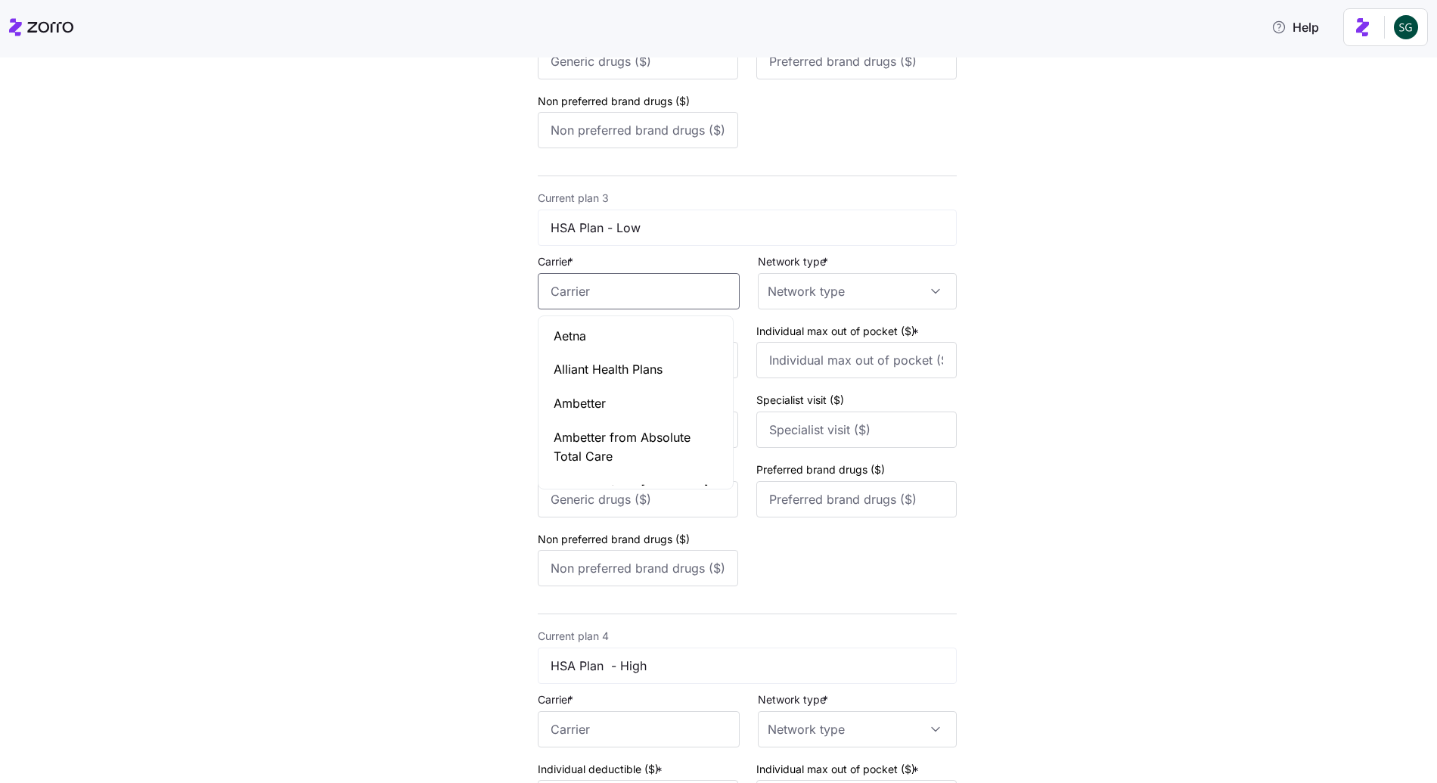
type input "Aetna"
click at [852, 303] on input "Network type *" at bounding box center [857, 291] width 199 height 36
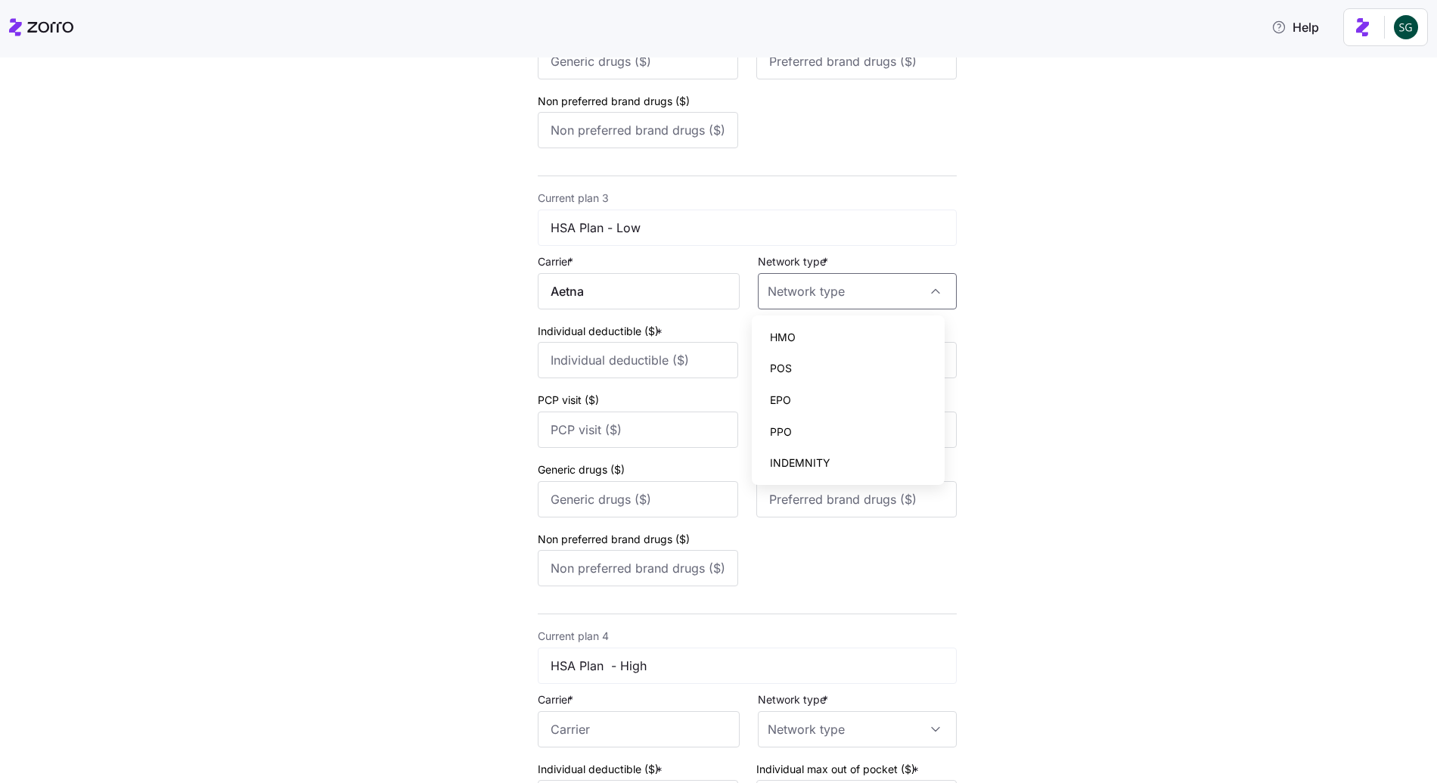
click at [769, 340] on div "HMO" at bounding box center [848, 338] width 181 height 32
type input "HMO"
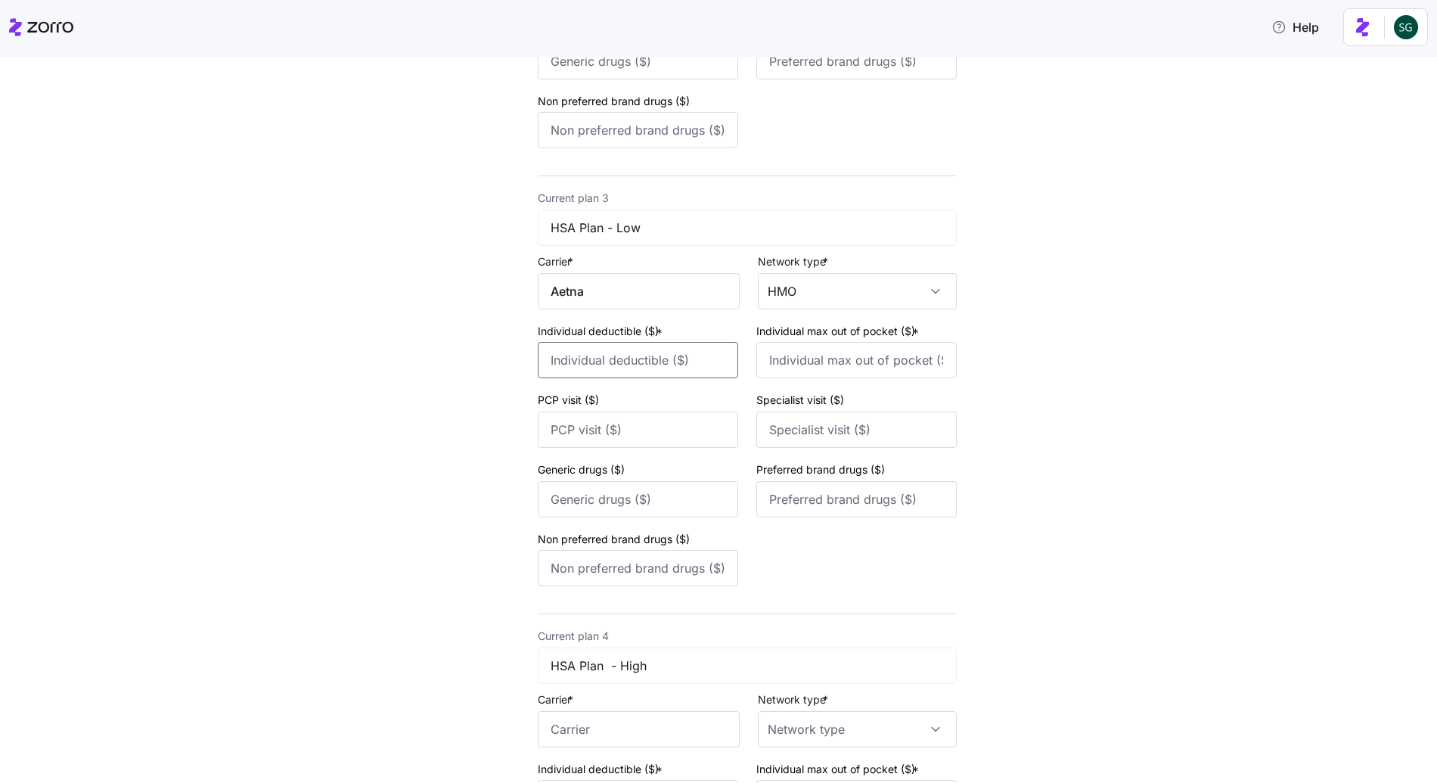
click at [617, 374] on input "Individual deductible ($) *" at bounding box center [638, 360] width 200 height 36
type input "100"
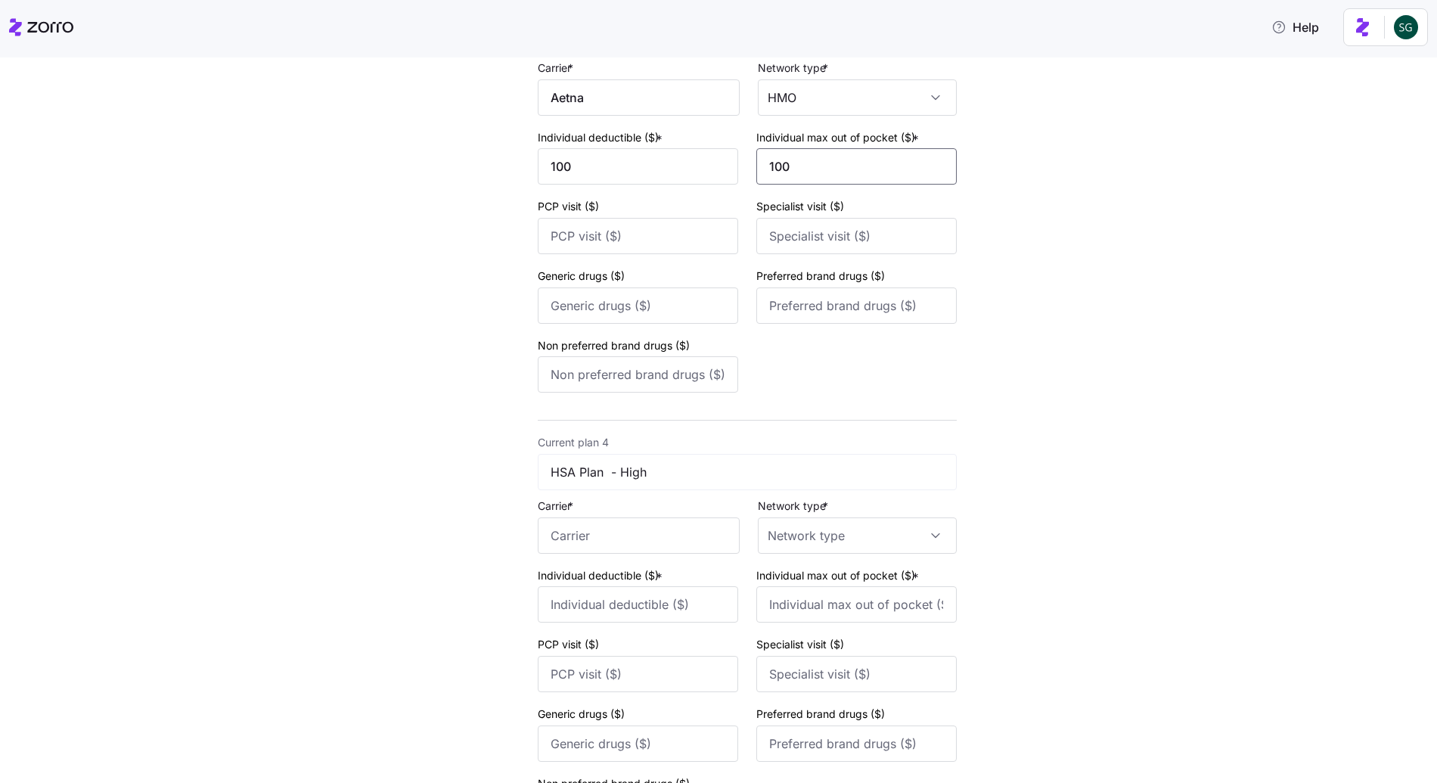
scroll to position [1153, 0]
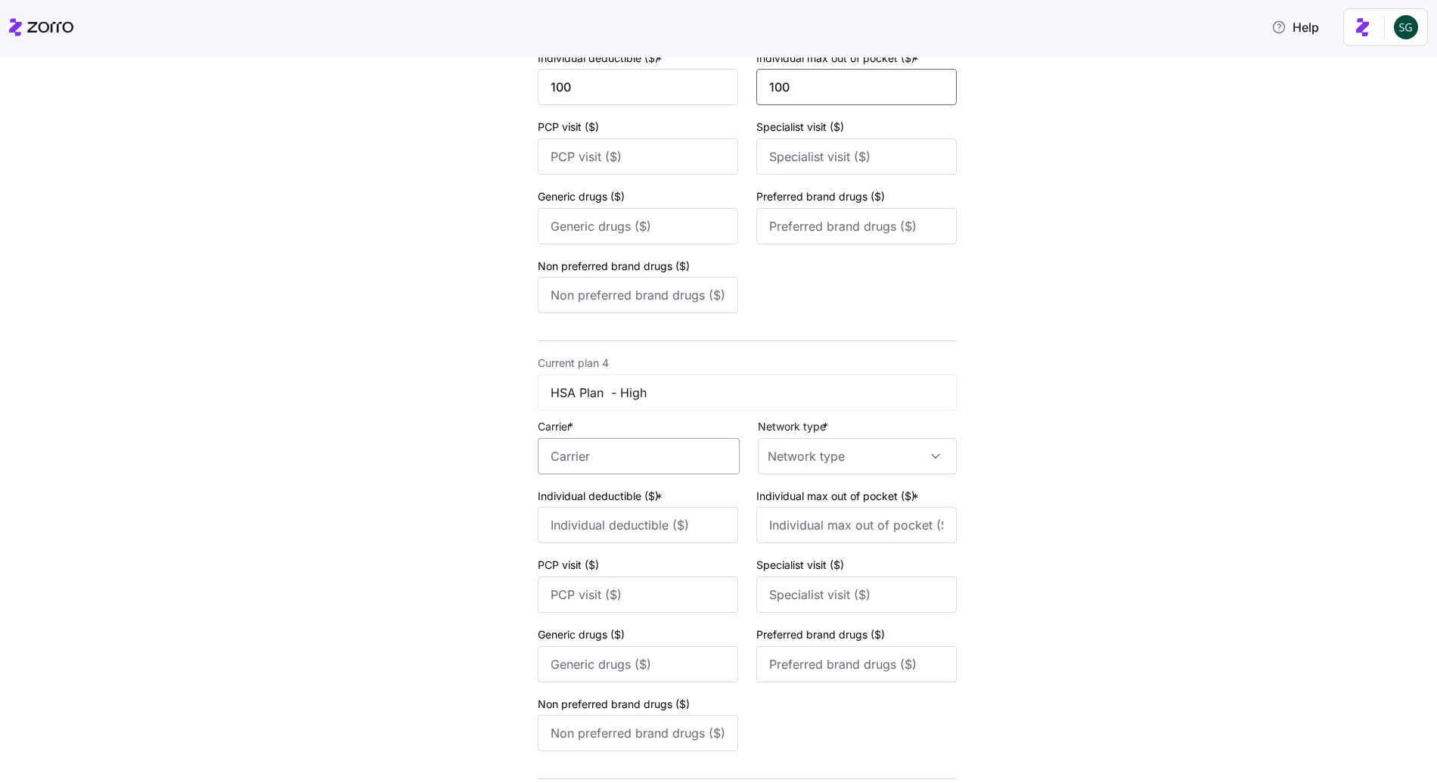
type input "100"
drag, startPoint x: 621, startPoint y: 446, endPoint x: 616, endPoint y: 454, distance: 9.2
click at [621, 446] on input "Carrier *" at bounding box center [639, 456] width 202 height 36
click at [586, 511] on div "Aetna" at bounding box center [636, 501] width 189 height 34
type input "Aetna"
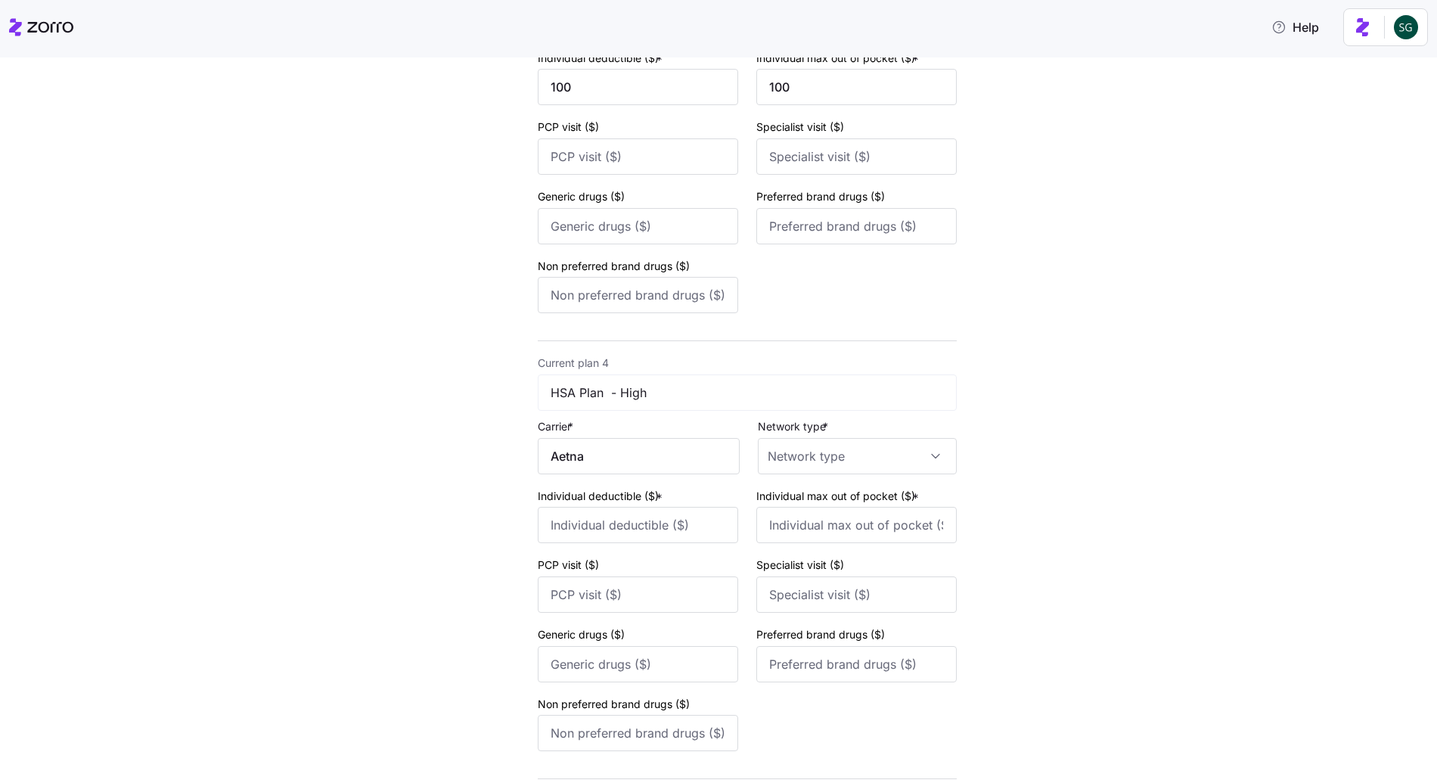
drag, startPoint x: 849, startPoint y: 485, endPoint x: 841, endPoint y: 474, distance: 13.6
click at [848, 485] on div "Current plan 4 HSA Plan - High Carrier * Aetna Network type * Individual deduct…" at bounding box center [747, 555] width 419 height 404
drag, startPoint x: 838, startPoint y: 465, endPoint x: 828, endPoint y: 476, distance: 15.0
click at [838, 465] on input "Network type *" at bounding box center [857, 456] width 199 height 36
click at [775, 513] on div "HMO" at bounding box center [848, 502] width 181 height 32
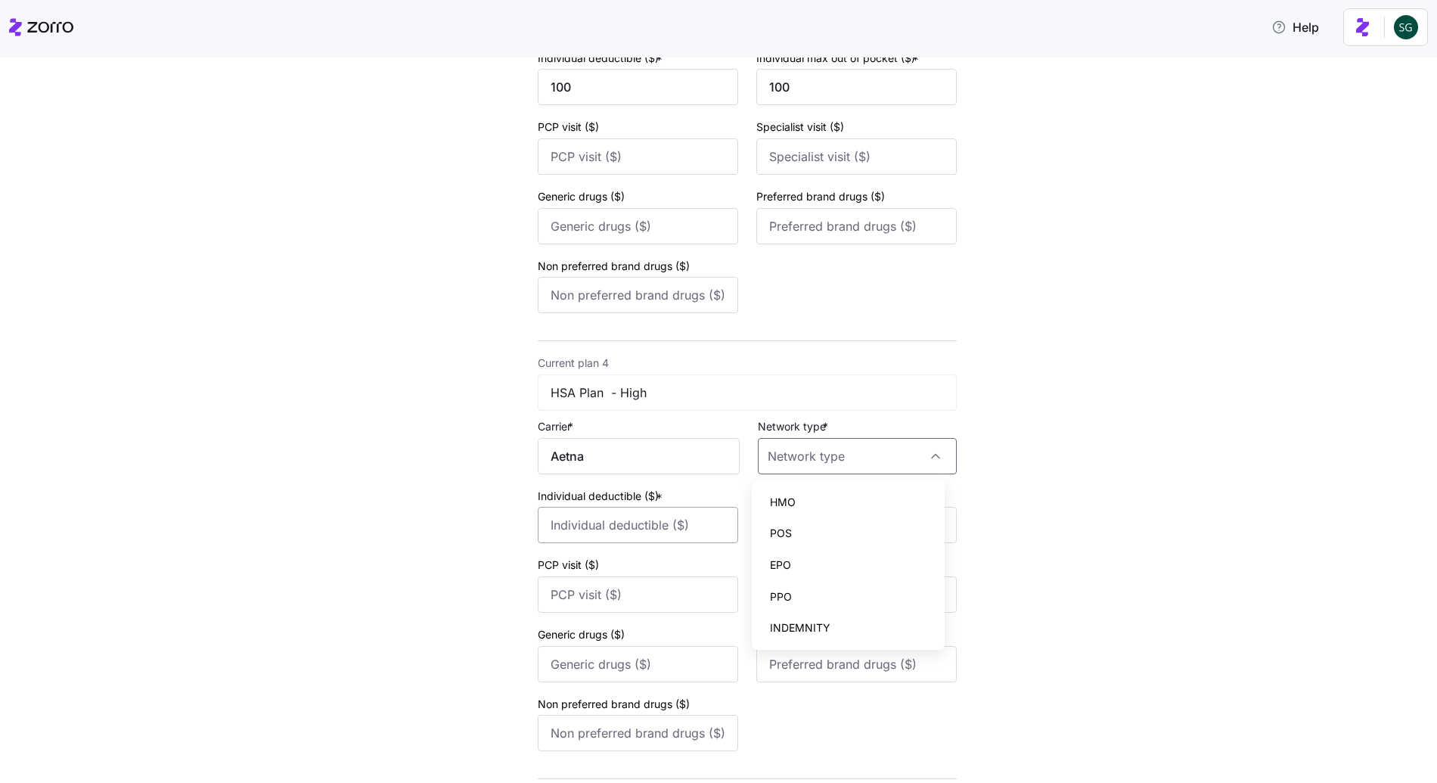
type input "HMO"
click at [661, 516] on input "Individual deductible ($) *" at bounding box center [638, 525] width 200 height 36
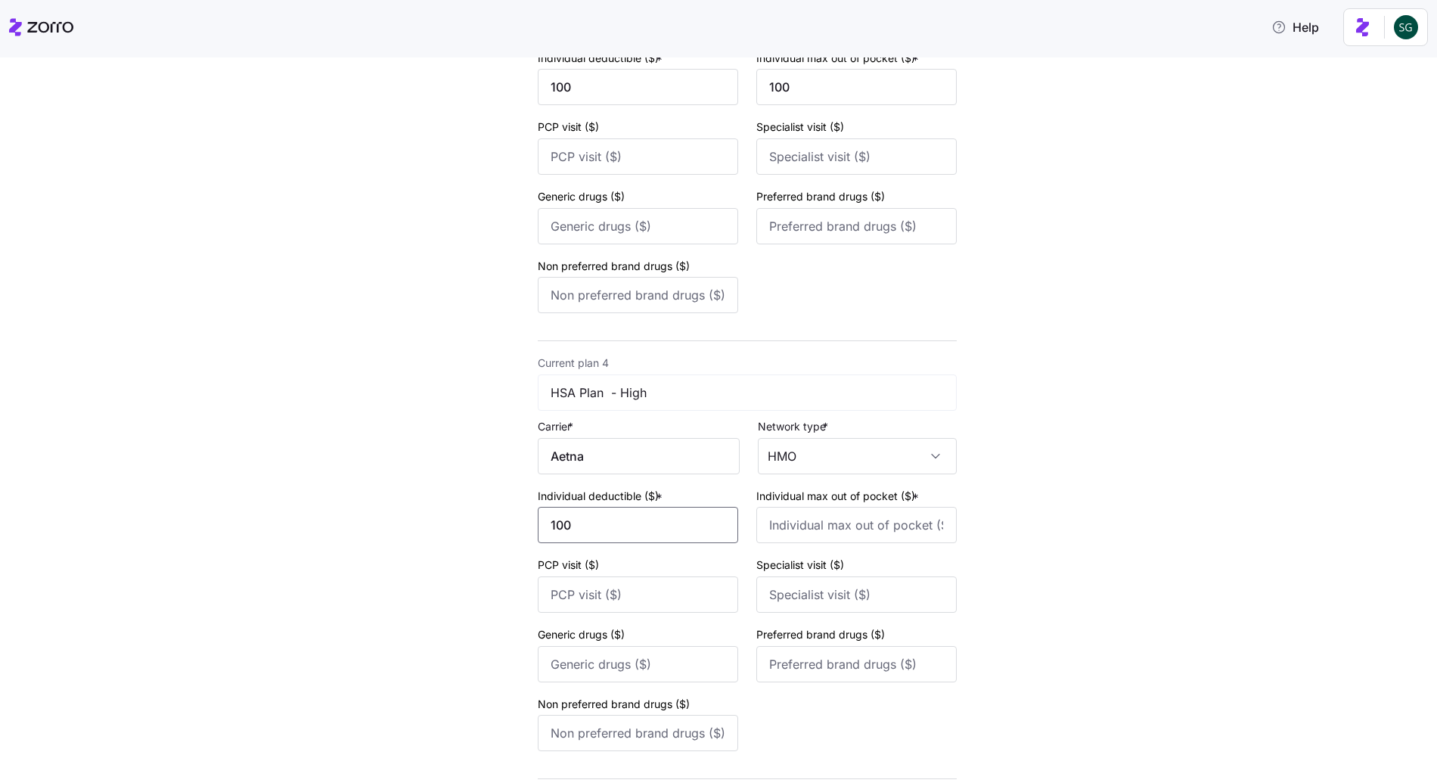
type input "100"
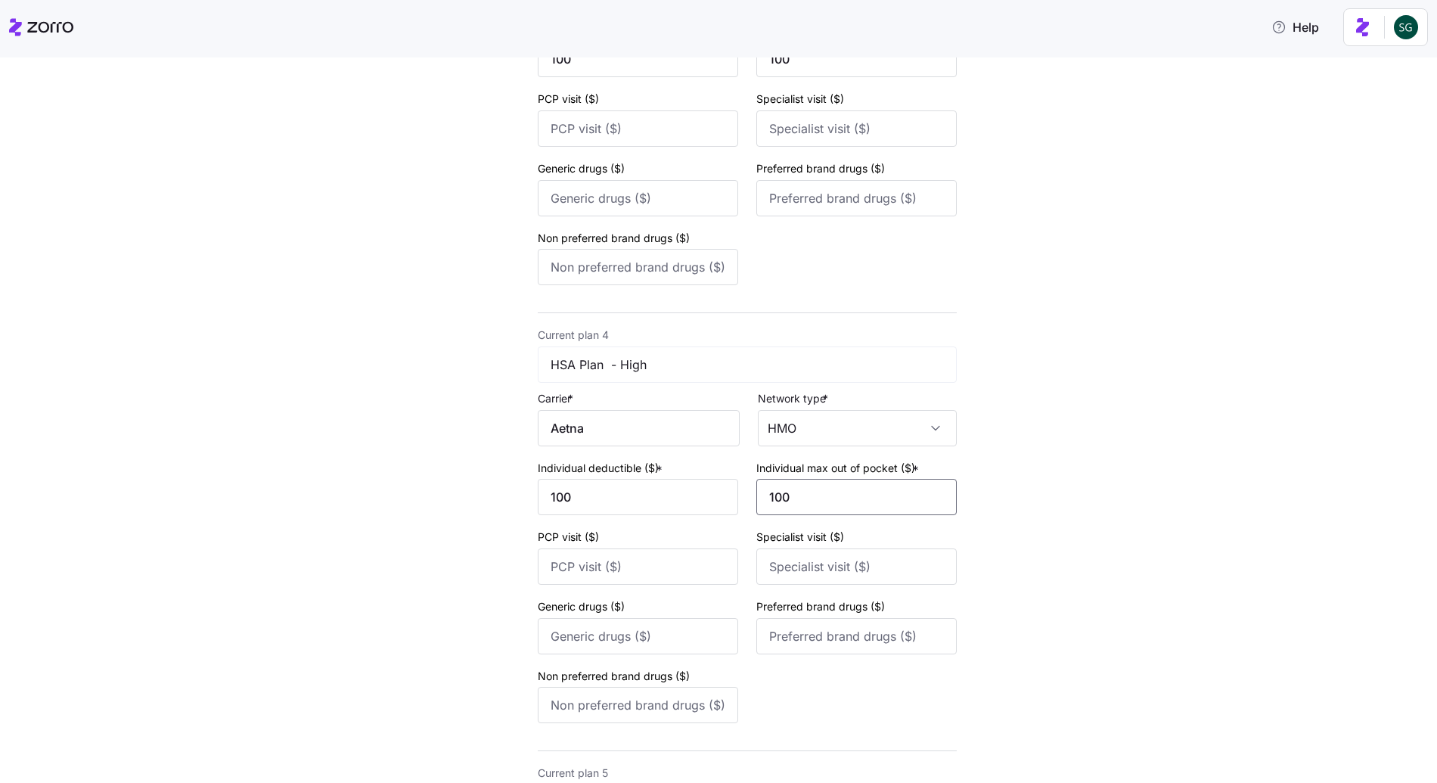
scroll to position [1779, 0]
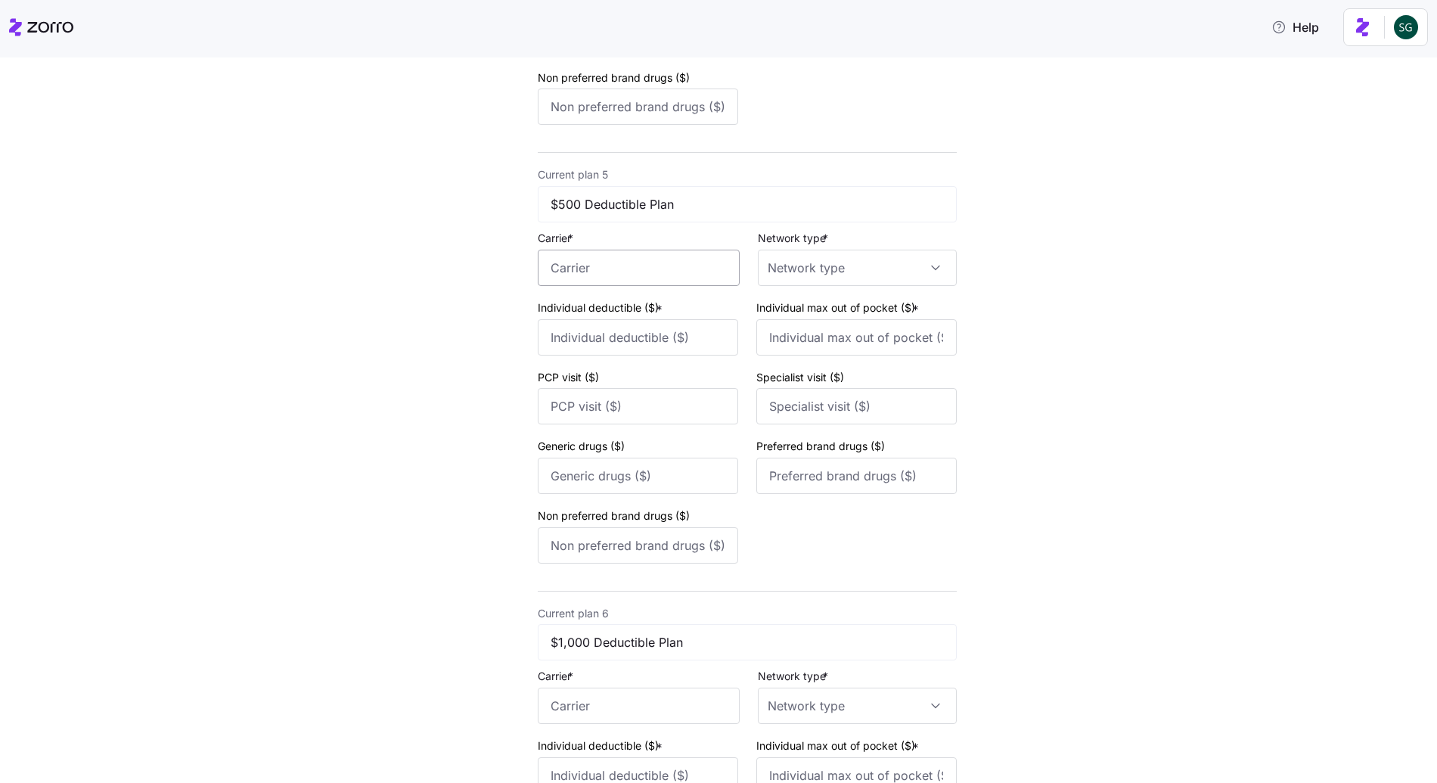
type input "100"
click at [581, 276] on input "Carrier *" at bounding box center [639, 268] width 202 height 36
click at [575, 303] on span "Aetna" at bounding box center [570, 312] width 33 height 19
type input "Aetna"
click at [914, 228] on div "Network type *" at bounding box center [857, 256] width 199 height 57
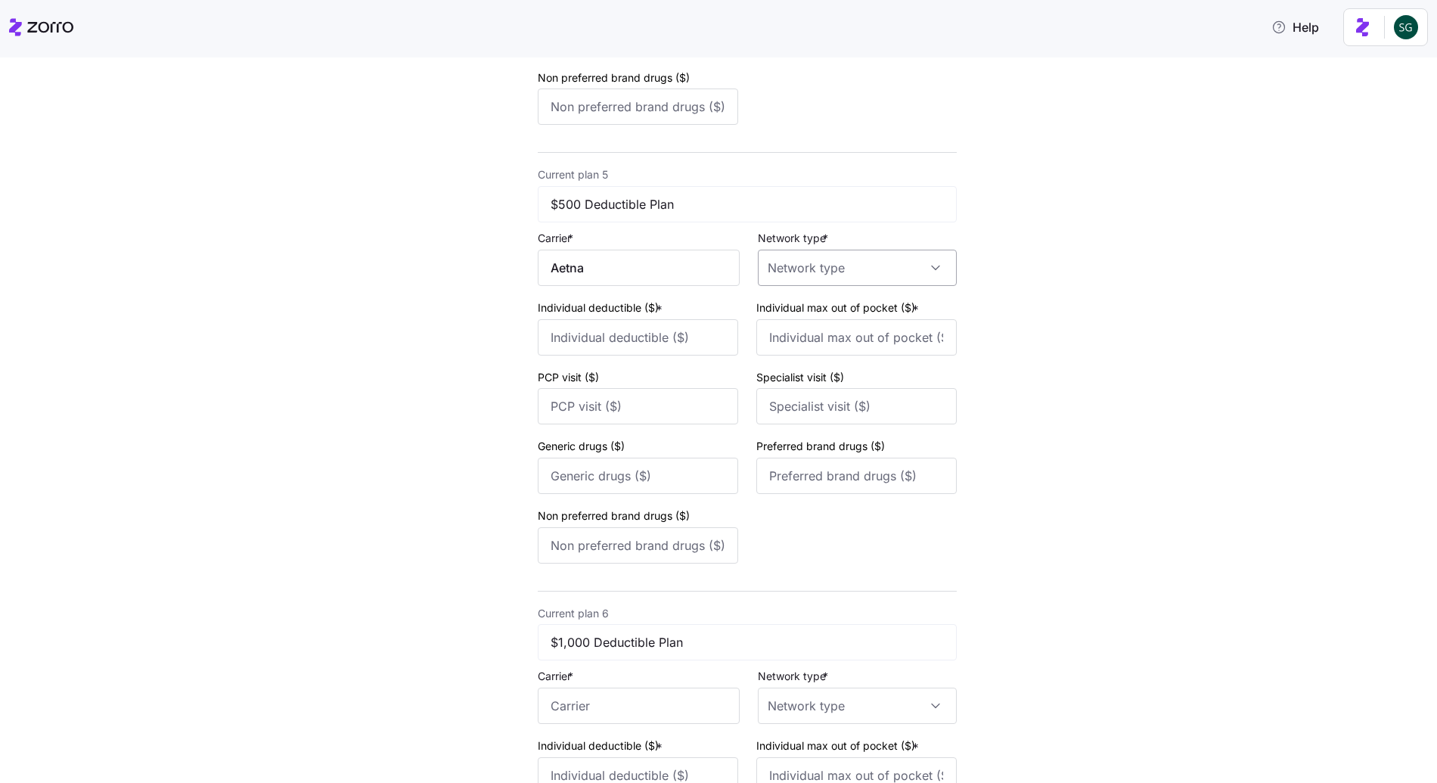
click at [885, 258] on input "Network type *" at bounding box center [857, 268] width 199 height 36
click at [777, 314] on span "HMO" at bounding box center [783, 314] width 26 height 17
type input "HMO"
click at [656, 337] on input "Individual deductible ($) *" at bounding box center [638, 337] width 200 height 36
type input "100"
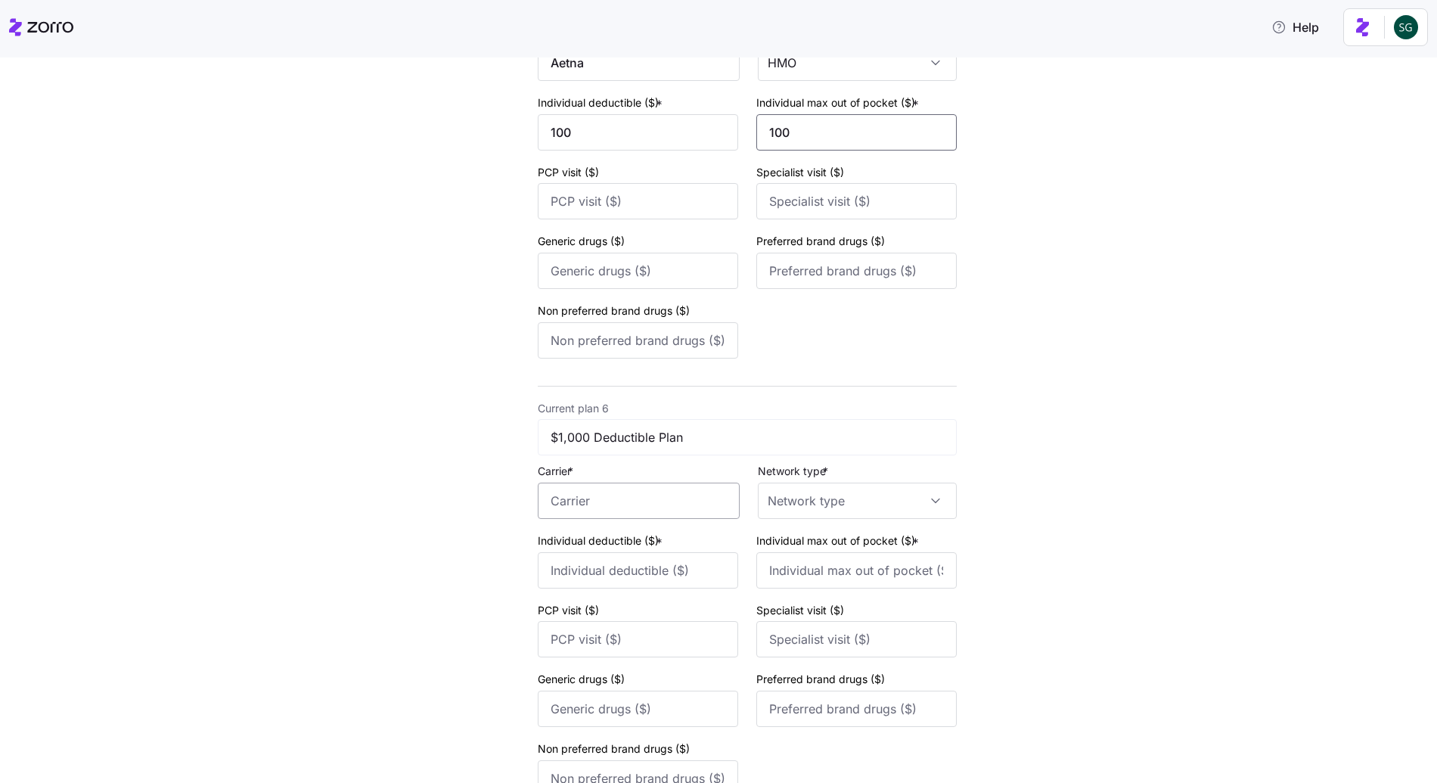
scroll to position [2037, 0]
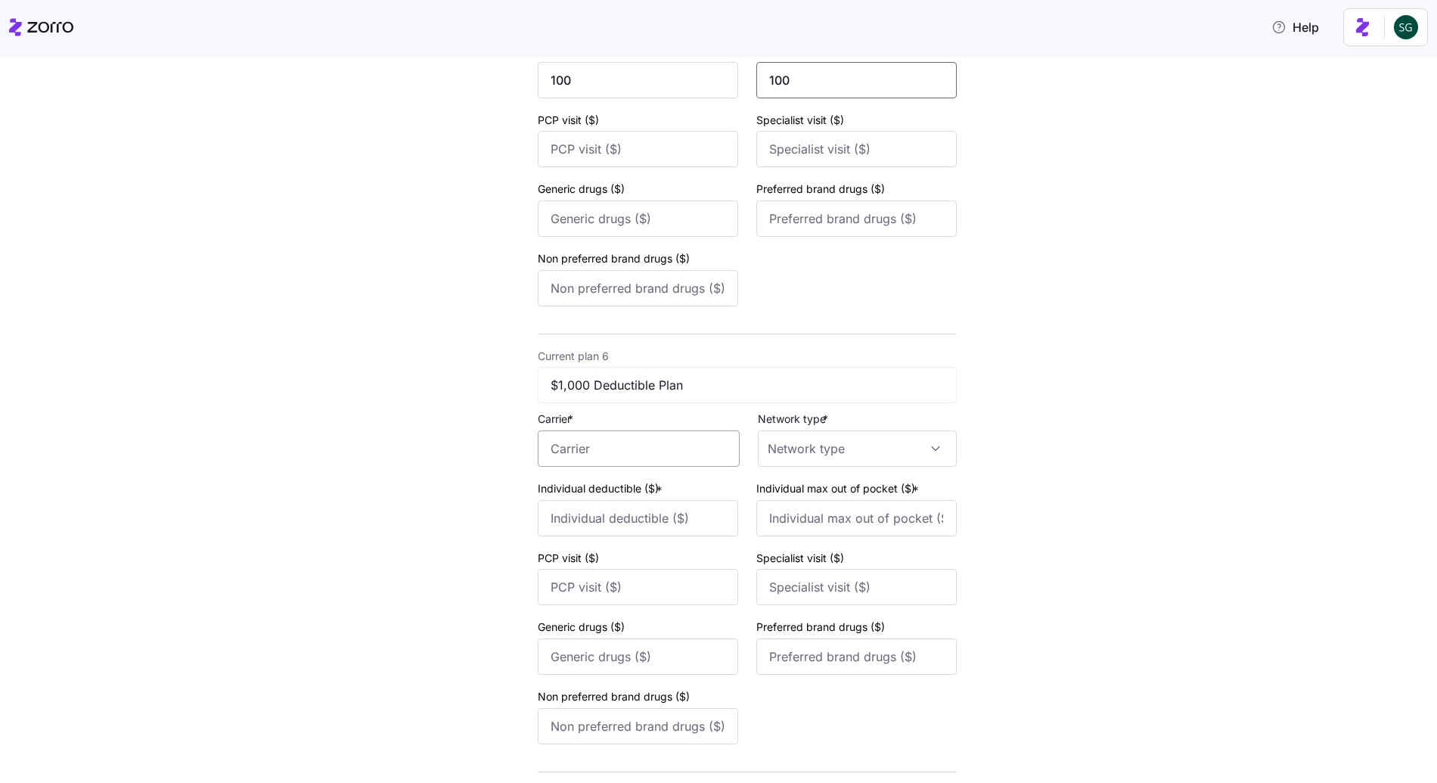
type input "100"
click at [611, 458] on input "Carrier *" at bounding box center [639, 448] width 202 height 36
drag, startPoint x: 584, startPoint y: 496, endPoint x: 762, endPoint y: 491, distance: 177.8
click at [585, 496] on span "Aetna" at bounding box center [570, 493] width 33 height 19
type input "Aetna"
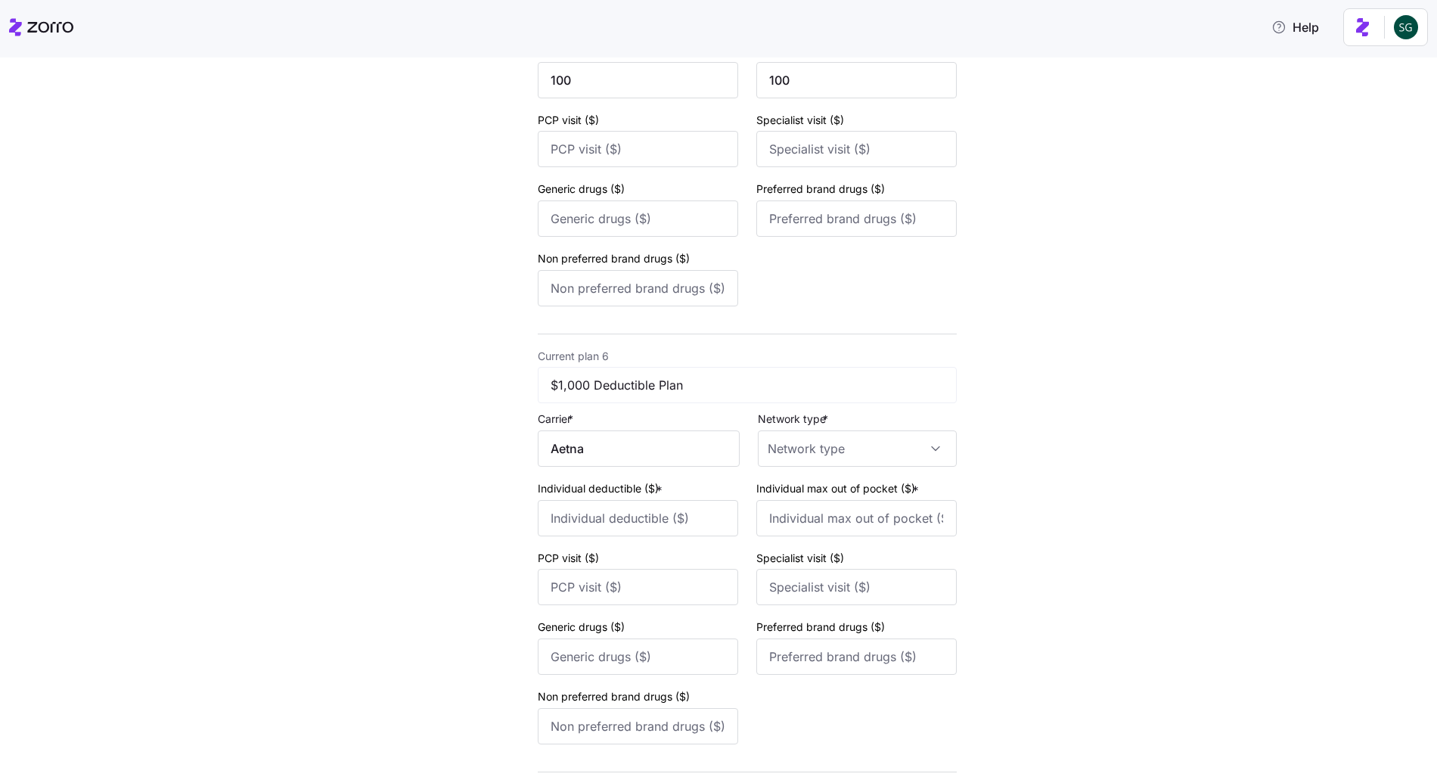
drag, startPoint x: 808, startPoint y: 472, endPoint x: 782, endPoint y: 479, distance: 27.3
click at [808, 472] on div "Current plan 6 $1,000 Deductible Plan Carrier * Aetna Network type * Individual…" at bounding box center [747, 548] width 419 height 404
drag, startPoint x: 778, startPoint y: 465, endPoint x: 772, endPoint y: 474, distance: 9.9
click at [778, 466] on input "Network type *" at bounding box center [857, 448] width 199 height 36
drag, startPoint x: 757, startPoint y: 498, endPoint x: 766, endPoint y: 496, distance: 9.2
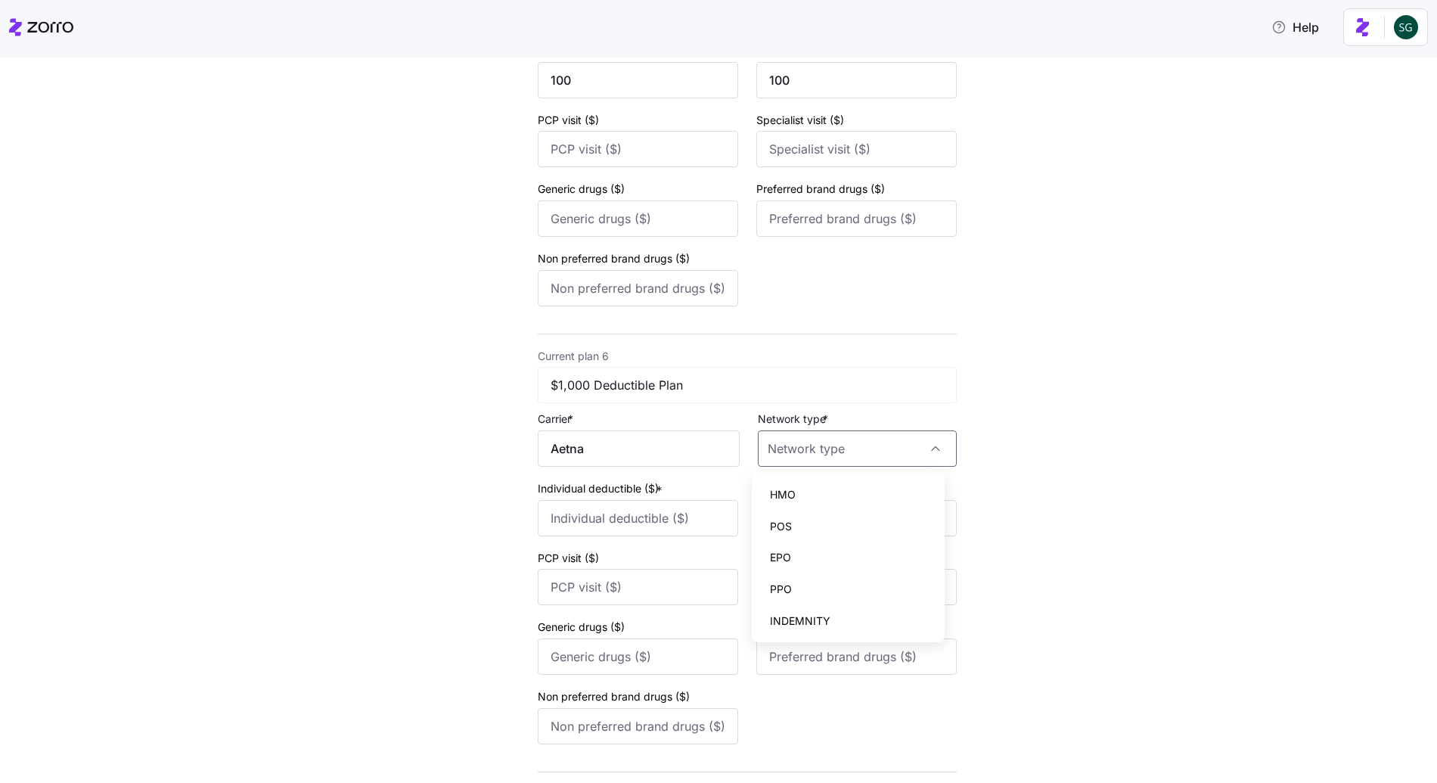
click at [757, 498] on div "HMO POS EPO PPO INDEMNITY" at bounding box center [848, 557] width 193 height 169
click at [772, 493] on span "HMO" at bounding box center [783, 494] width 26 height 17
type input "HMO"
click at [671, 501] on input "Individual deductible ($) *" at bounding box center [638, 518] width 200 height 36
type input "100"
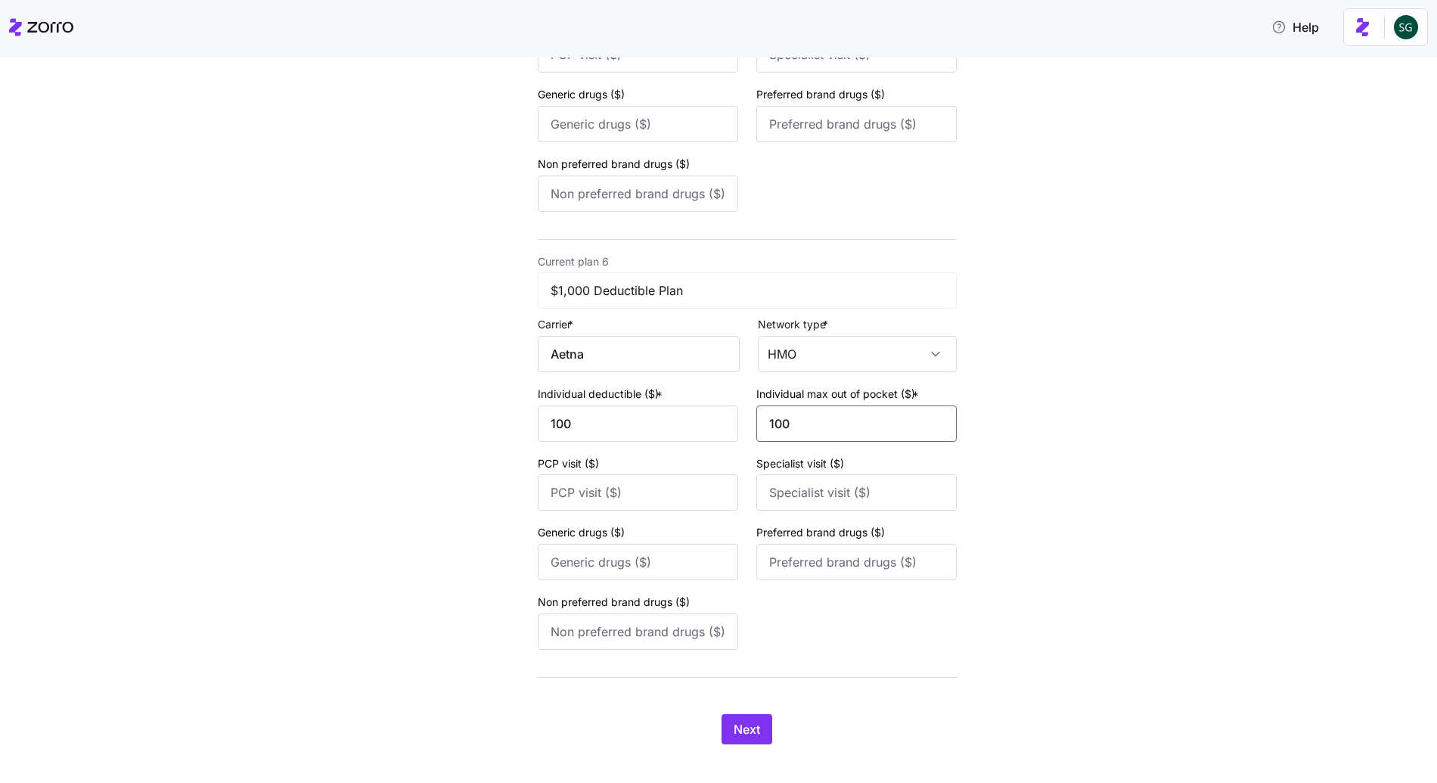
scroll to position [2147, 0]
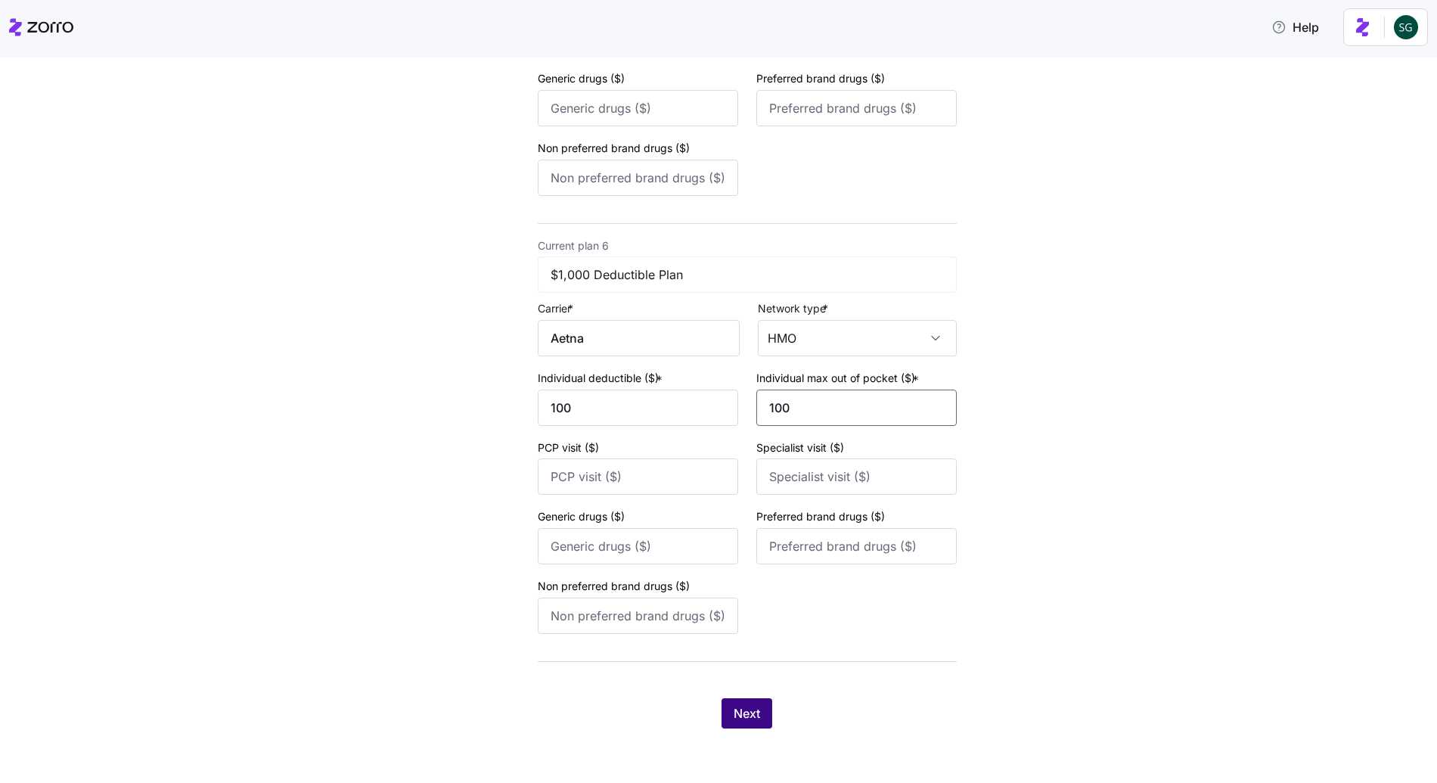
type input "100"
click at [756, 723] on button "Next" at bounding box center [747, 713] width 51 height 30
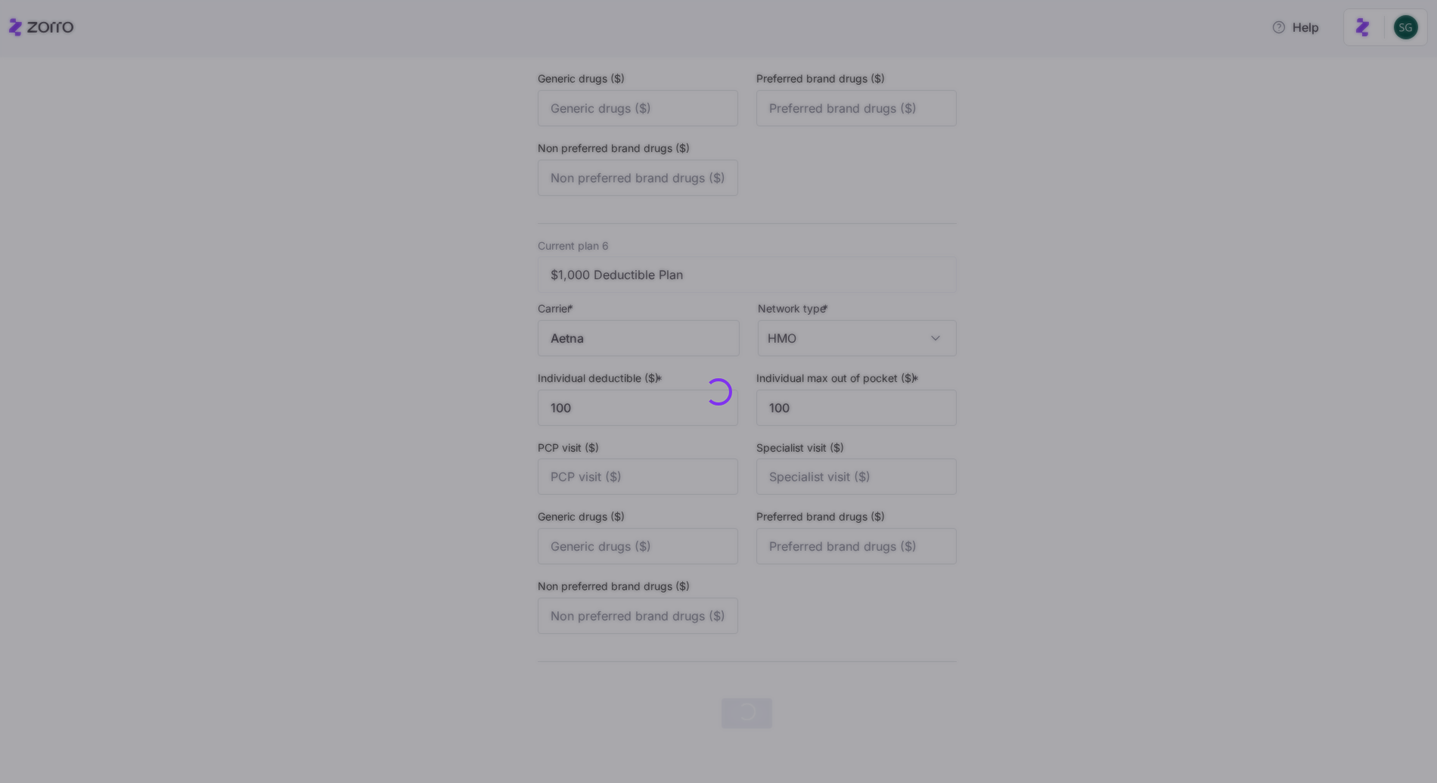
scroll to position [0, 0]
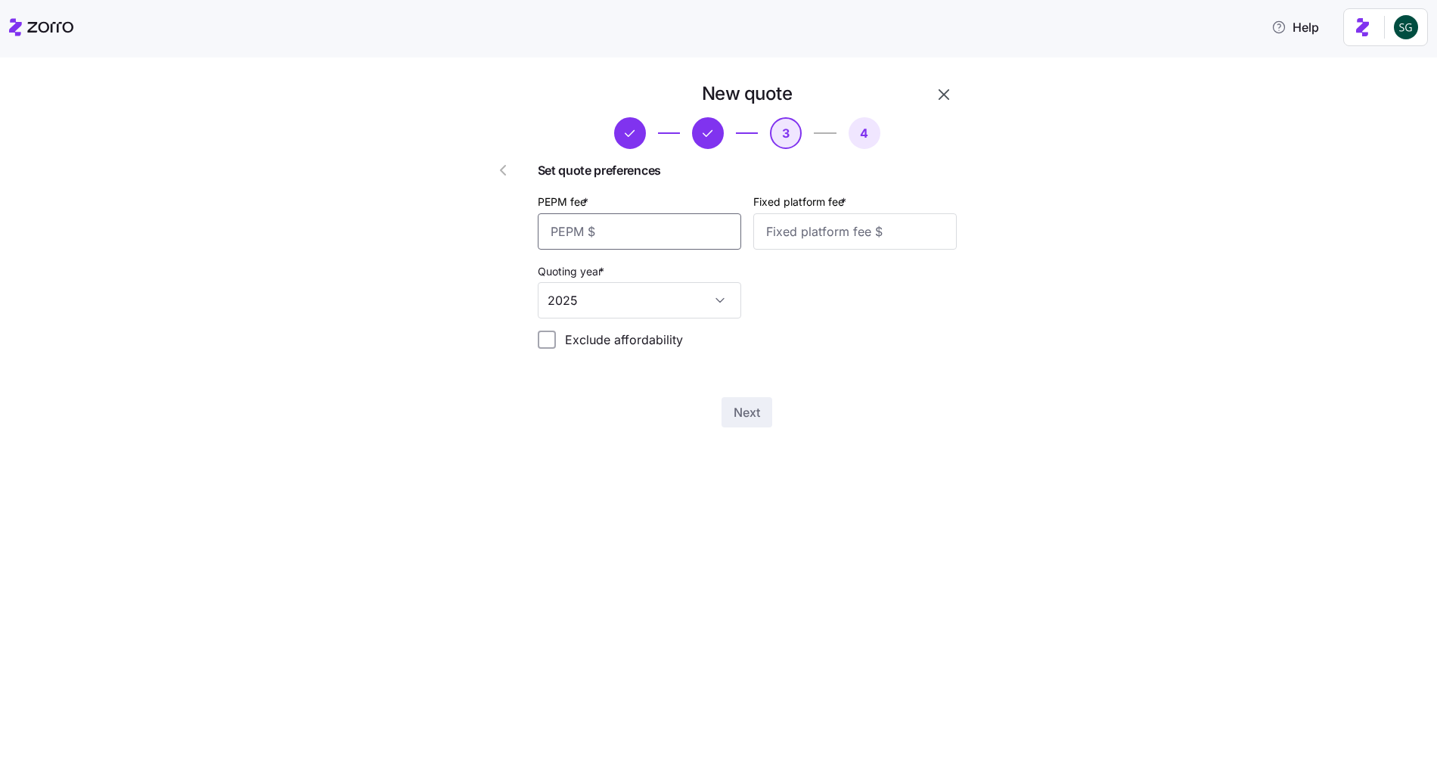
click at [605, 234] on input "PEPM fee *" at bounding box center [640, 231] width 204 height 36
type input "100"
click at [738, 423] on button "Next" at bounding box center [747, 412] width 51 height 30
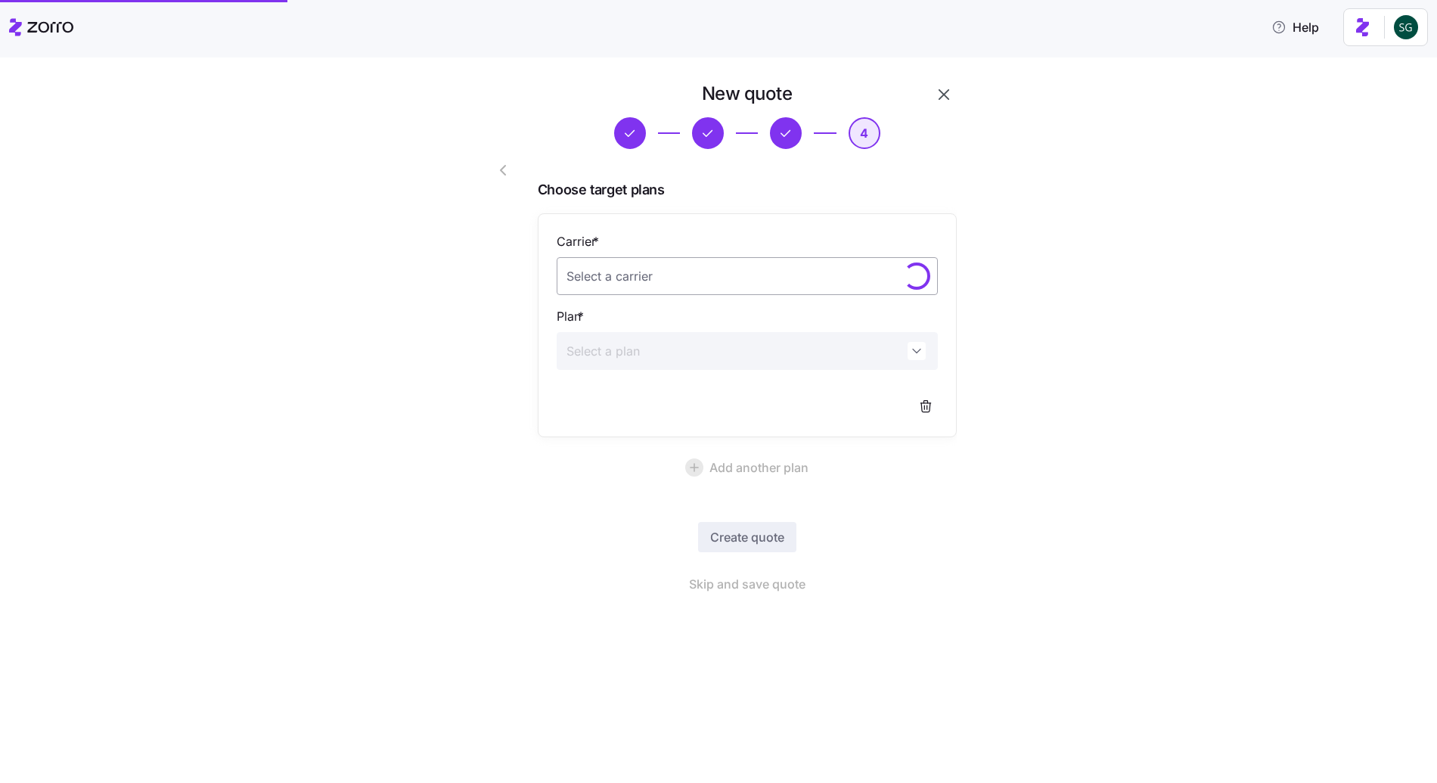
click at [694, 264] on input "Carrier *" at bounding box center [747, 276] width 381 height 38
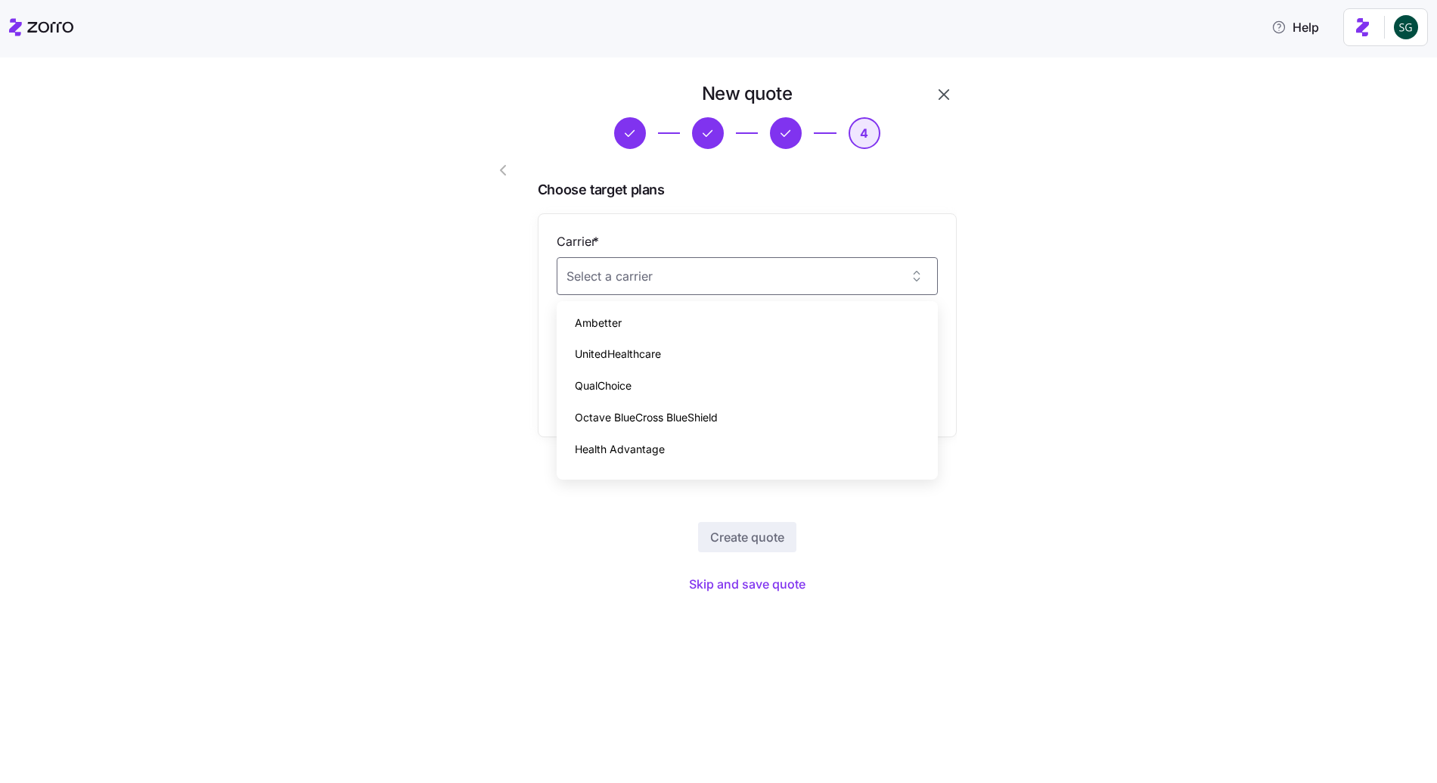
click at [641, 318] on div "Ambetter" at bounding box center [747, 323] width 369 height 32
type input "Ambetter"
click at [639, 326] on div "Plan *" at bounding box center [747, 338] width 381 height 63
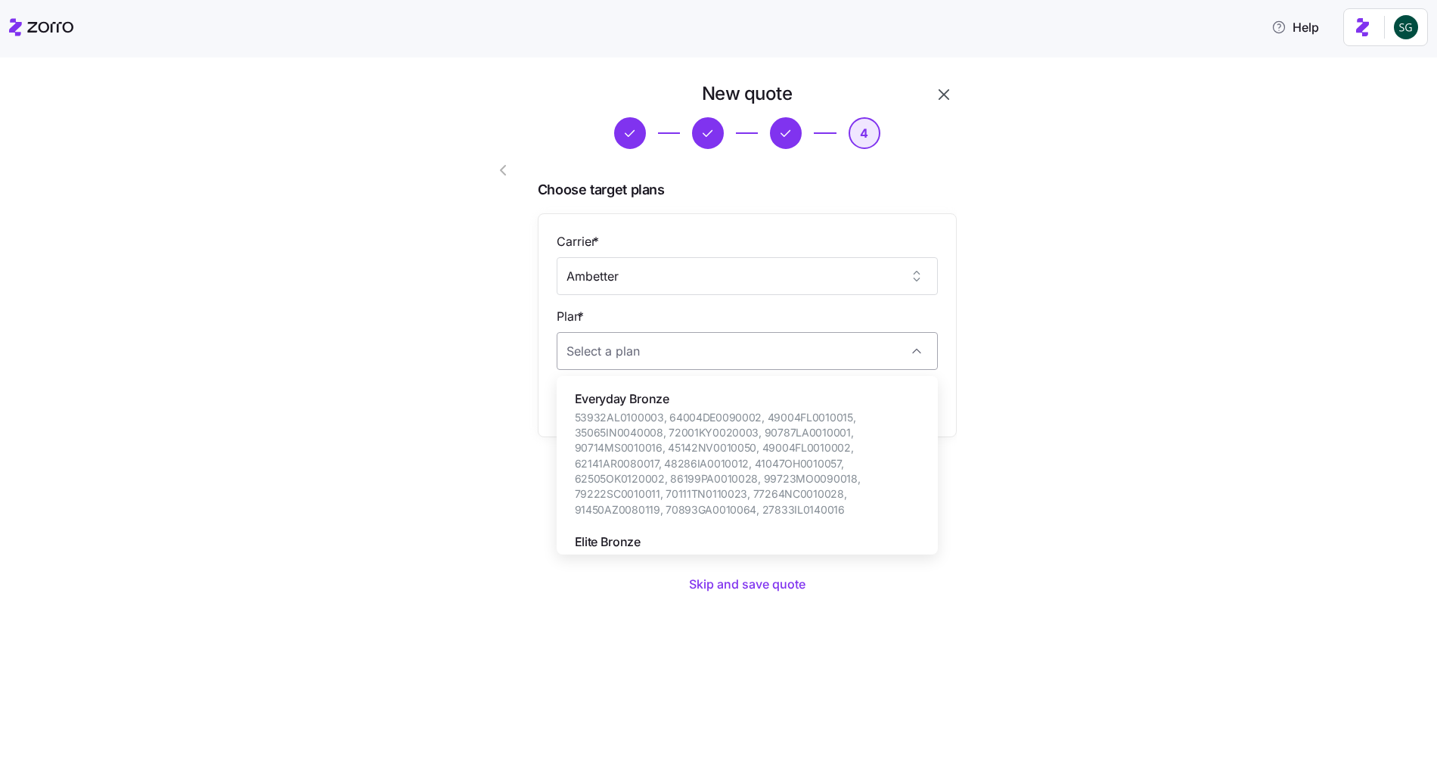
click at [639, 354] on input "Plan *" at bounding box center [747, 351] width 381 height 38
click at [617, 399] on span "Everyday Bronze" at bounding box center [747, 399] width 345 height 19
type input "Everyday Bronze"
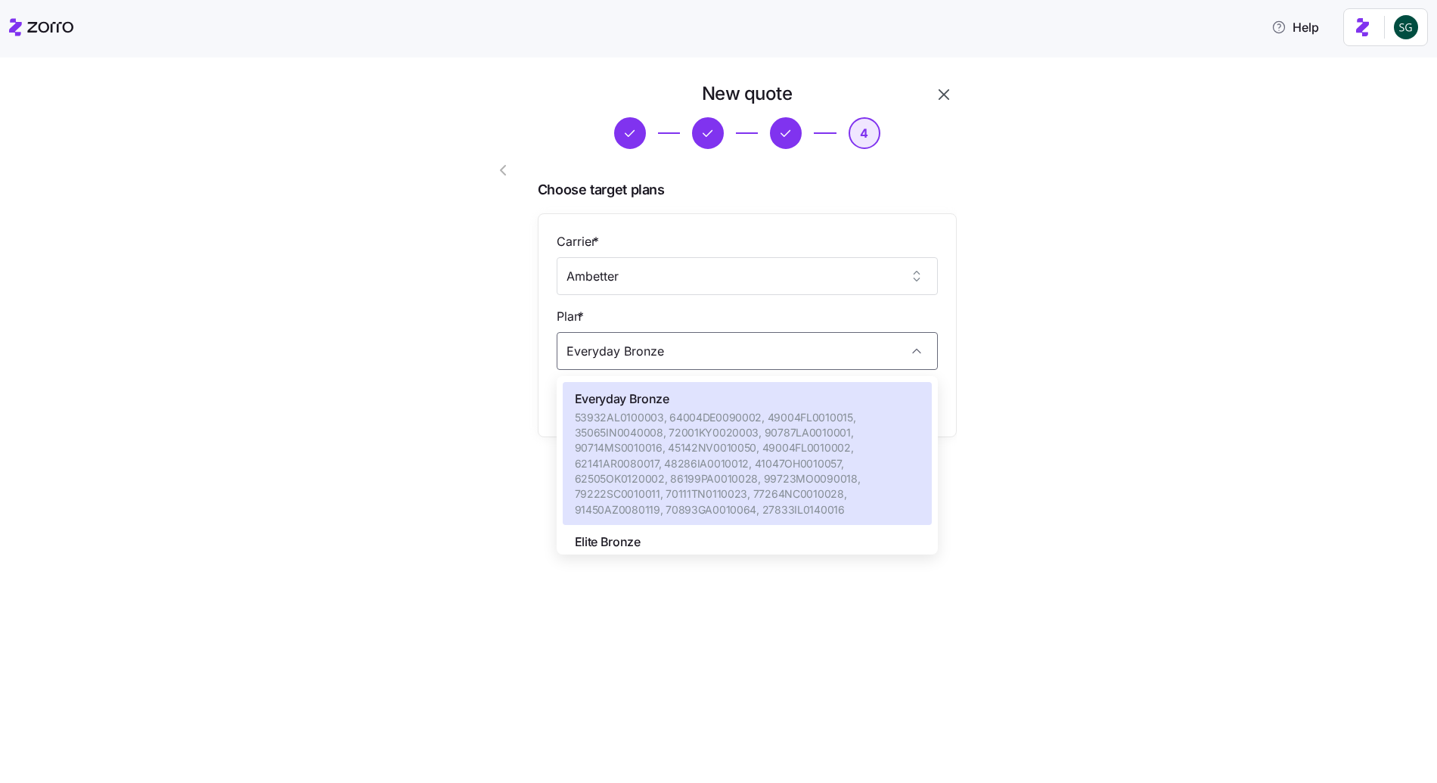
click at [766, 623] on div "New quote 4 Choose target plans Carrier * Ambetter Plan * Everyday Bronze Add a…" at bounding box center [718, 420] width 1437 height 726
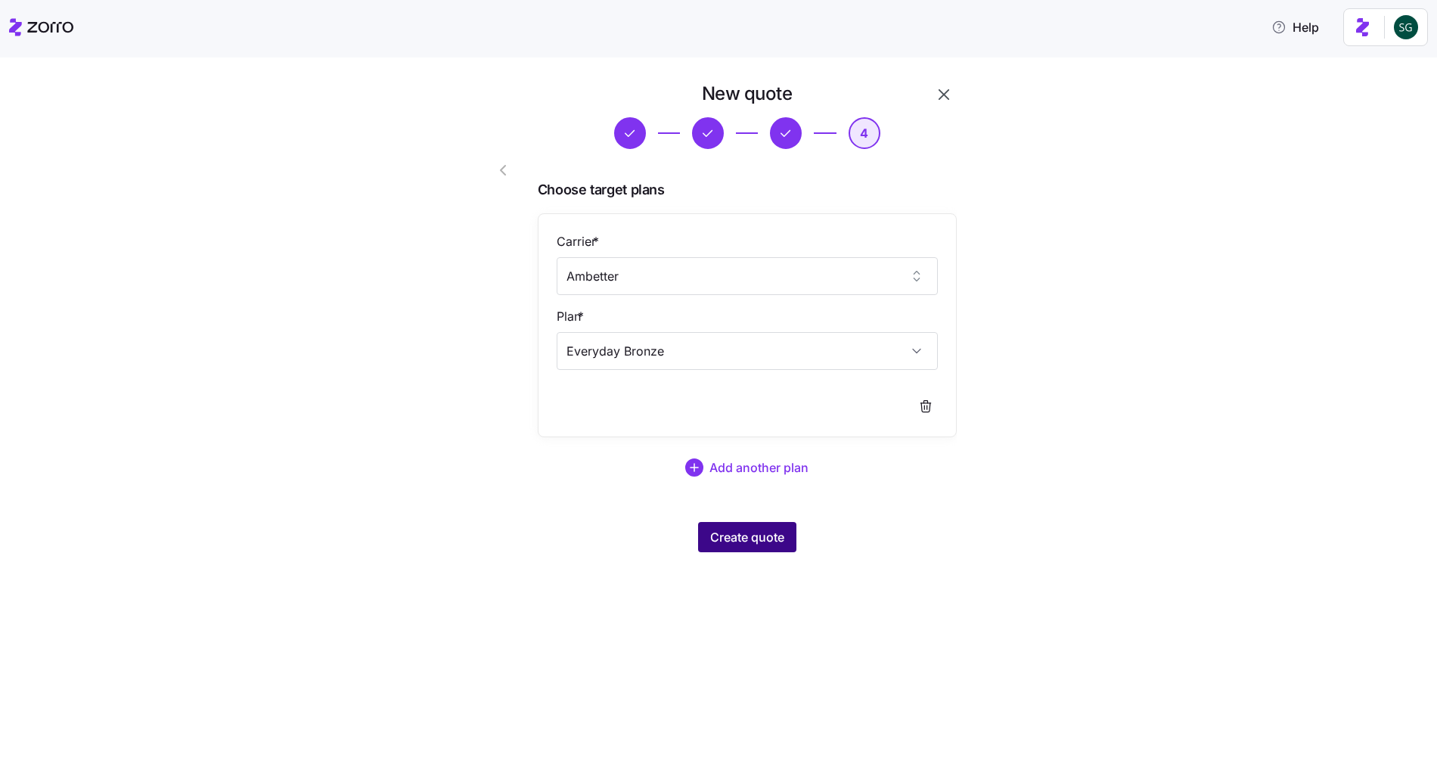
click at [750, 538] on span "Create quote" at bounding box center [747, 537] width 74 height 18
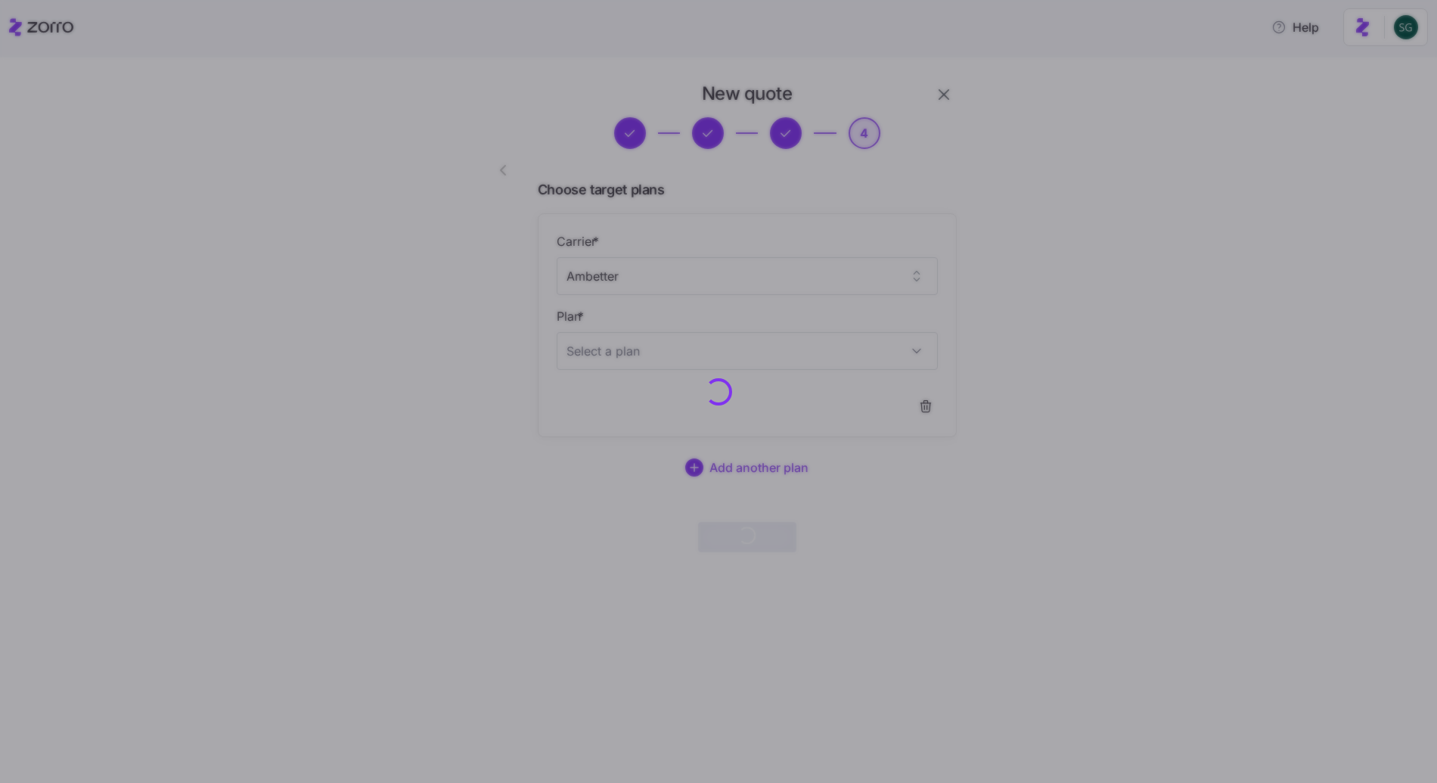
click at [154, 410] on div at bounding box center [718, 391] width 1437 height 783
drag, startPoint x: 100, startPoint y: 246, endPoint x: 33, endPoint y: 235, distance: 68.3
click at [82, 244] on div at bounding box center [718, 391] width 1437 height 783
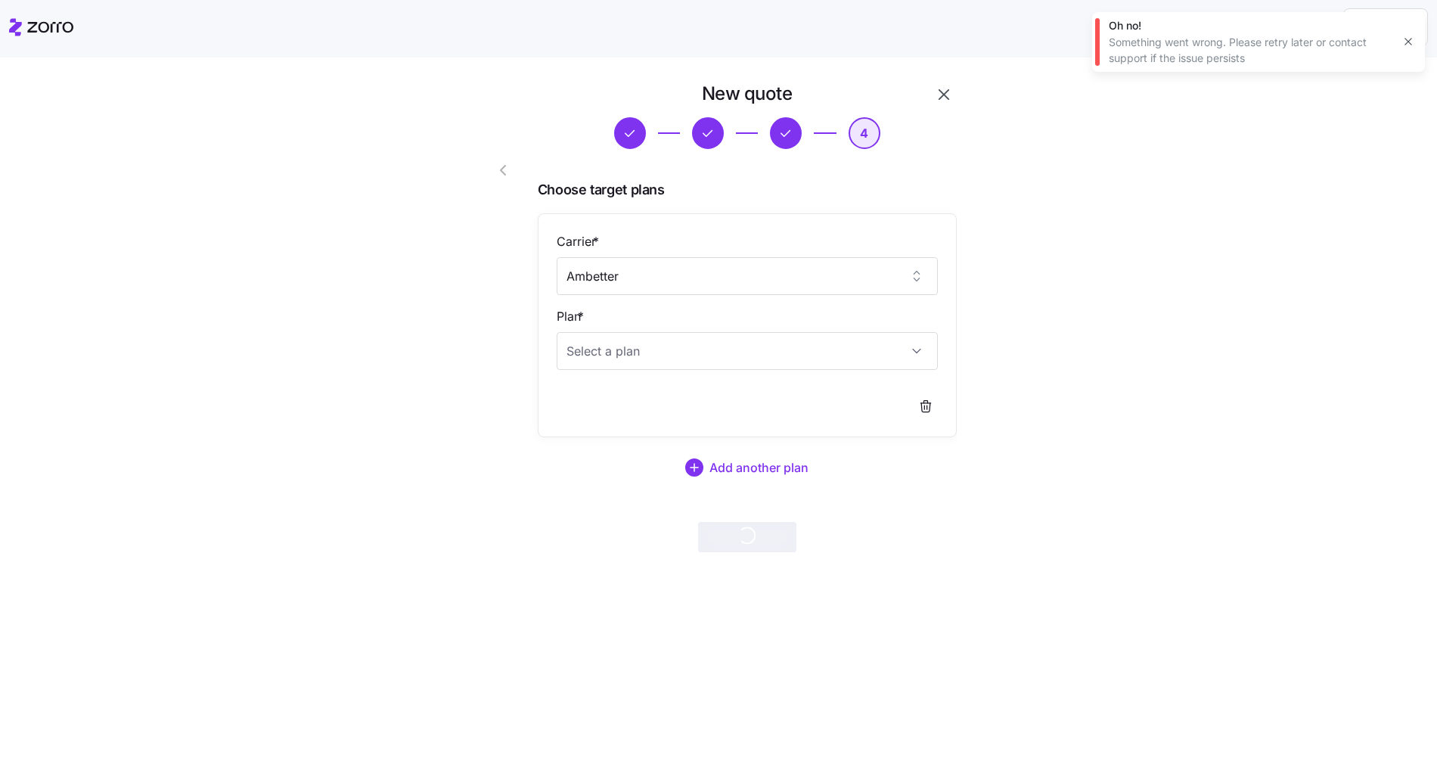
click at [205, 281] on div "New quote 4 Choose target plans Carrier * Ambetter Plan * Add another plan Crea…" at bounding box center [729, 326] width 1374 height 489
